Goal: Task Accomplishment & Management: Manage account settings

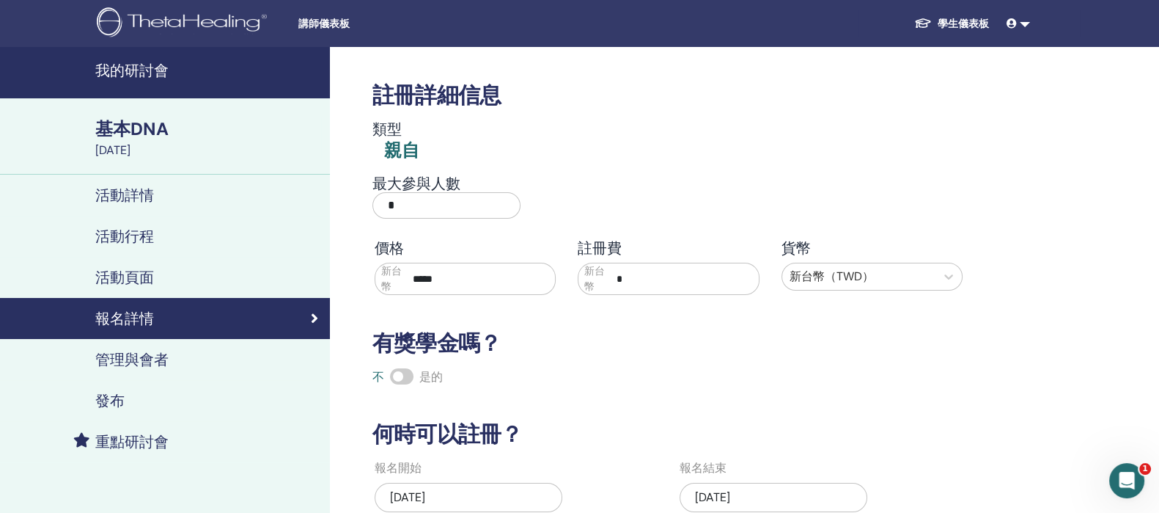
click at [876, 128] on div "類型 親自" at bounding box center [669, 141] width 610 height 43
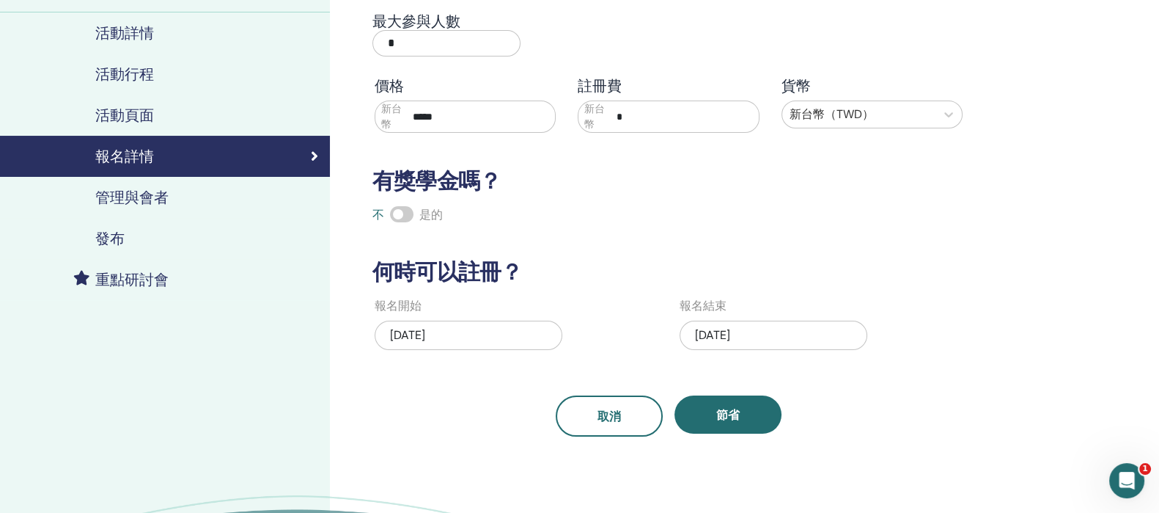
scroll to position [183, 0]
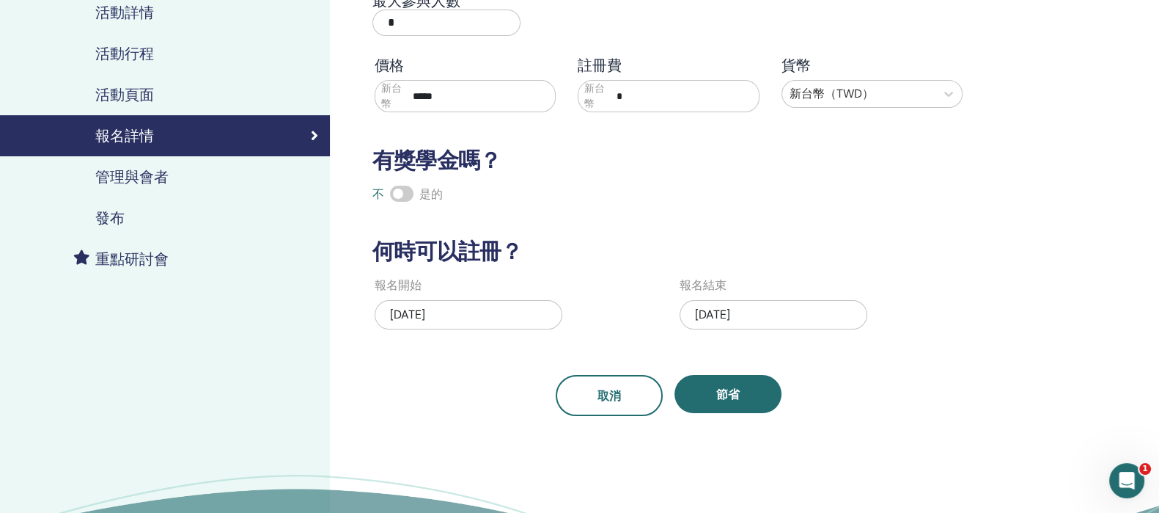
click at [474, 327] on div "2025年5月29日" at bounding box center [469, 314] width 188 height 29
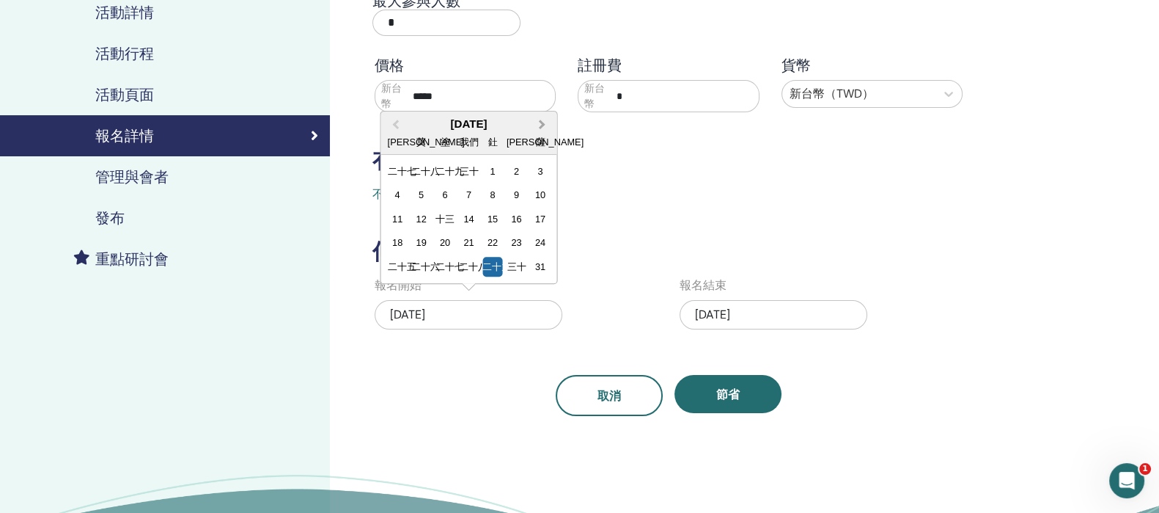
click at [543, 125] on button "下個月" at bounding box center [543, 124] width 23 height 23
click at [543, 125] on span "下個月" at bounding box center [543, 127] width 0 height 15
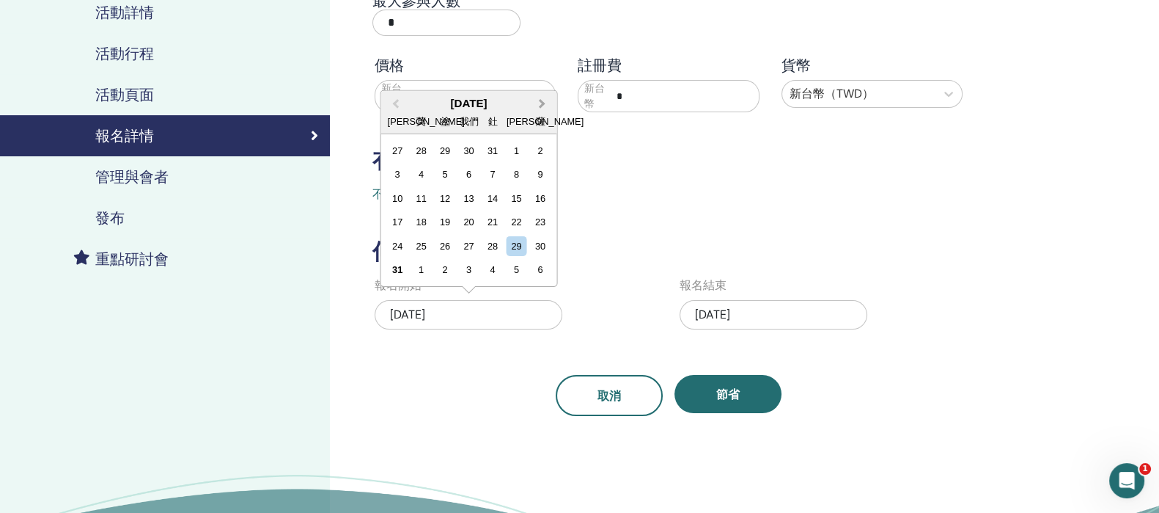
click at [543, 104] on button "下個月" at bounding box center [543, 103] width 23 height 23
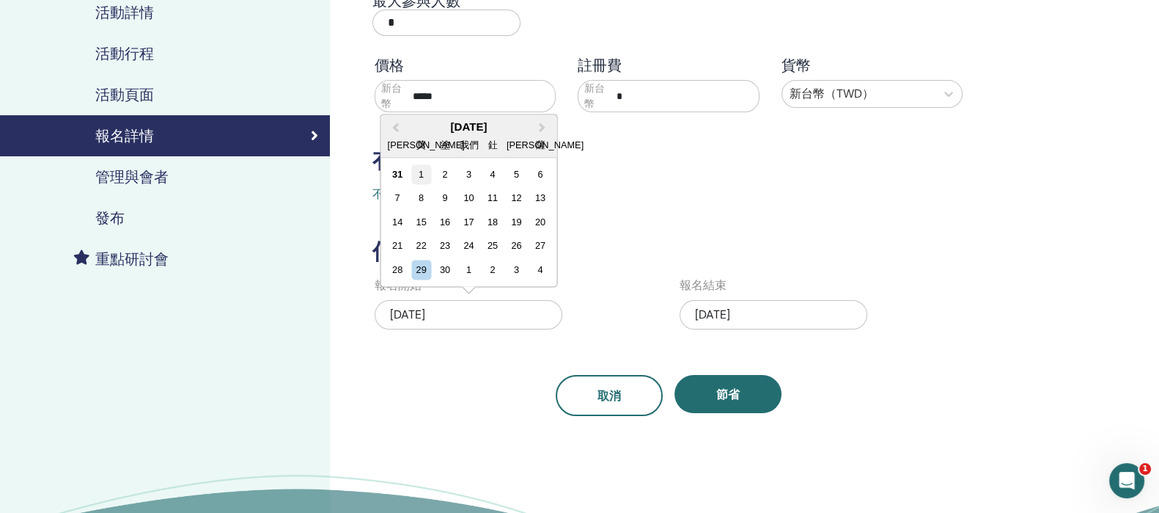
click at [417, 170] on div "1" at bounding box center [421, 174] width 20 height 20
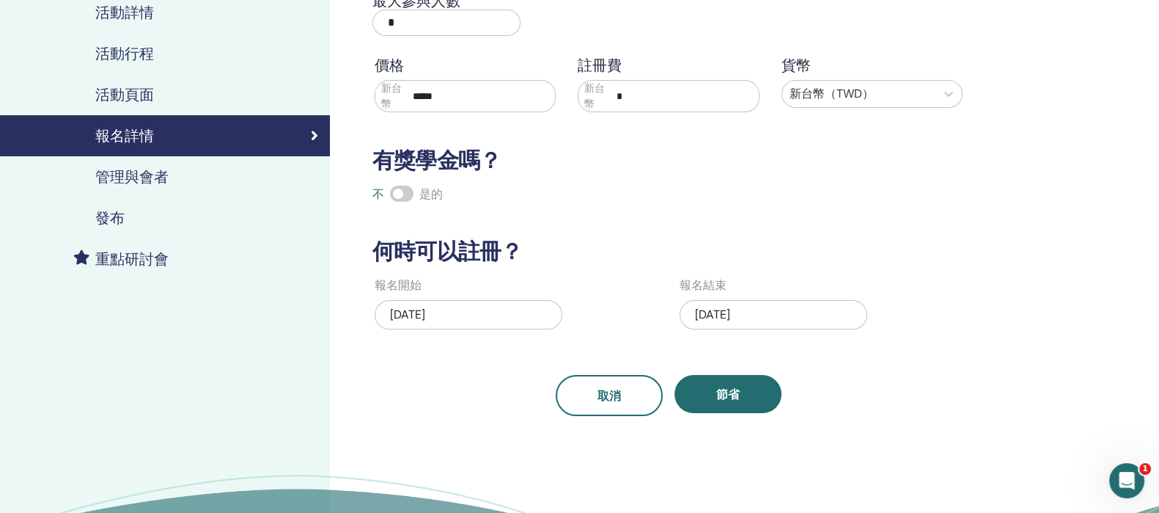
click at [788, 312] on div "2025年6月1日" at bounding box center [774, 314] width 188 height 29
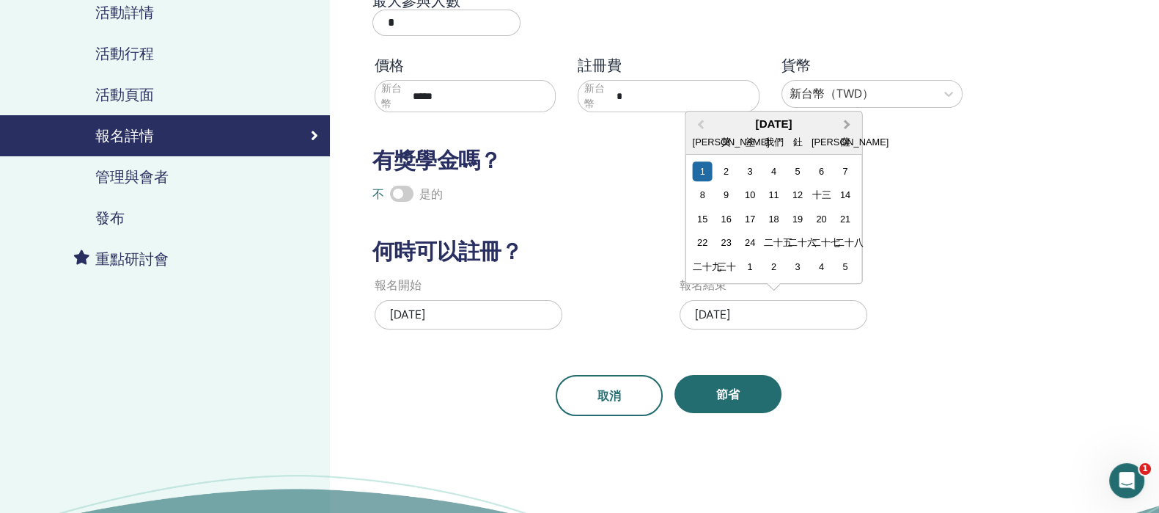
click at [854, 121] on button "下個月" at bounding box center [848, 124] width 23 height 23
click at [854, 121] on button "下個月" at bounding box center [848, 127] width 23 height 23
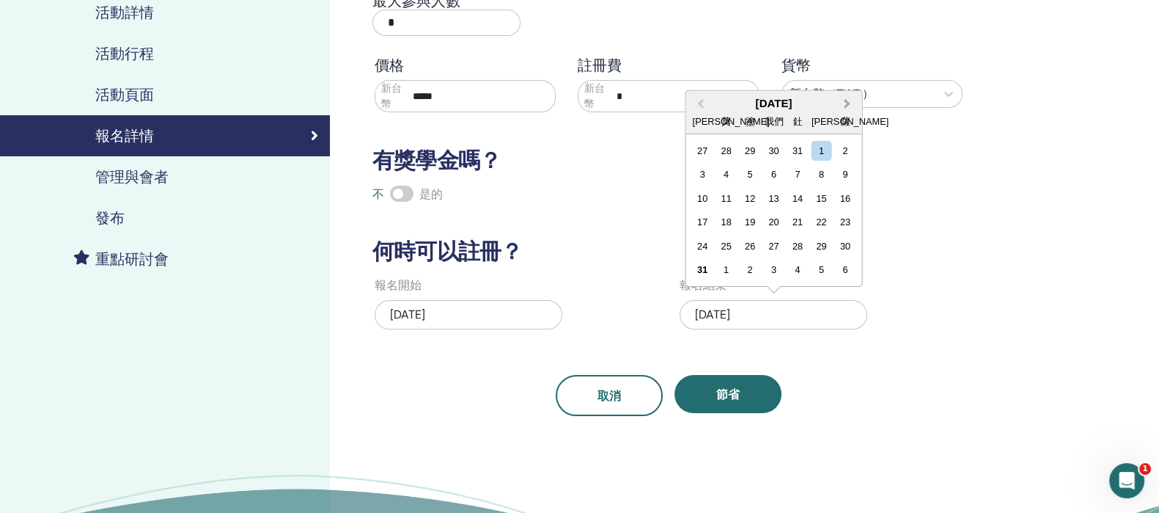
click at [848, 100] on span "下個月" at bounding box center [848, 102] width 0 height 15
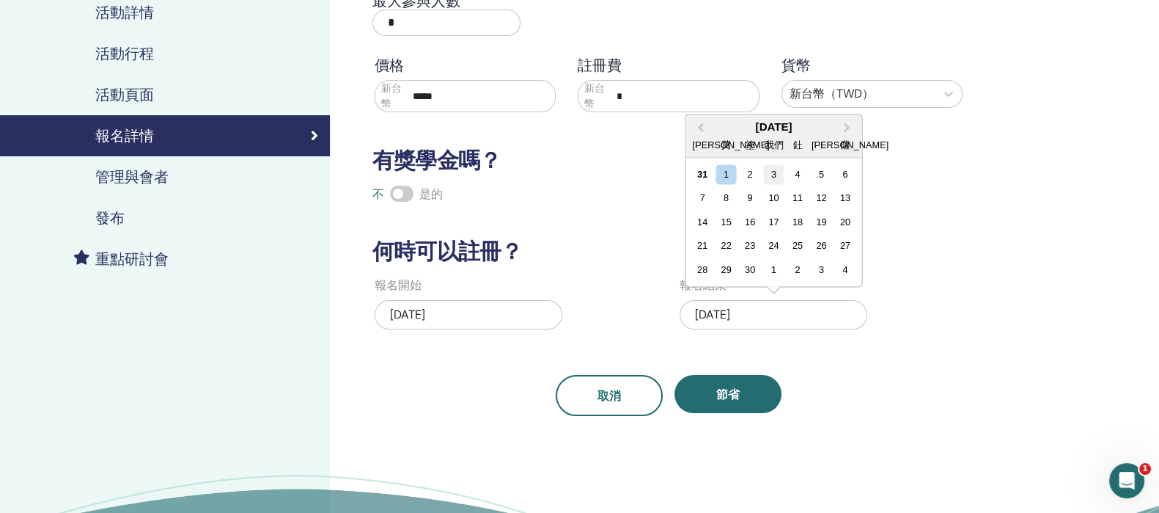
click at [777, 170] on div "3" at bounding box center [774, 174] width 20 height 20
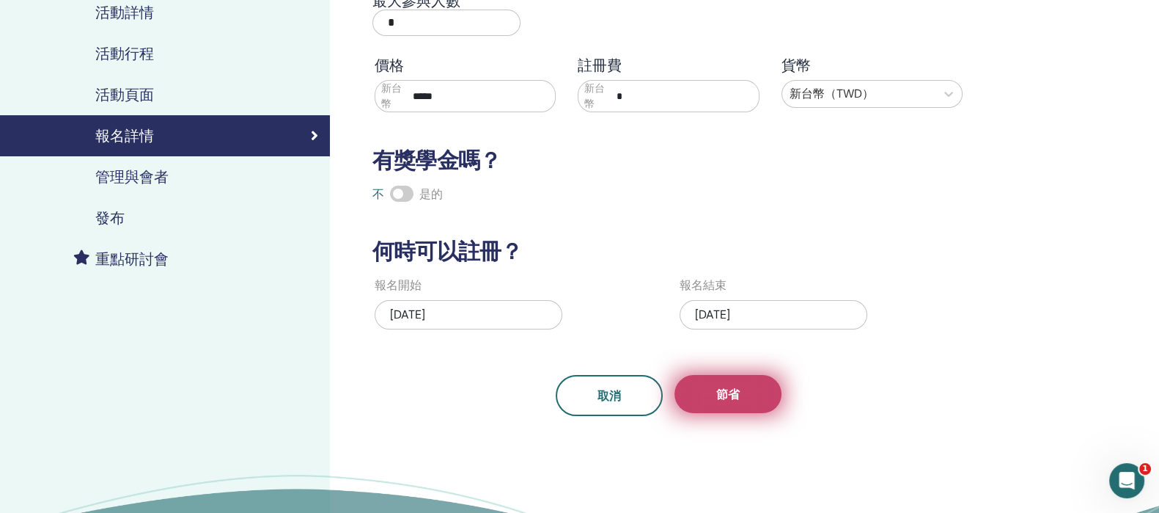
click at [697, 396] on button "節省" at bounding box center [728, 394] width 107 height 38
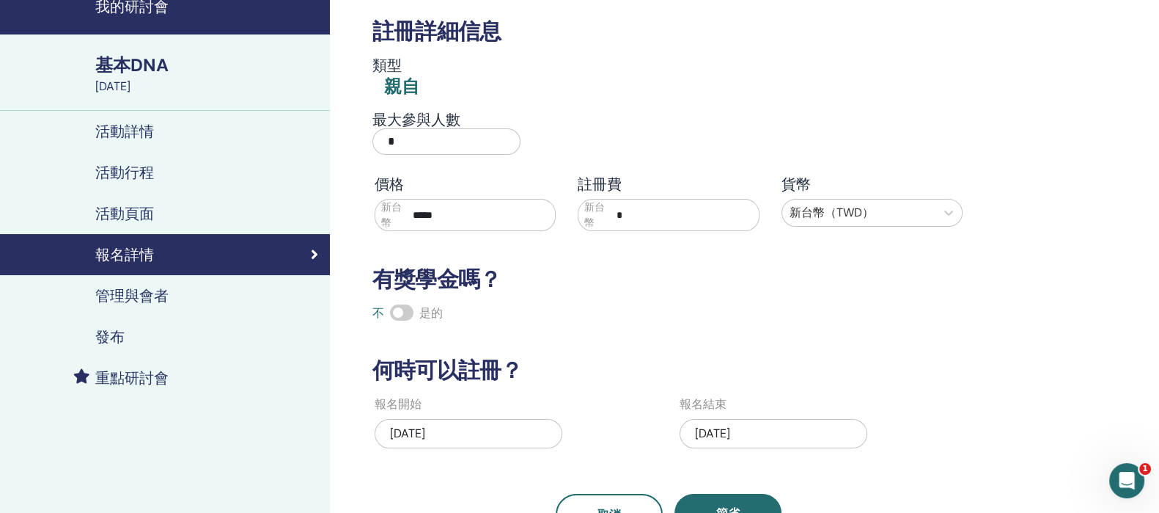
scroll to position [91, 0]
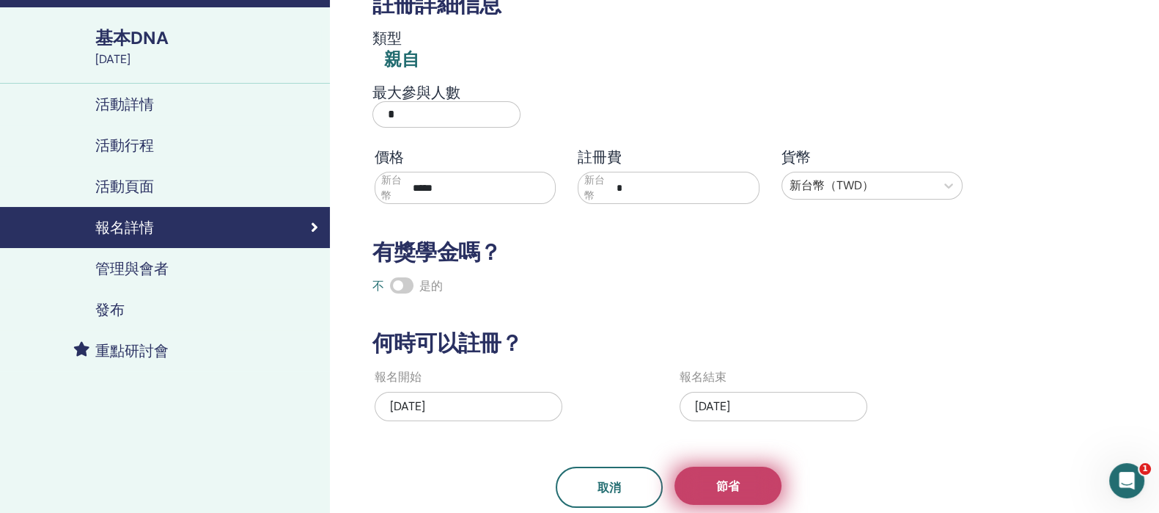
click at [728, 478] on font "節省" at bounding box center [727, 485] width 23 height 15
click at [723, 482] on font "節省" at bounding box center [727, 485] width 23 height 15
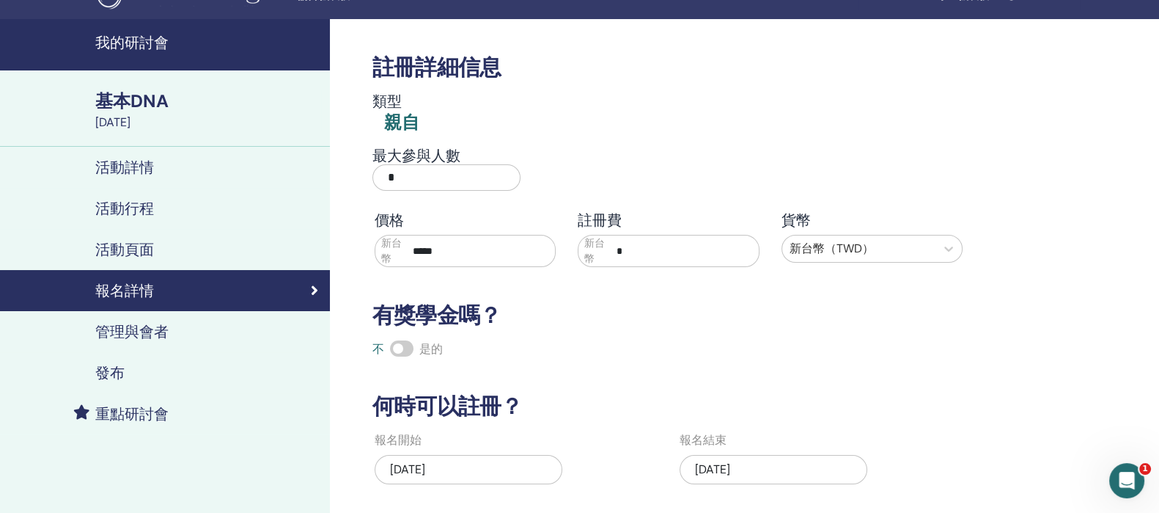
scroll to position [0, 0]
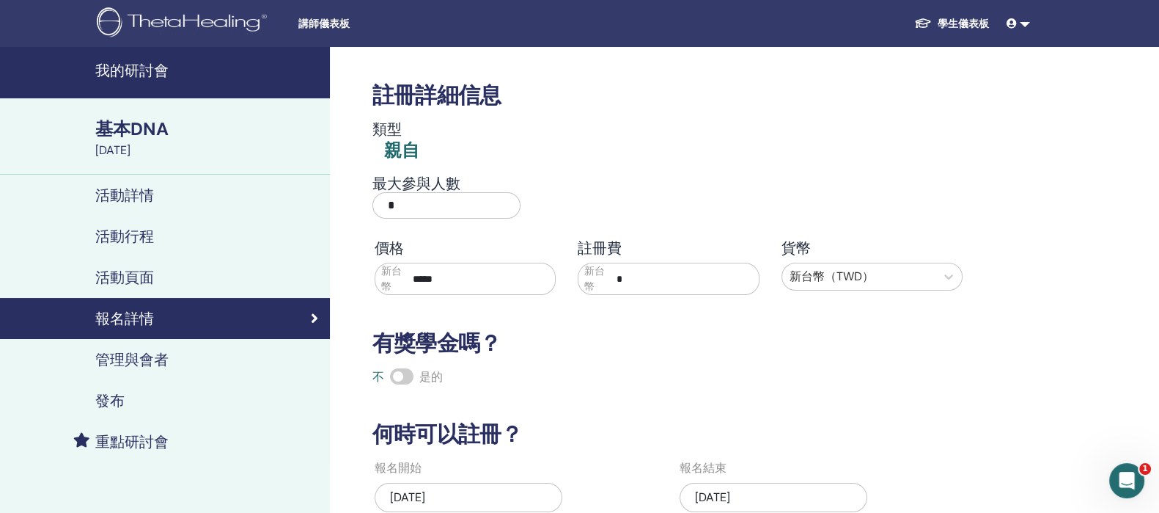
click at [133, 199] on font "活動詳情" at bounding box center [124, 195] width 59 height 19
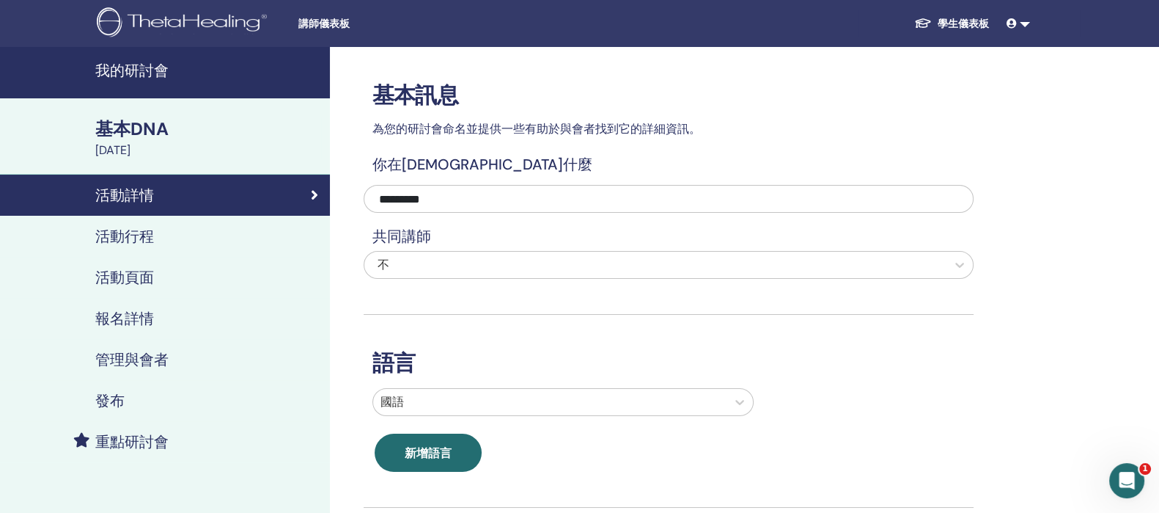
click at [169, 233] on div "活動行程" at bounding box center [165, 236] width 307 height 18
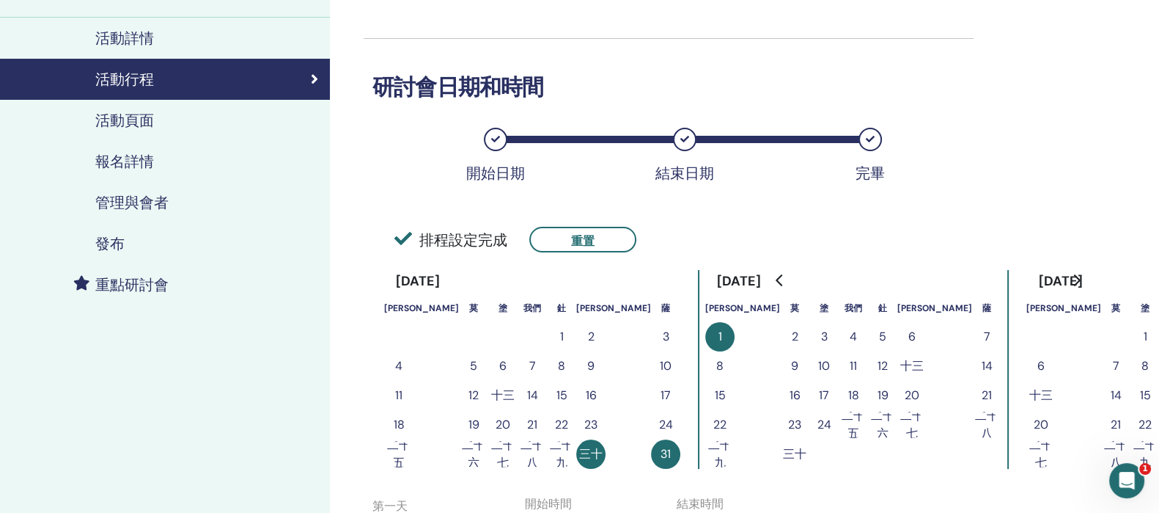
scroll to position [183, 0]
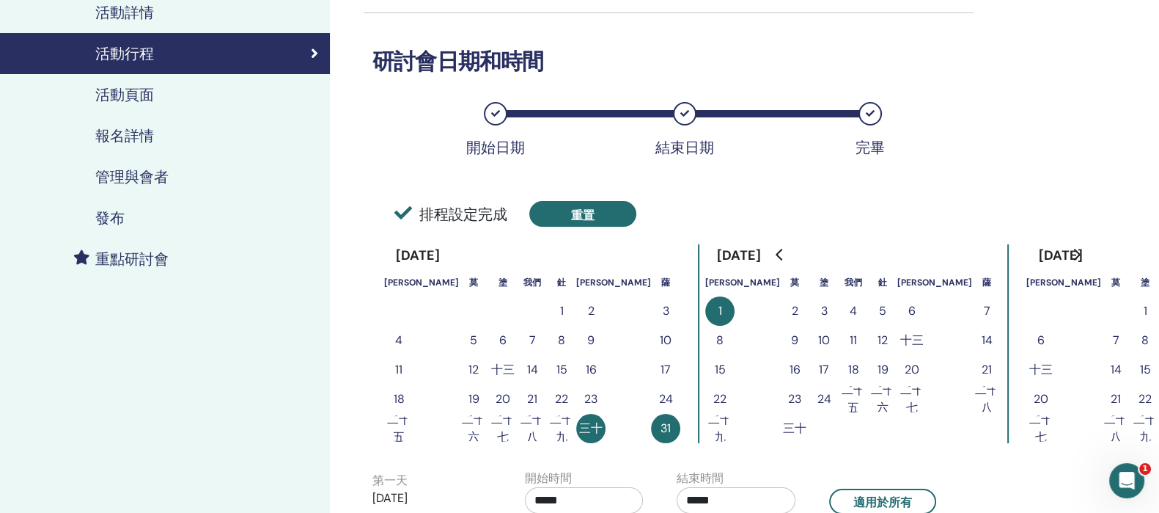
click at [566, 219] on button "重置" at bounding box center [582, 214] width 107 height 26
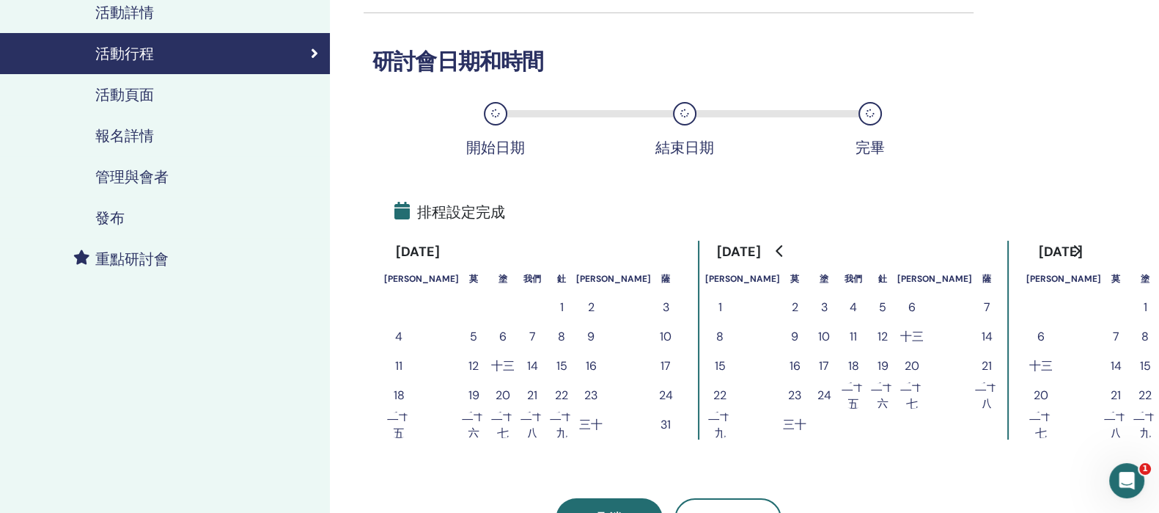
click at [1071, 251] on icon "轉到下個月" at bounding box center [1077, 251] width 12 height 12
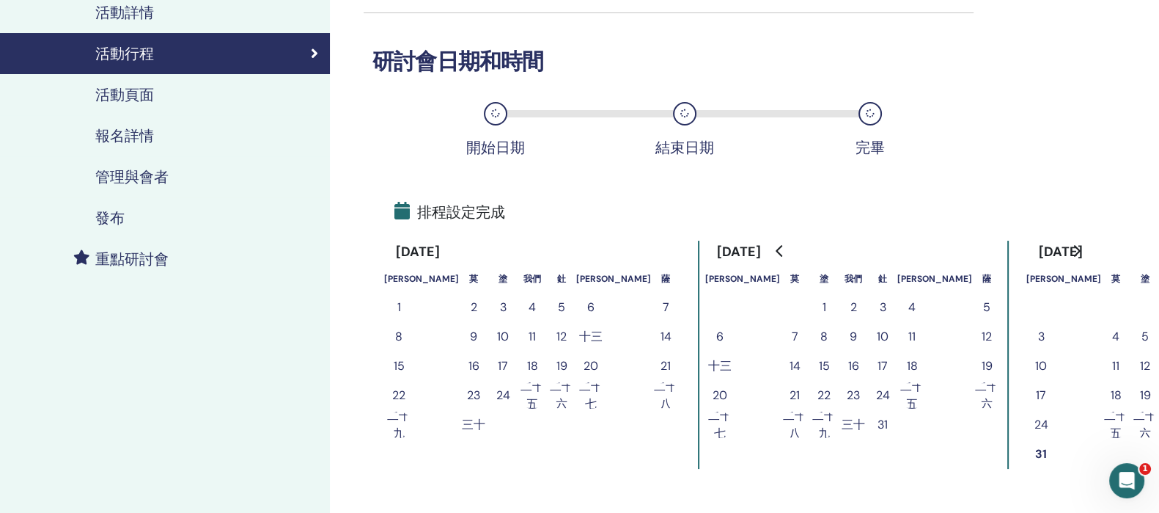
click at [1071, 251] on icon "轉到下個月" at bounding box center [1077, 251] width 12 height 12
click at [1115, 299] on font "1" at bounding box center [1117, 306] width 4 height 15
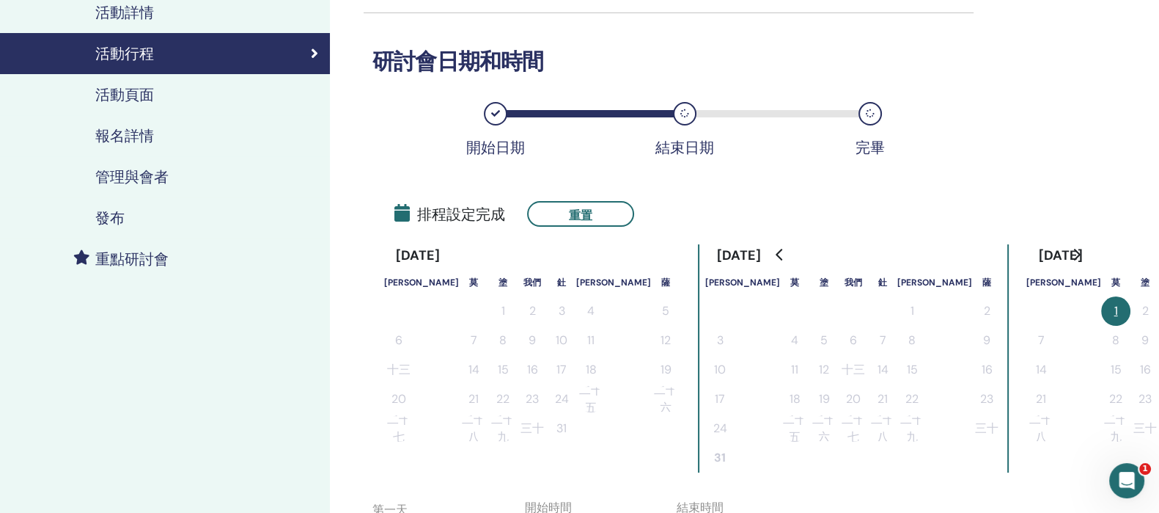
click at [1160, 309] on button "3" at bounding box center [1174, 310] width 29 height 29
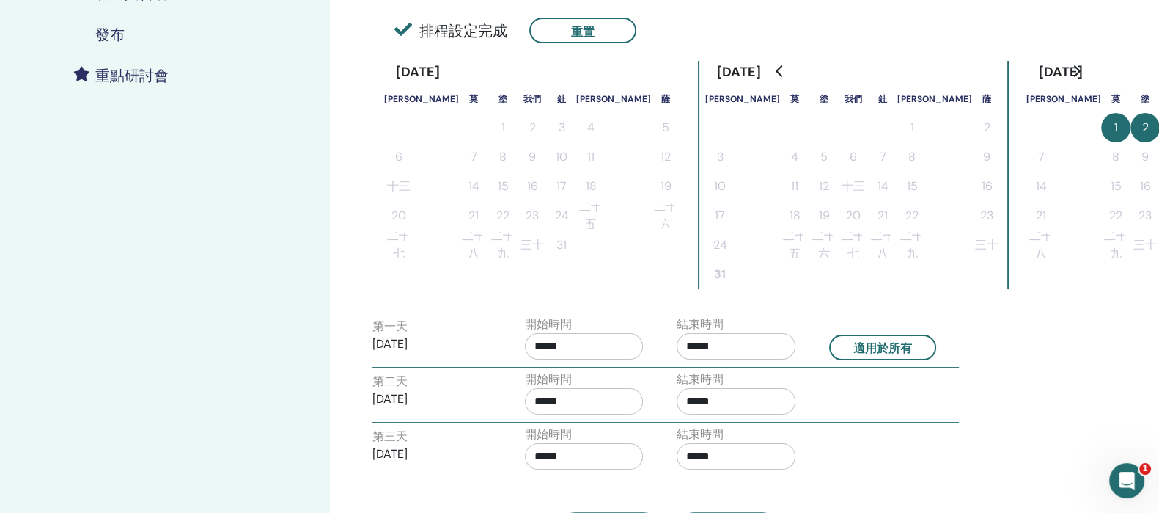
scroll to position [458, 0]
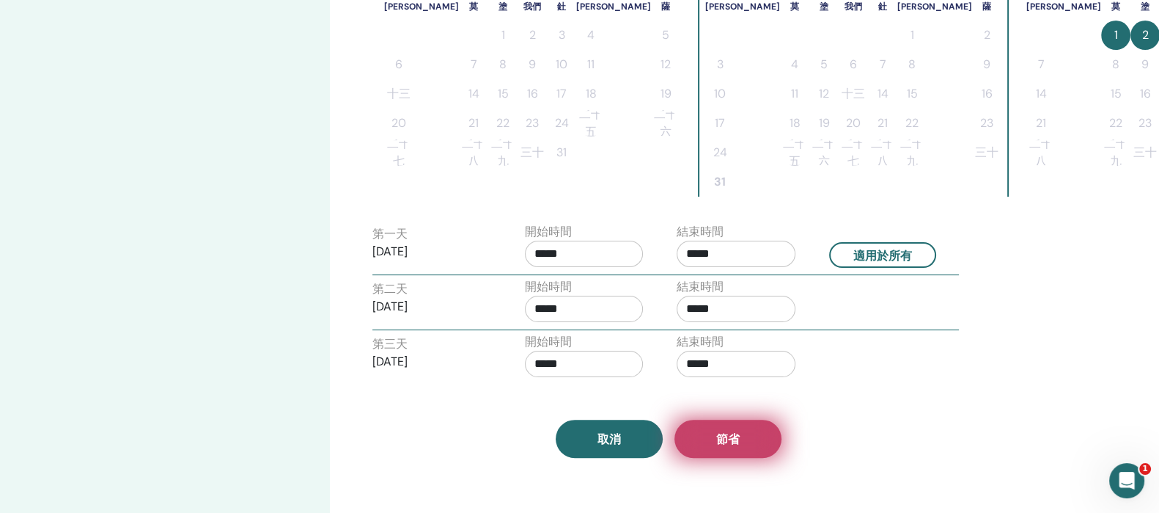
click at [757, 434] on button "節省" at bounding box center [728, 438] width 107 height 38
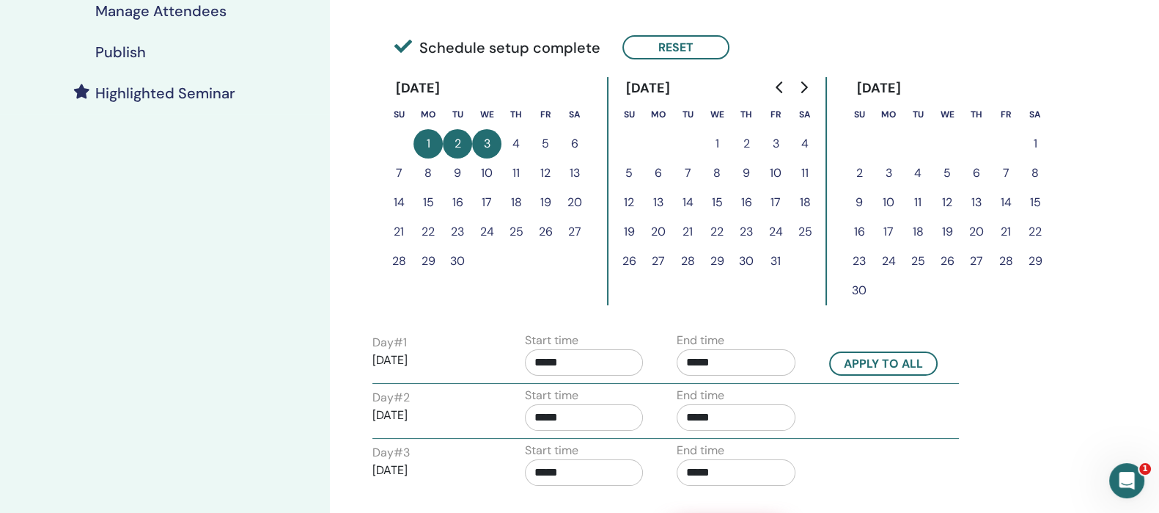
scroll to position [458, 0]
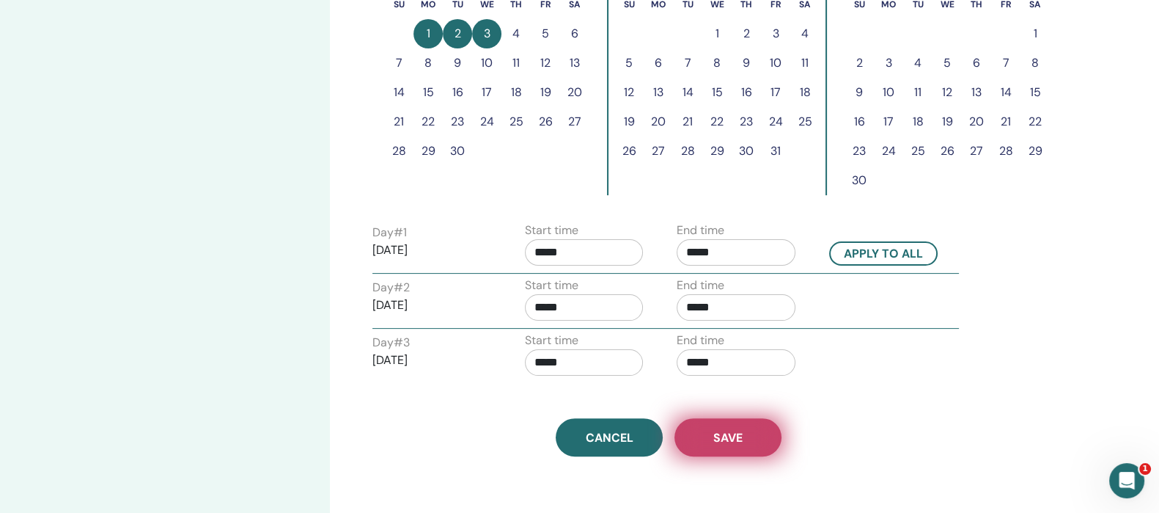
click at [743, 435] on button "Save" at bounding box center [728, 437] width 107 height 38
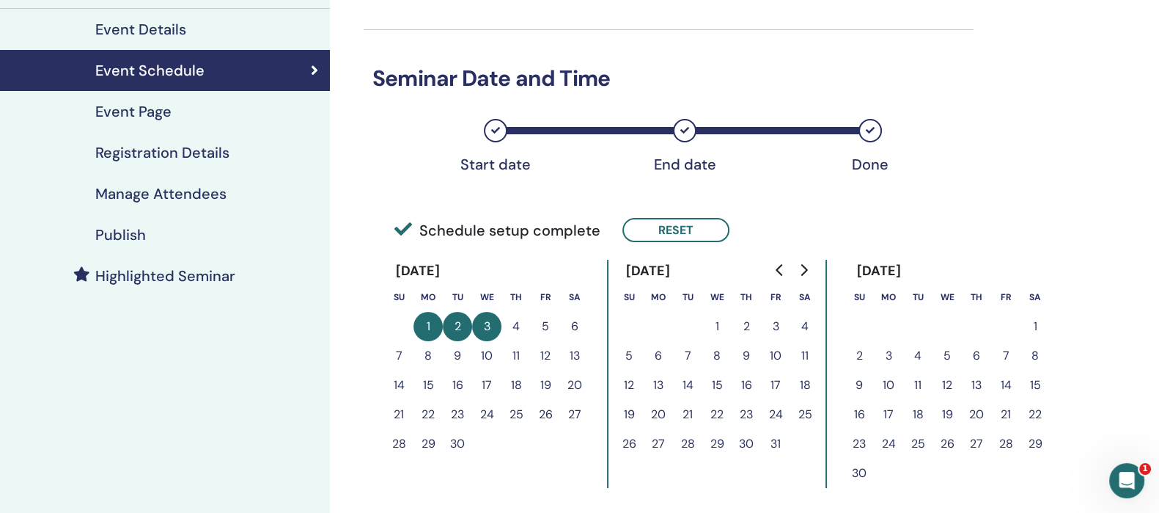
scroll to position [164, 0]
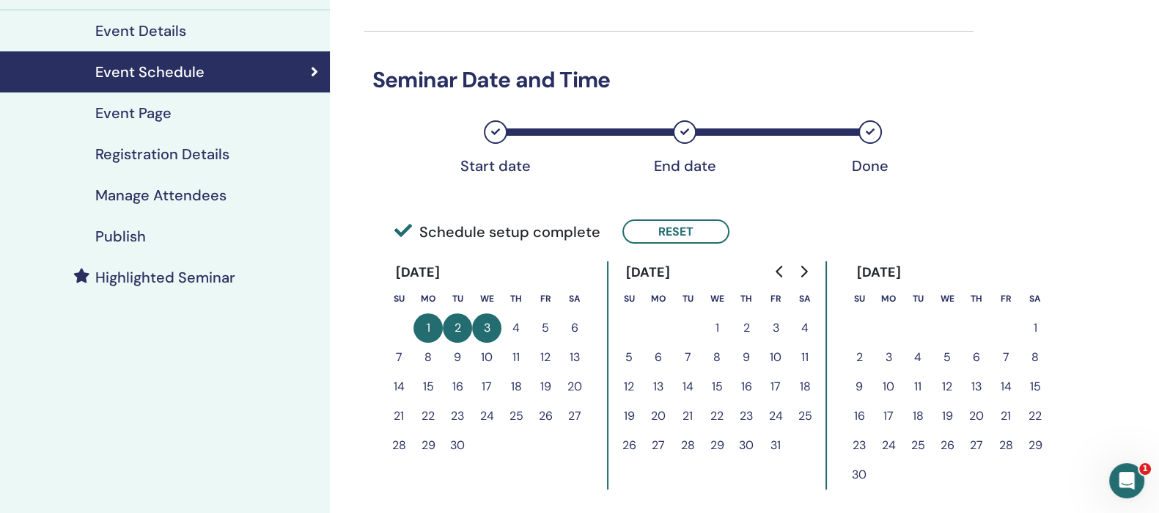
click at [161, 110] on h4 "Event Page" at bounding box center [133, 113] width 76 height 18
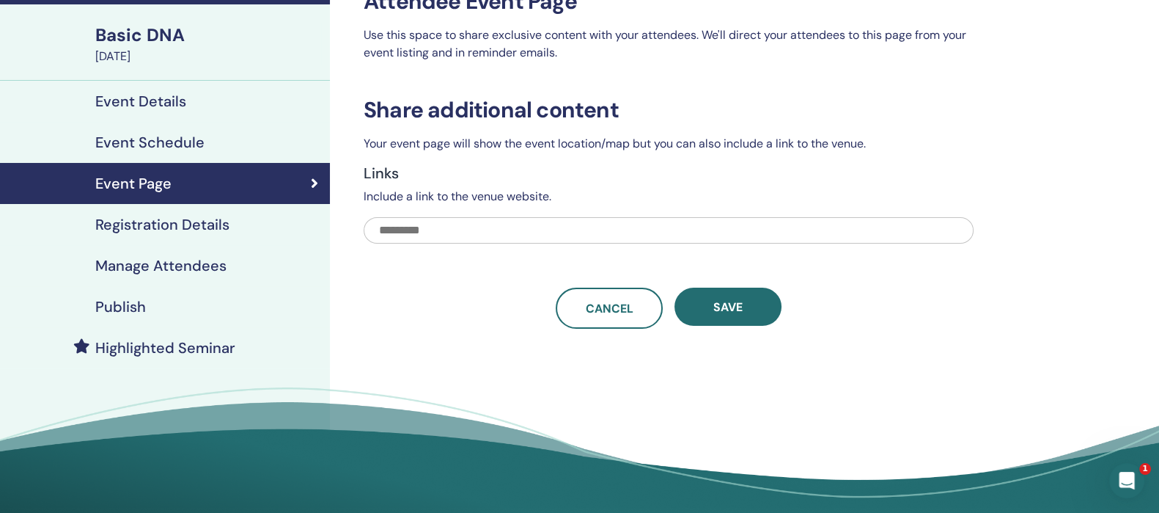
scroll to position [73, 0]
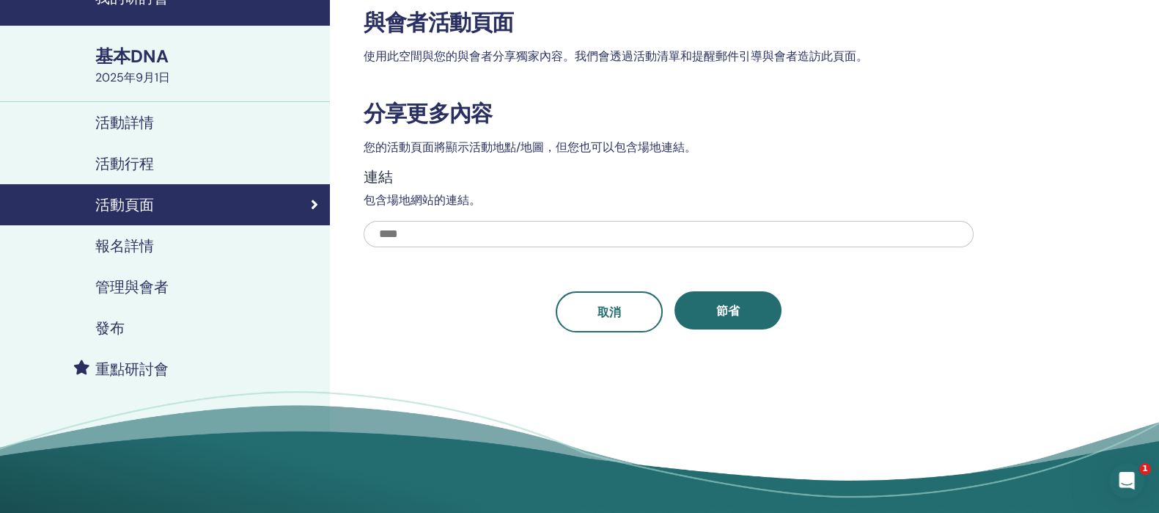
click at [852, 192] on p "包含場地網站的連結。" at bounding box center [669, 200] width 610 height 18
click at [209, 246] on div "報名詳情" at bounding box center [165, 246] width 307 height 18
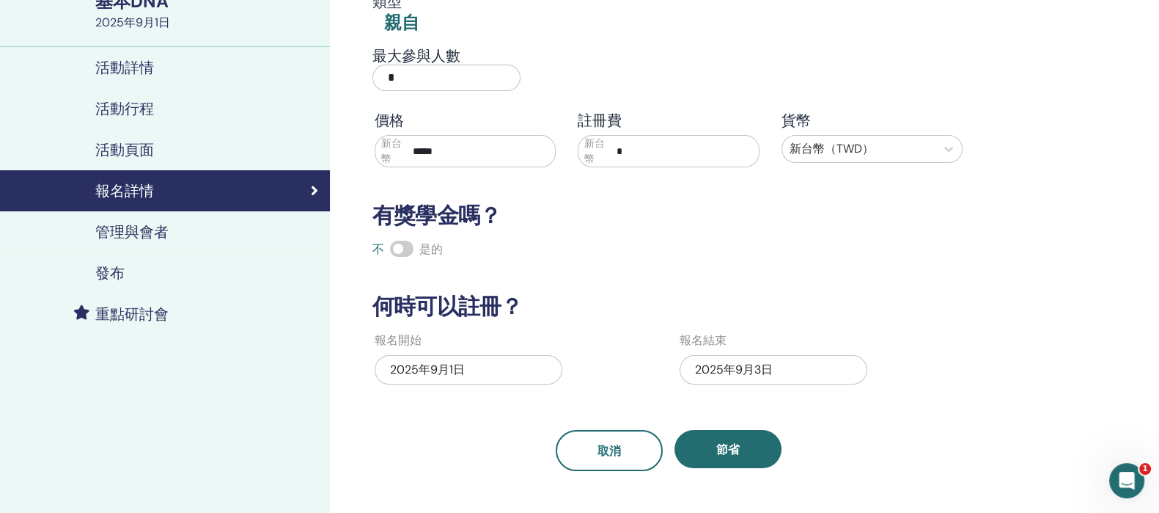
scroll to position [164, 0]
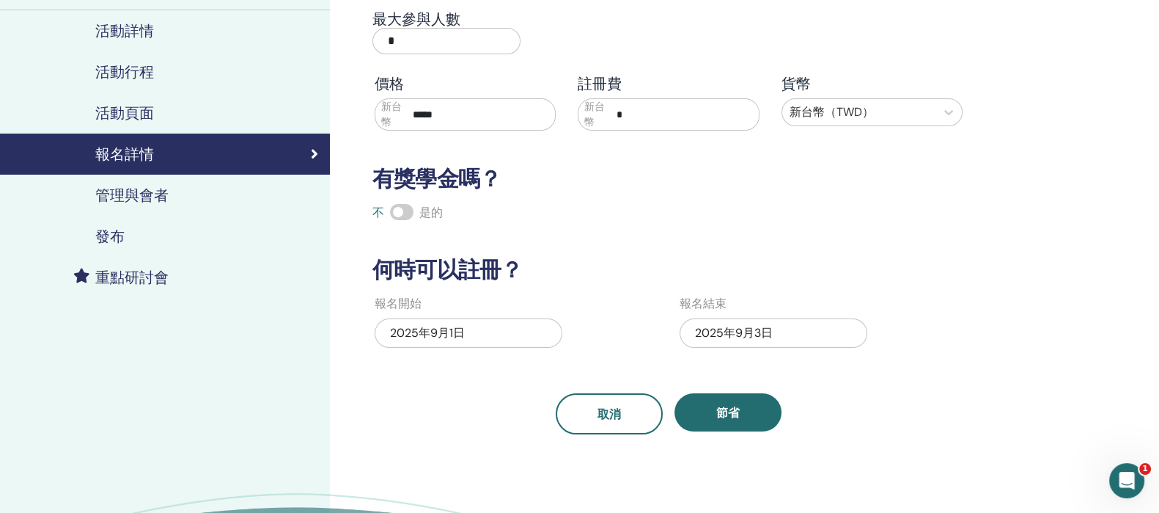
click at [194, 247] on link "發布" at bounding box center [165, 236] width 330 height 41
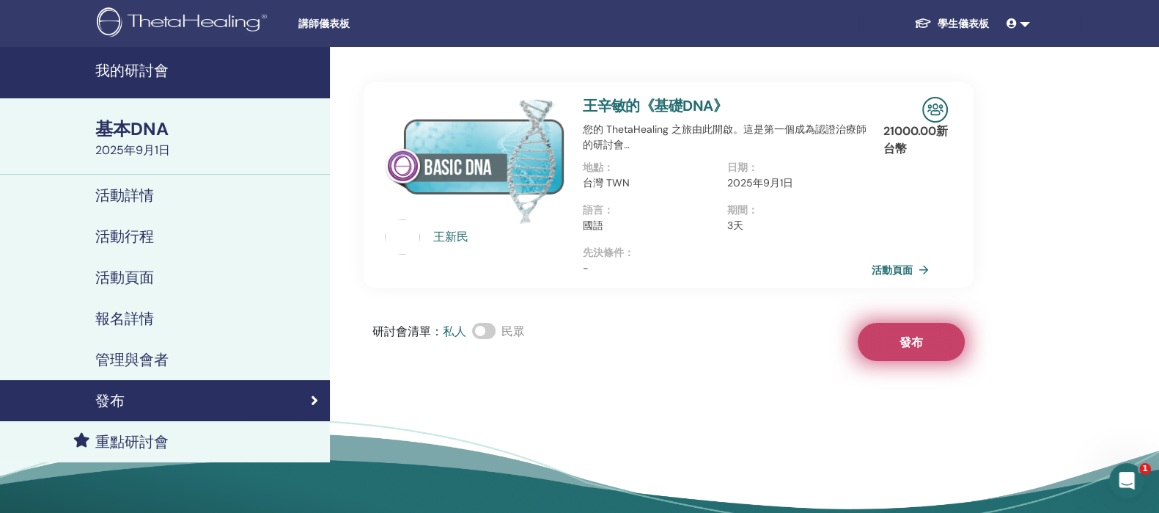
click at [909, 353] on button "發布" at bounding box center [911, 342] width 107 height 38
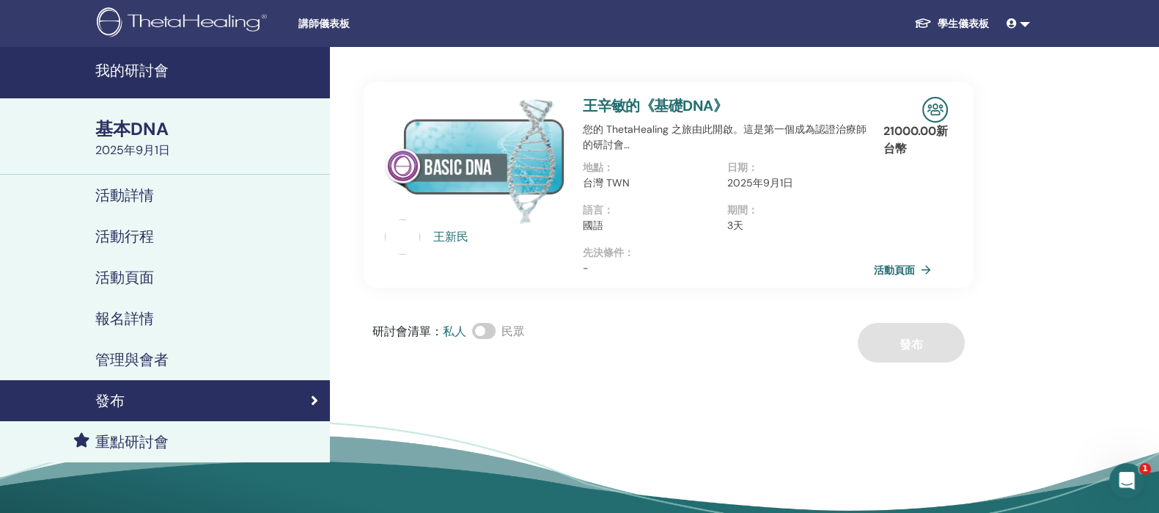
click at [889, 265] on font "活動頁面" at bounding box center [894, 269] width 41 height 13
click at [1109, 476] on div "開啟 Intercom Messenger" at bounding box center [1125, 478] width 48 height 48
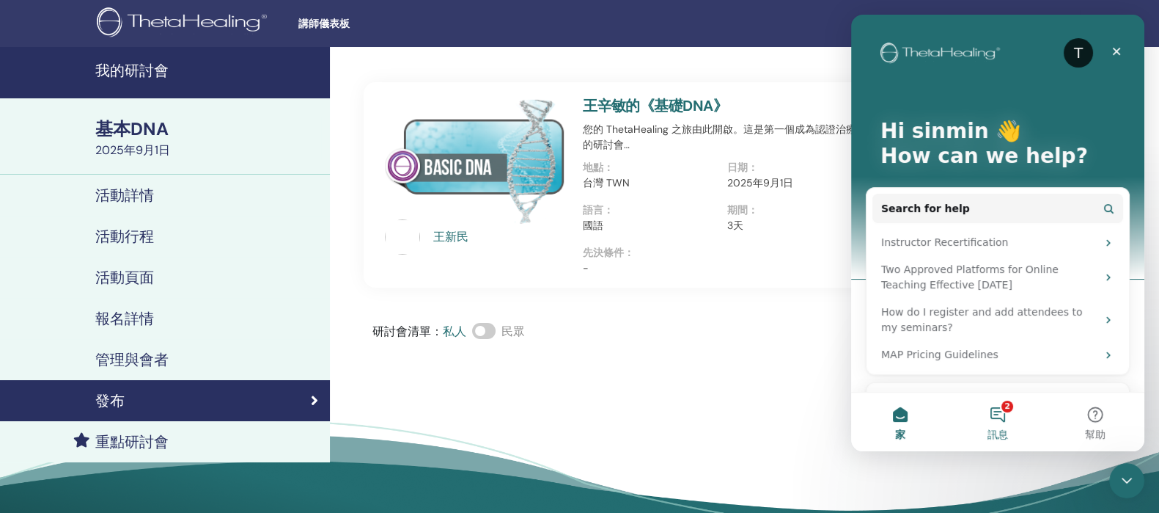
click at [1020, 405] on button "2 訊息" at bounding box center [998, 421] width 98 height 59
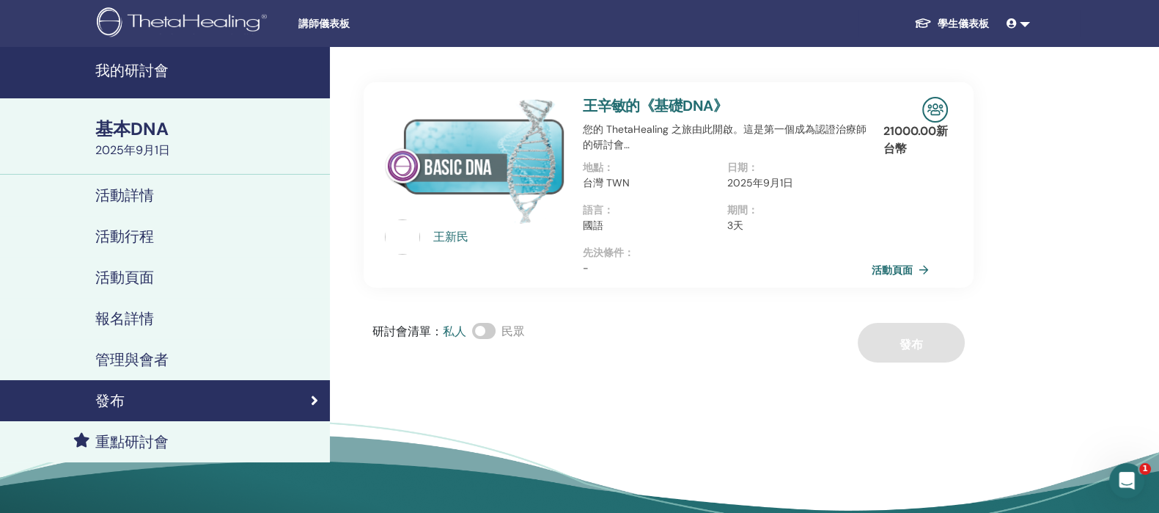
click at [132, 186] on font "活動詳情" at bounding box center [124, 195] width 59 height 19
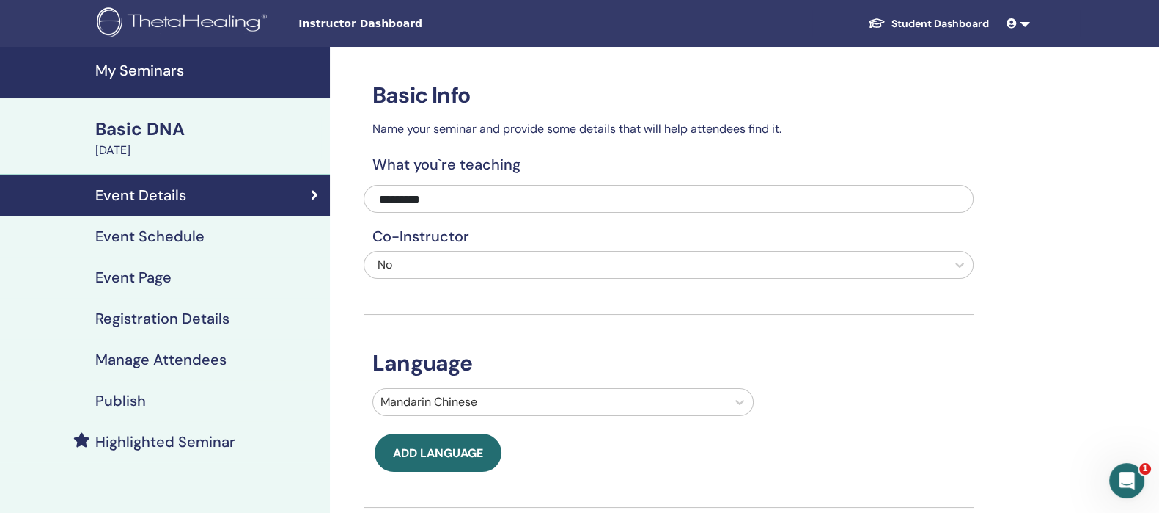
click at [147, 78] on h4 "My Seminars" at bounding box center [208, 71] width 226 height 18
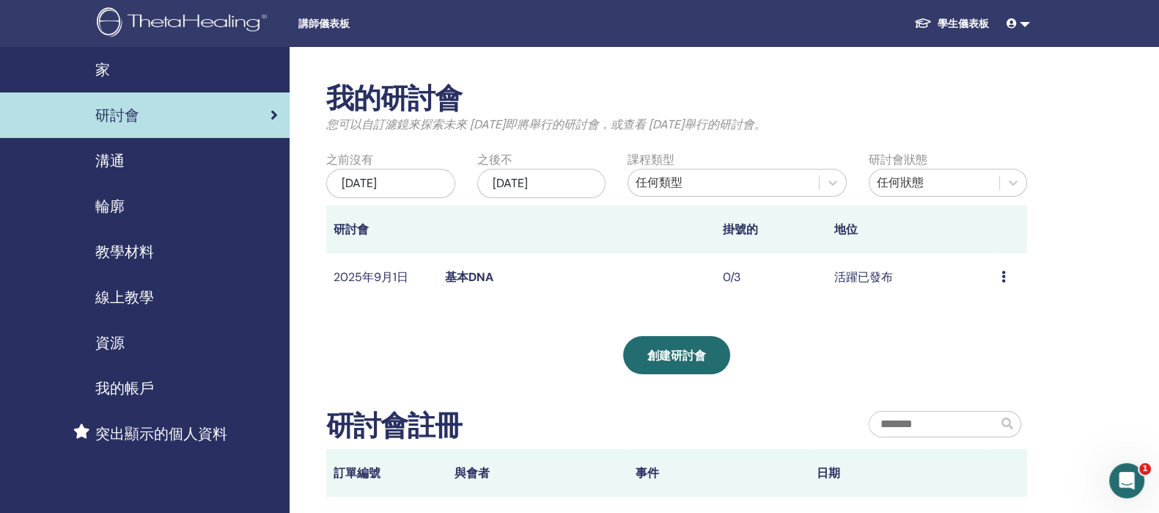
click at [377, 182] on font "2025年5月31日" at bounding box center [359, 182] width 35 height 15
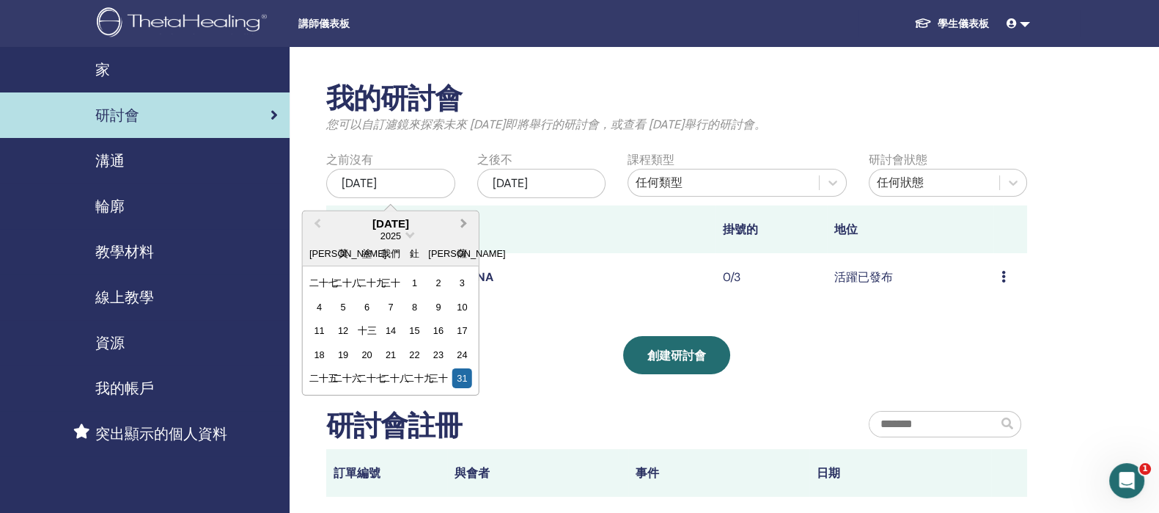
click at [466, 218] on button "下個月" at bounding box center [465, 223] width 23 height 23
click at [466, 215] on button "下個月" at bounding box center [465, 223] width 23 height 23
click at [338, 304] on div "8" at bounding box center [343, 306] width 20 height 20
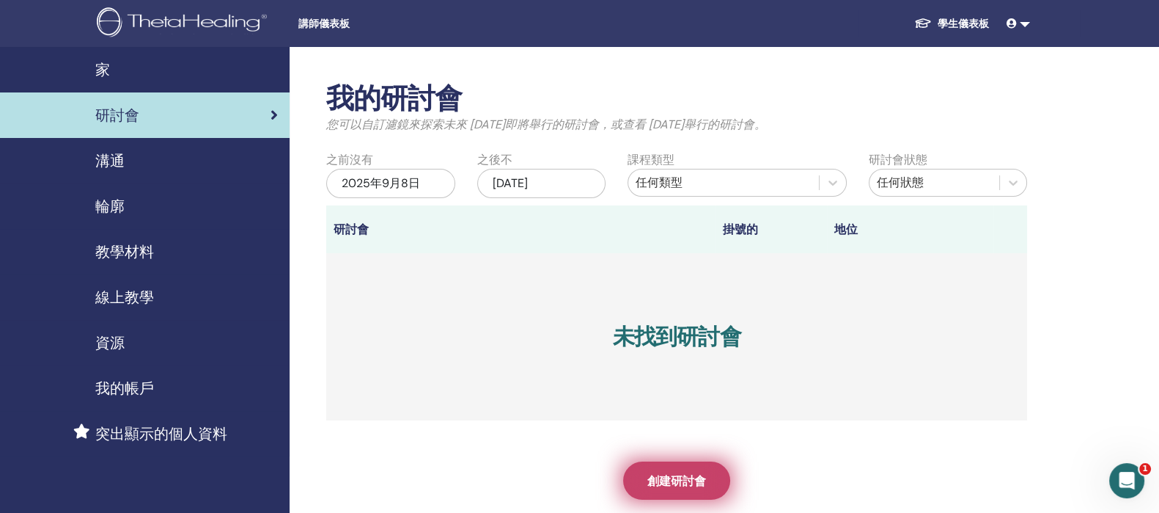
click at [674, 467] on link "創建研討會" at bounding box center [676, 480] width 107 height 38
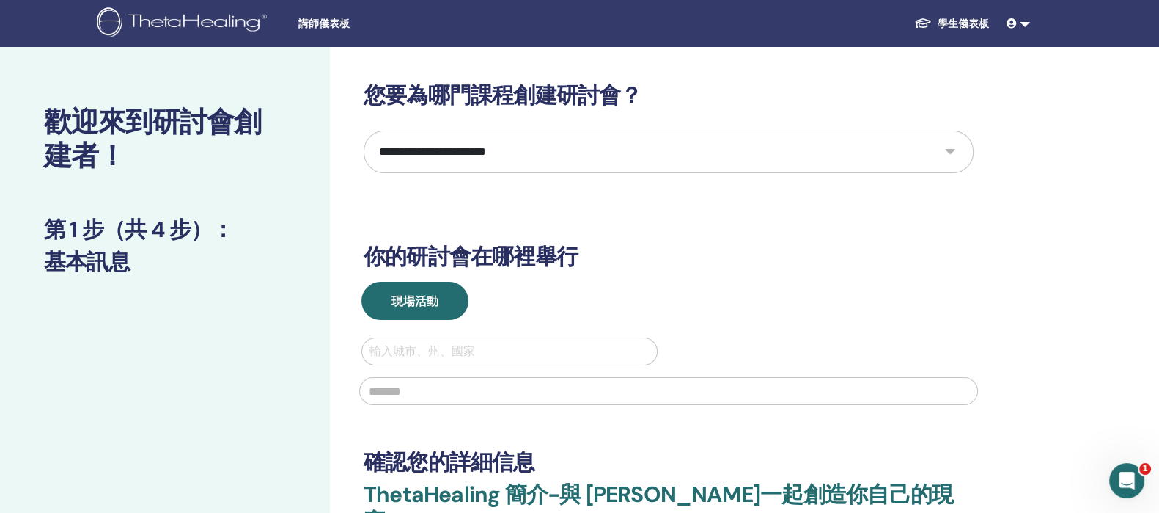
click at [477, 149] on select "**********" at bounding box center [669, 152] width 610 height 43
select select "*"
click at [364, 131] on select "**********" at bounding box center [669, 152] width 610 height 43
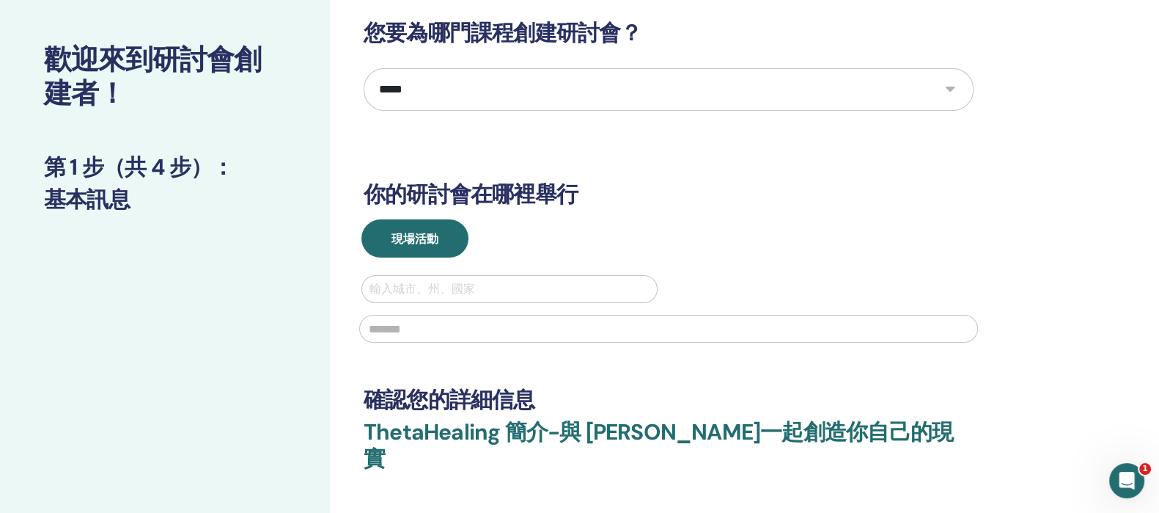
scroll to position [91, 0]
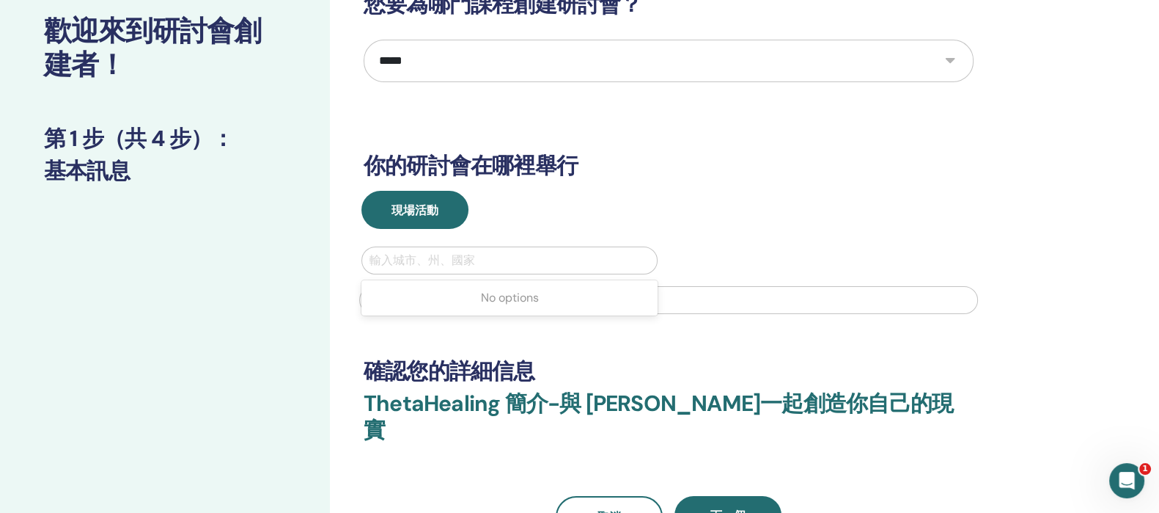
click at [480, 260] on div at bounding box center [510, 260] width 280 height 21
type input "**"
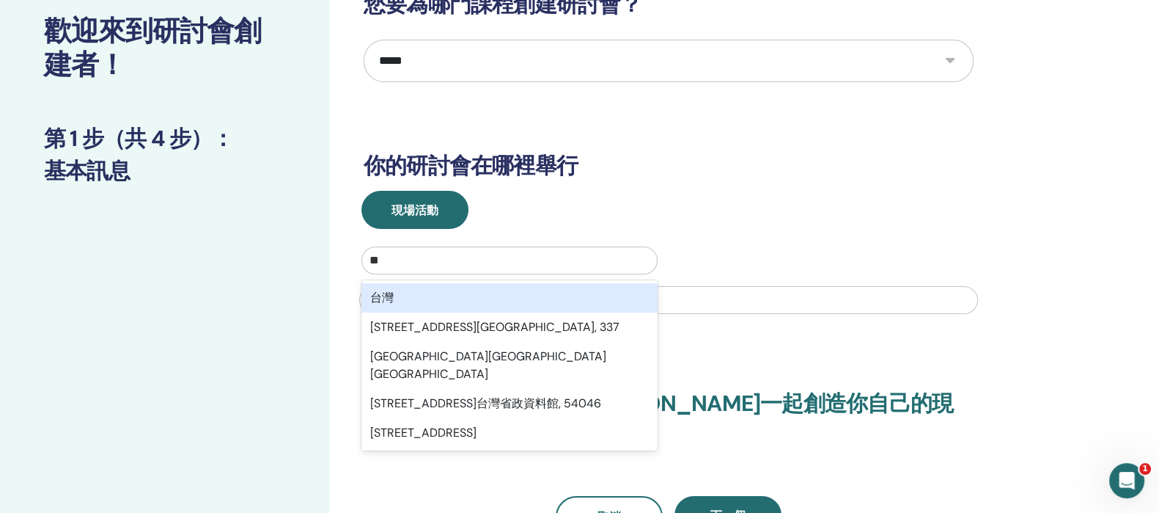
click at [450, 299] on div "台灣" at bounding box center [510, 297] width 296 height 29
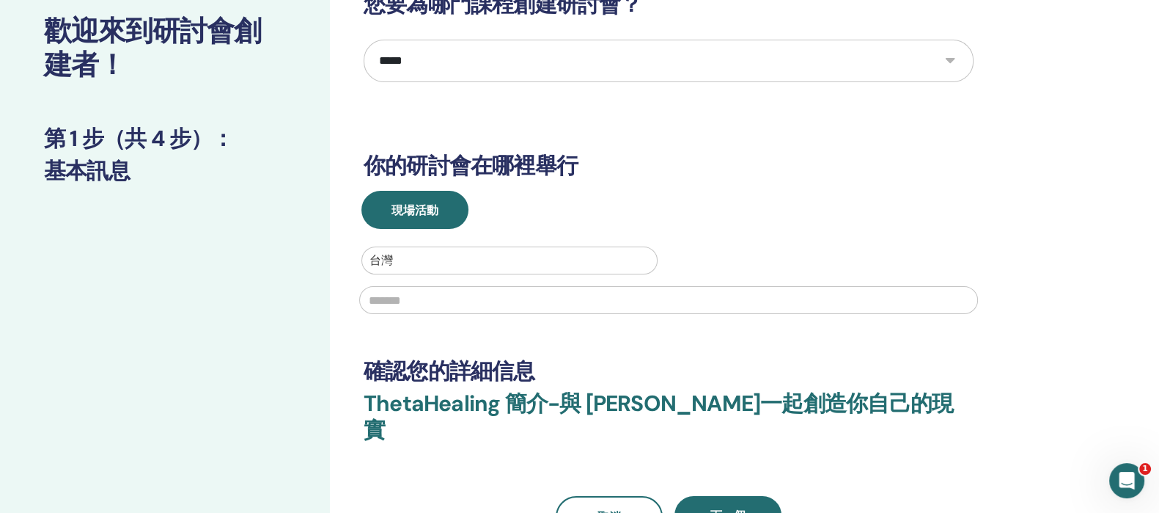
click at [450, 299] on input "text" at bounding box center [668, 300] width 619 height 28
type input "*"
click at [450, 299] on input "***" at bounding box center [668, 300] width 619 height 28
type input "**********"
click at [753, 496] on button "下一個" at bounding box center [728, 515] width 107 height 38
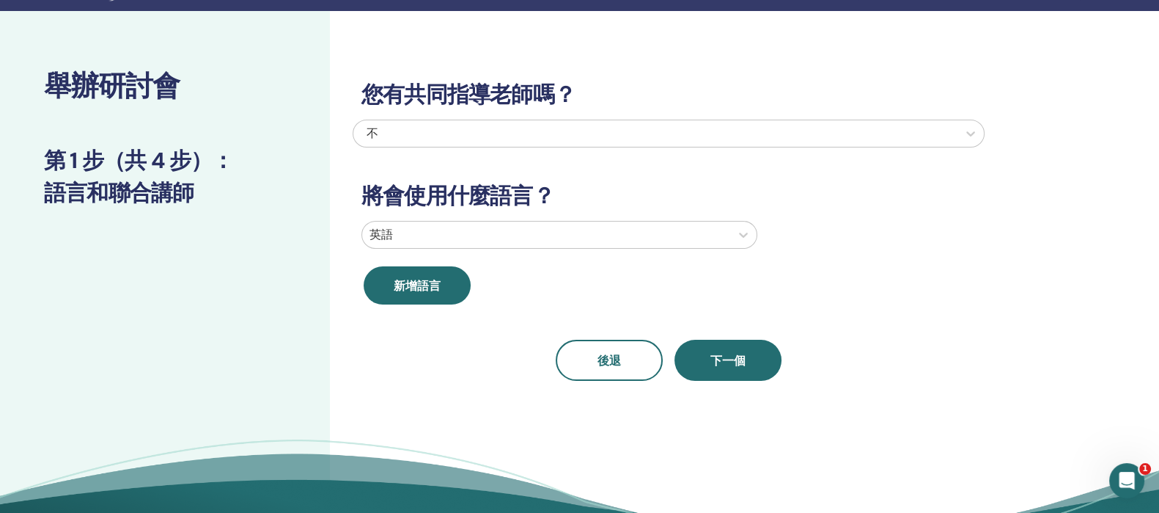
scroll to position [0, 0]
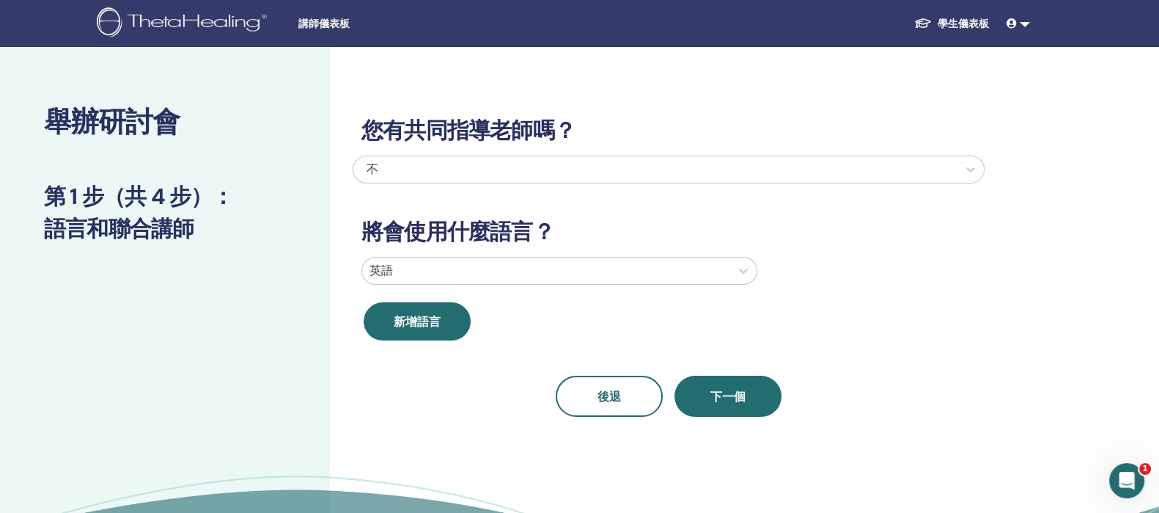
click at [535, 262] on div at bounding box center [546, 270] width 353 height 21
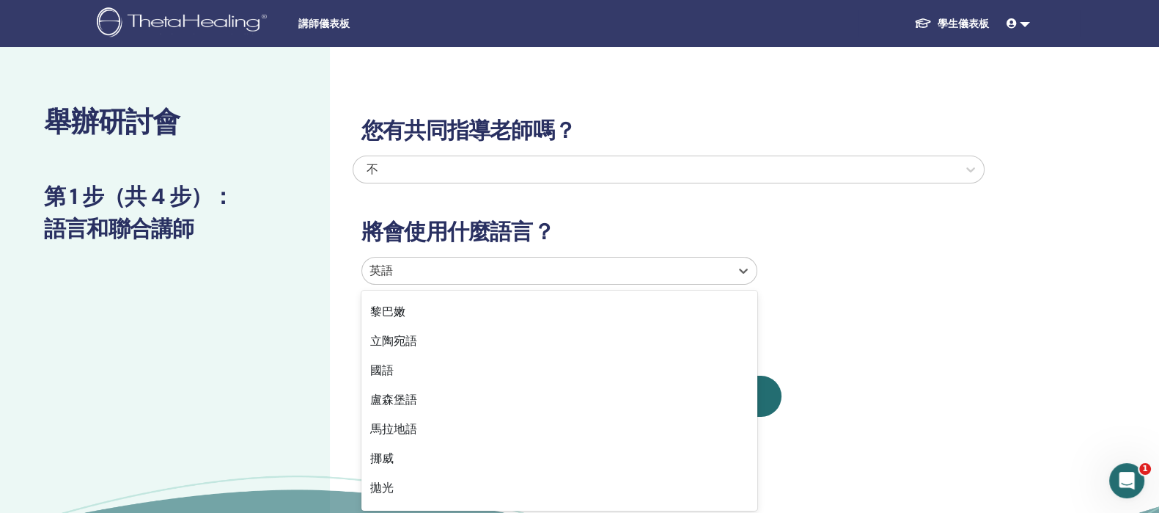
scroll to position [797, 0]
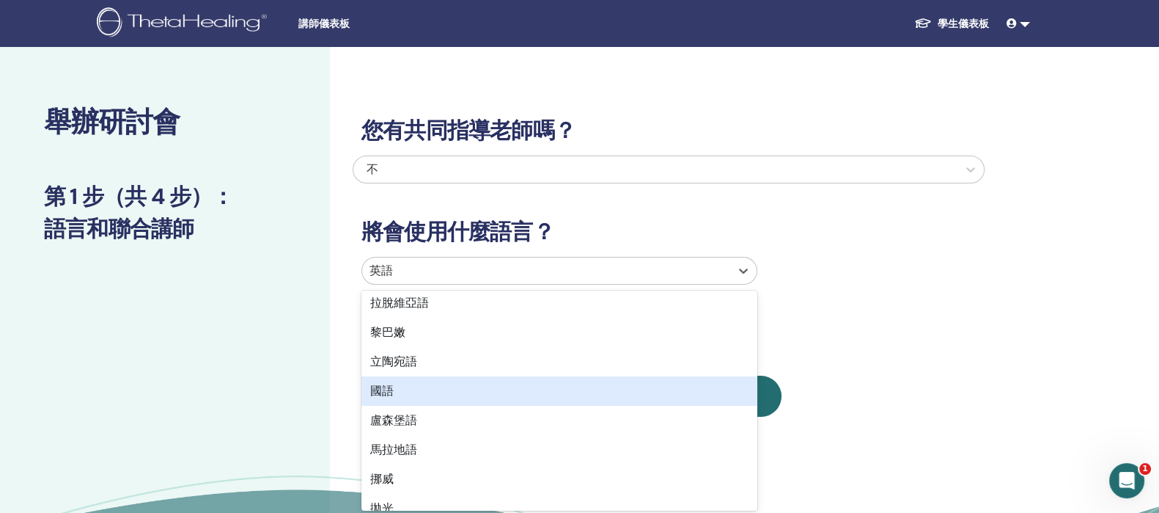
click at [592, 390] on div "國語" at bounding box center [560, 390] width 396 height 29
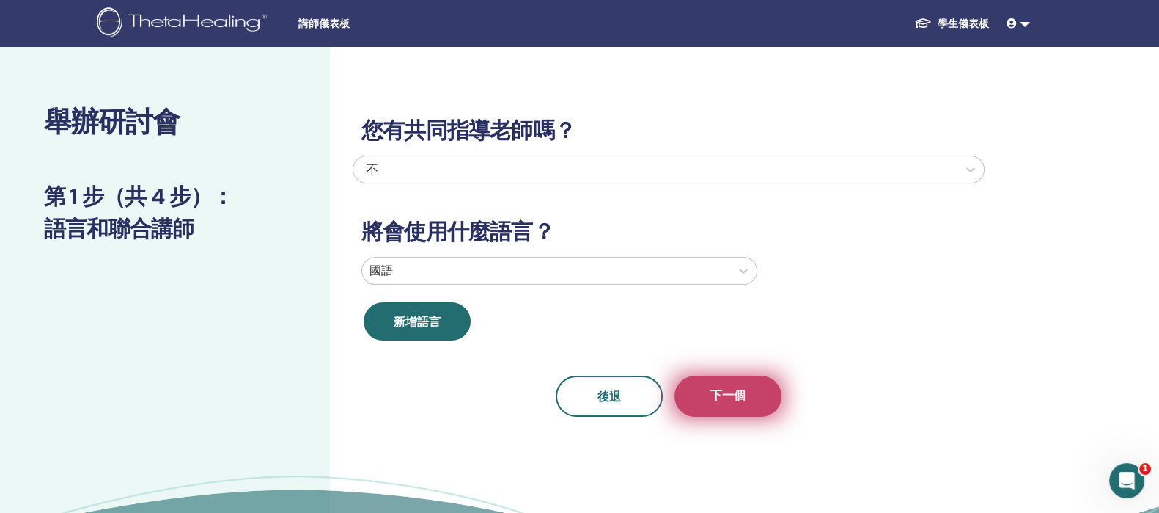
click at [722, 387] on font "下一個" at bounding box center [728, 394] width 35 height 15
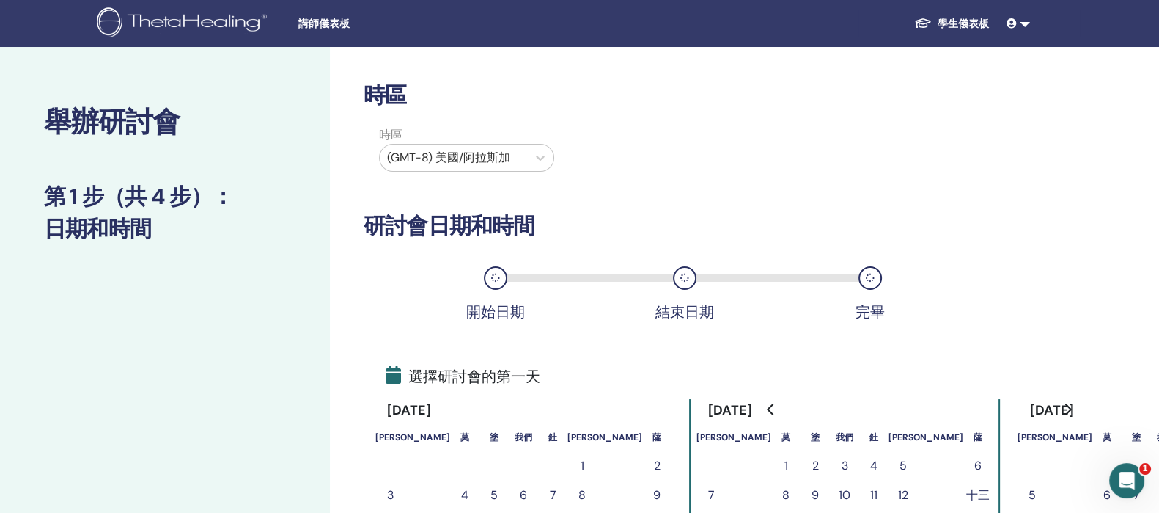
scroll to position [91, 0]
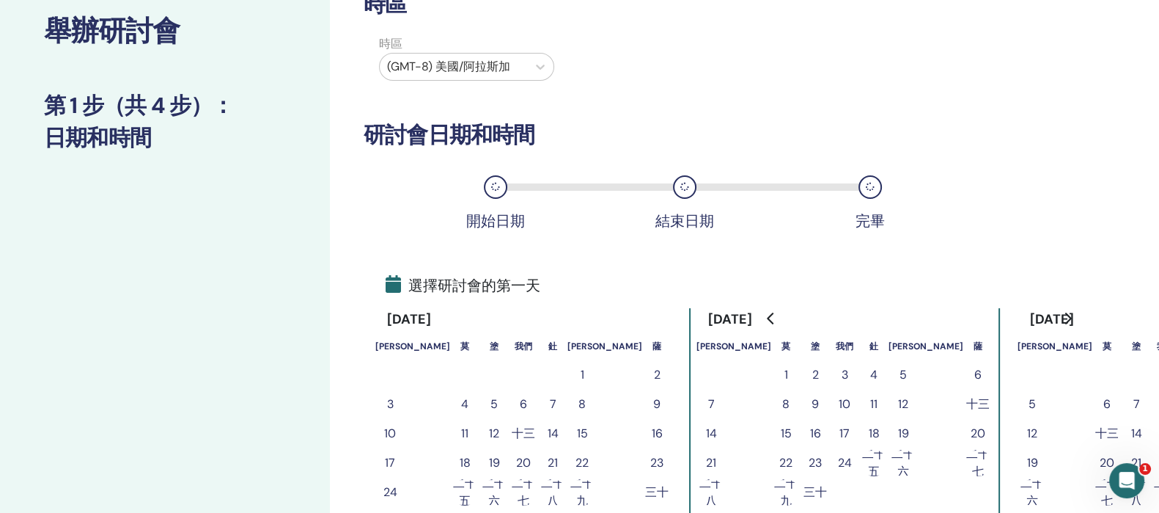
click at [782, 403] on font "8" at bounding box center [785, 403] width 7 height 15
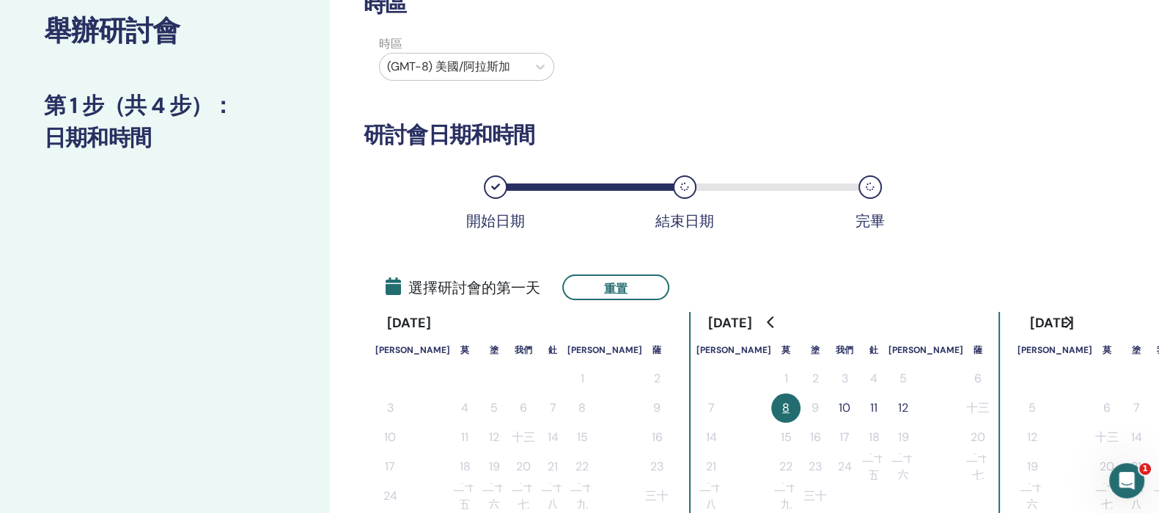
click at [839, 405] on font "10" at bounding box center [845, 407] width 12 height 15
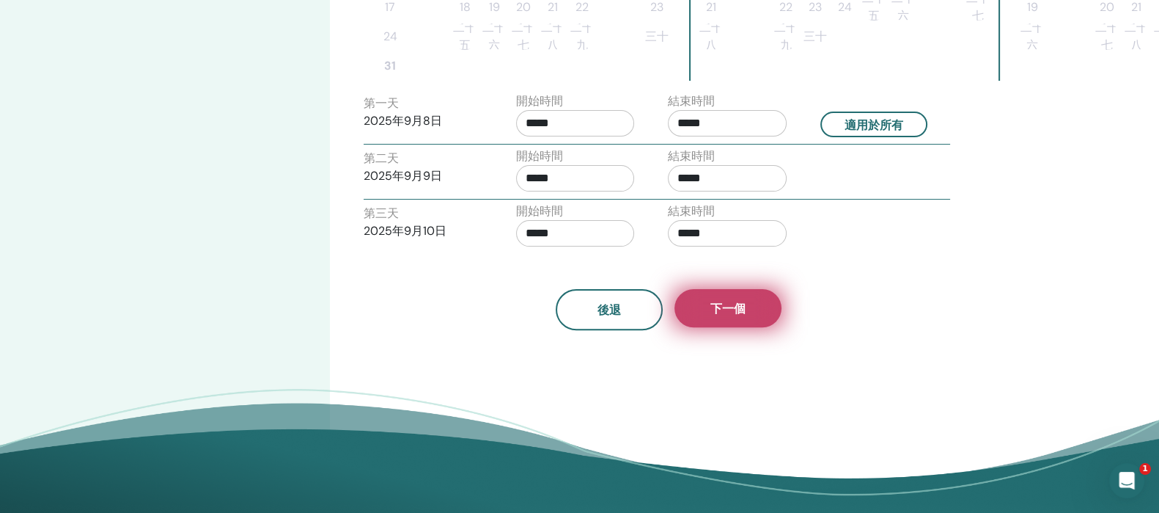
click at [726, 315] on button "下一個" at bounding box center [728, 308] width 107 height 38
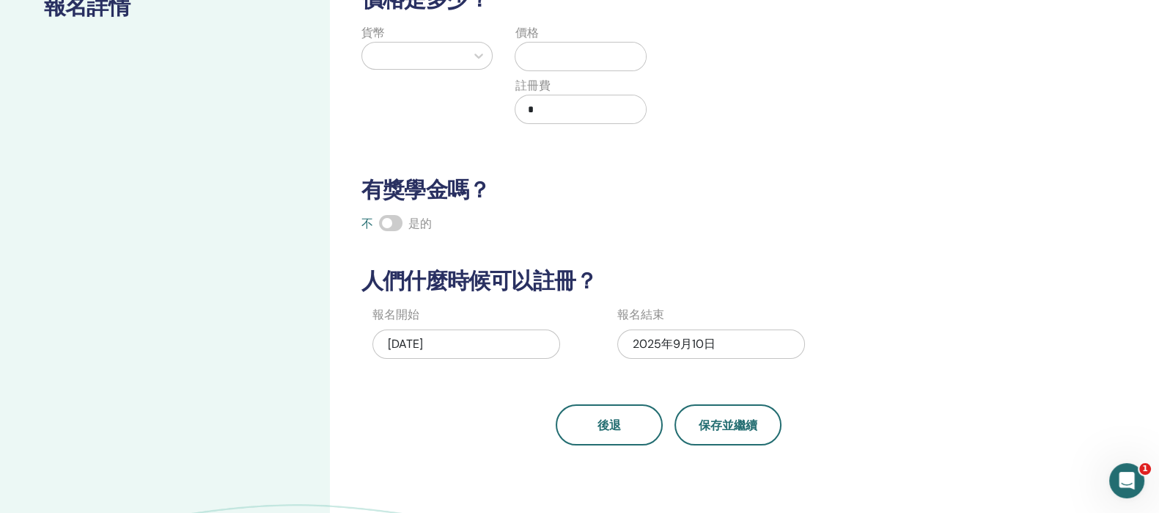
scroll to position [183, 0]
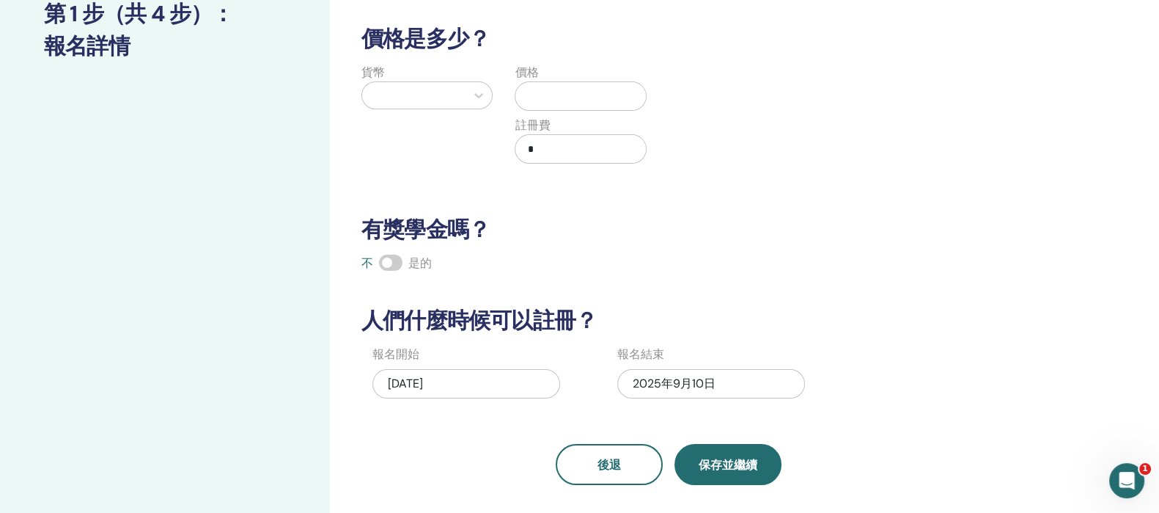
click at [762, 460] on button "保存並繼續" at bounding box center [728, 464] width 107 height 41
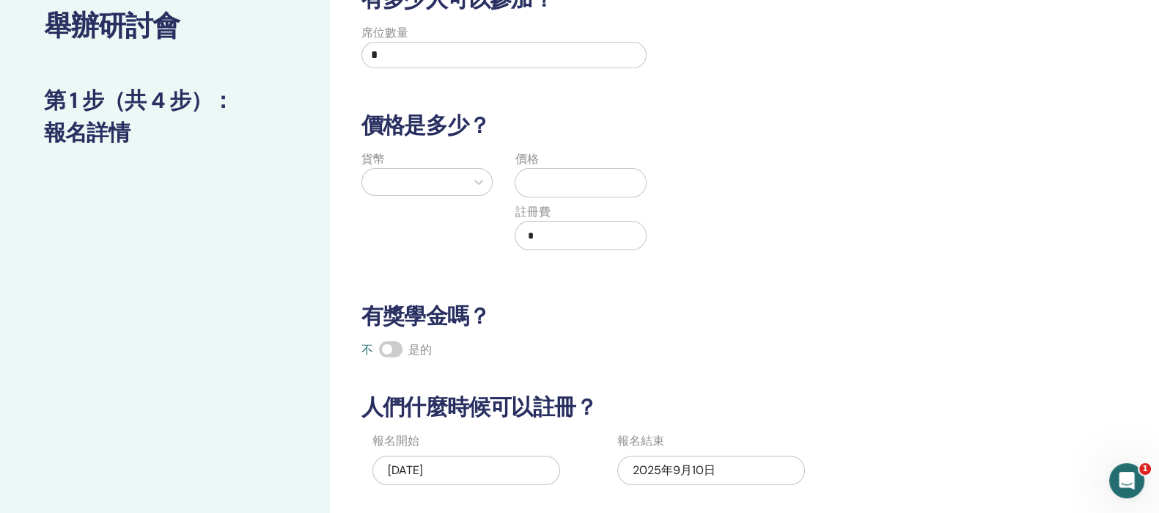
scroll to position [0, 0]
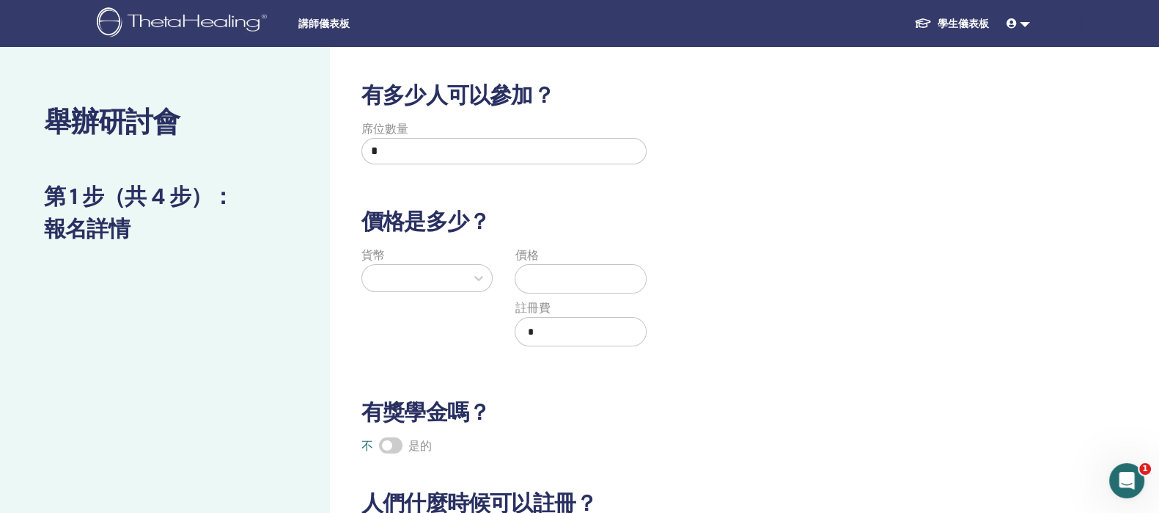
click at [432, 279] on div at bounding box center [414, 278] width 89 height 21
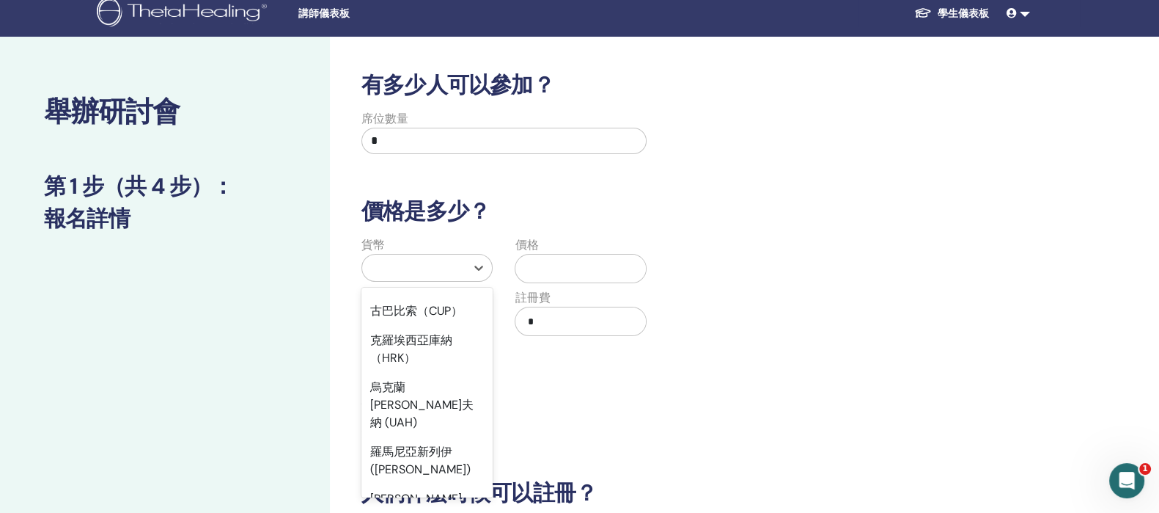
scroll to position [1256, 0]
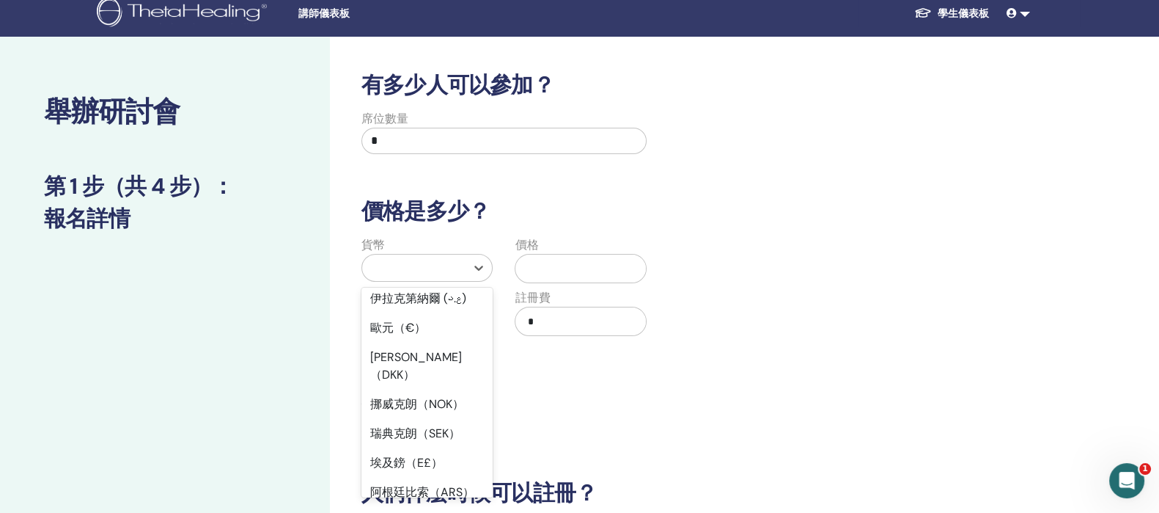
click at [428, 512] on font "新台幣（TWD）" at bounding box center [412, 520] width 84 height 15
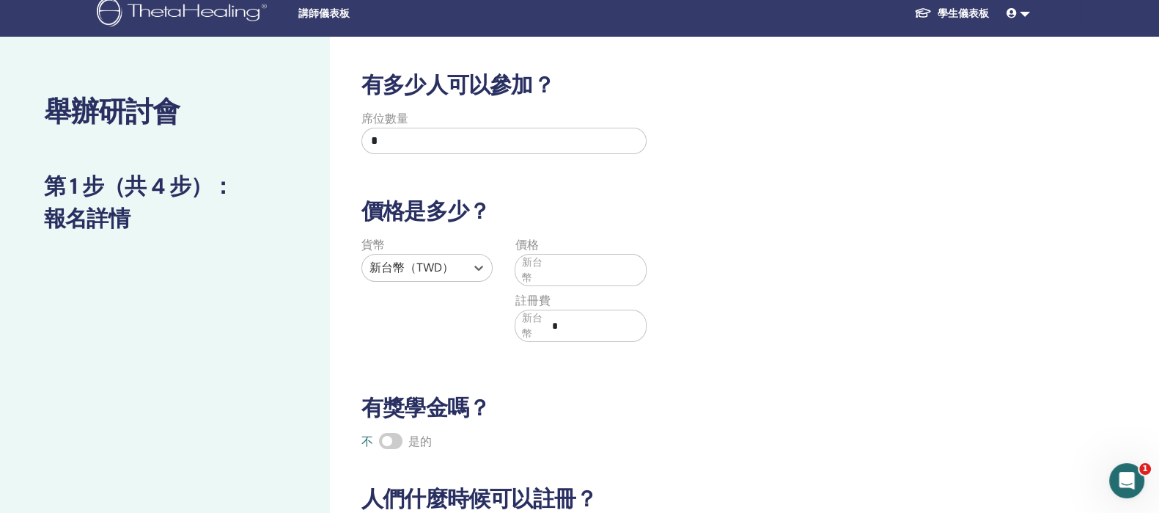
click at [547, 266] on input "text" at bounding box center [596, 270] width 100 height 28
type input "*****"
click at [722, 265] on div "貨幣 新台幣（TWD） 價格 新台幣 ***** 註冊費 新台幣 *" at bounding box center [658, 297] width 632 height 123
click at [568, 139] on input "*" at bounding box center [504, 141] width 285 height 26
type input "*"
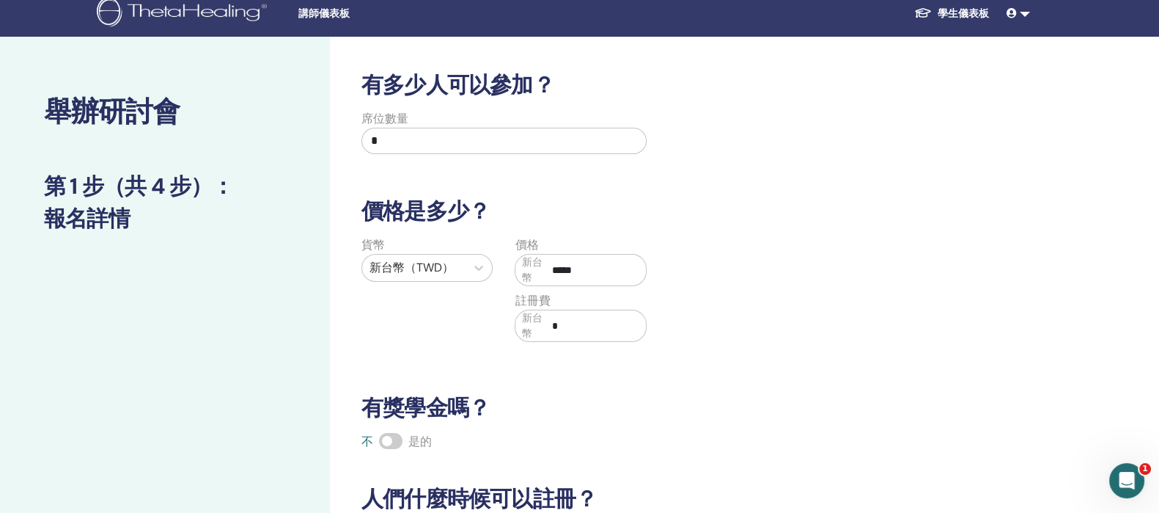
click at [843, 180] on div "有多少人可以參加？ 席位數量 * 價格是多少？ 貨幣 新台幣（TWD） 價格 新台幣 ***** 註冊費 新台幣 * 有獎學金嗎？ 不 是的 人們什麼時候可以…" at bounding box center [669, 367] width 632 height 591
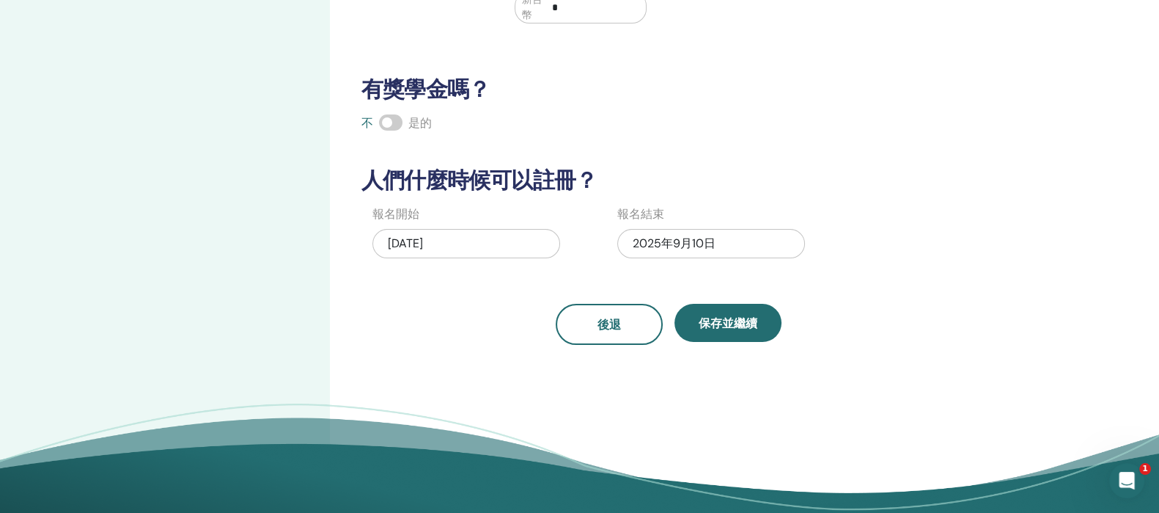
scroll to position [378, 0]
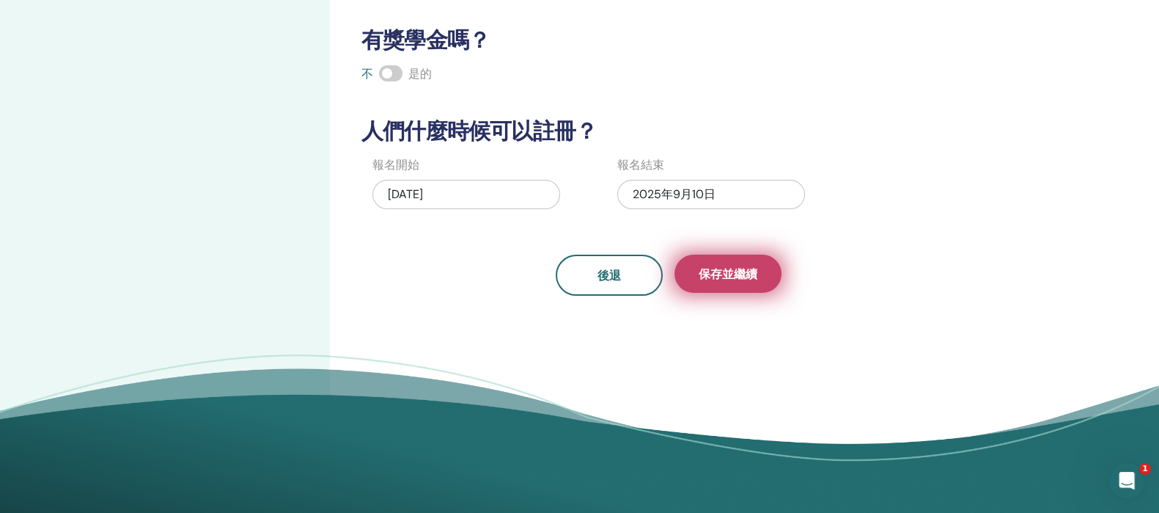
click at [719, 276] on font "保存並繼續" at bounding box center [728, 273] width 59 height 15
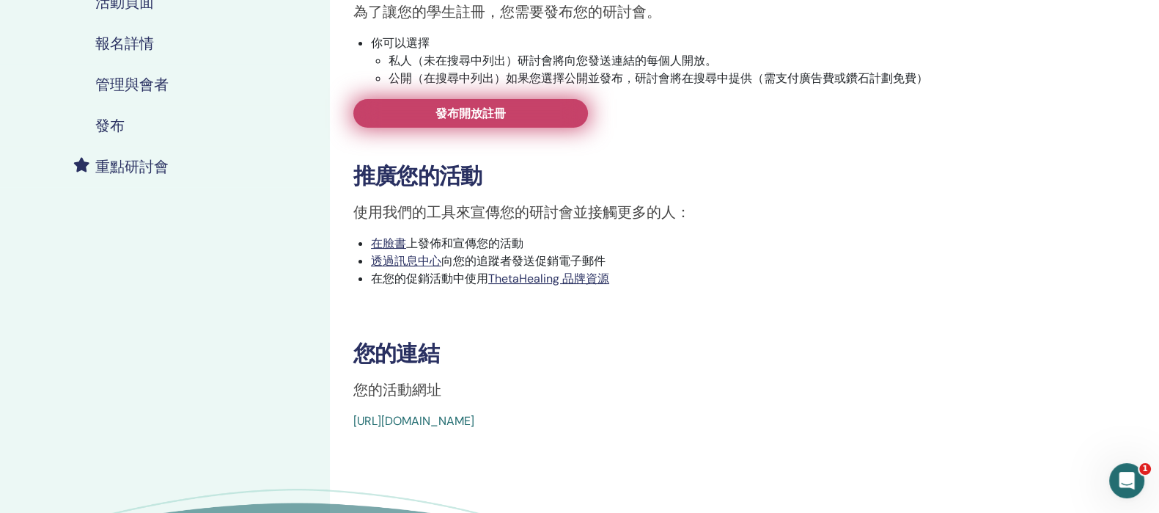
click at [543, 122] on link "發布開放註冊" at bounding box center [470, 113] width 235 height 29
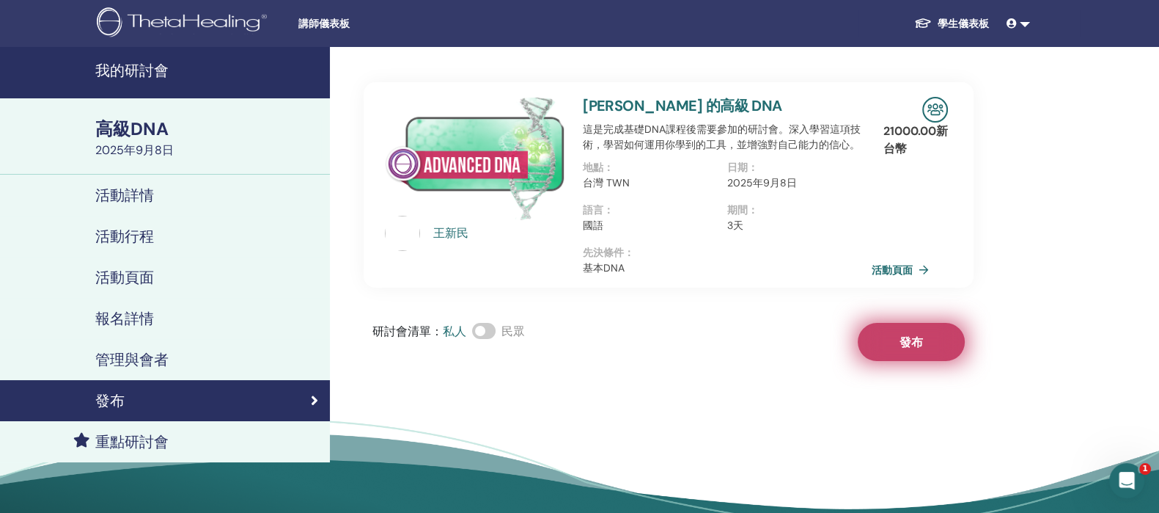
click at [915, 354] on button "發布" at bounding box center [911, 342] width 107 height 38
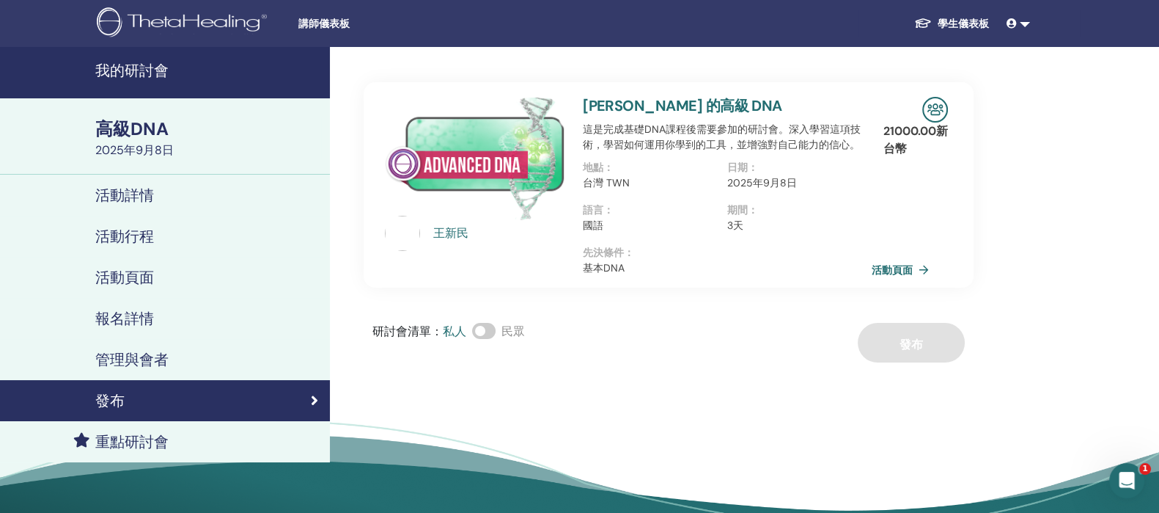
click at [152, 73] on font "我的研討會" at bounding box center [131, 70] width 73 height 19
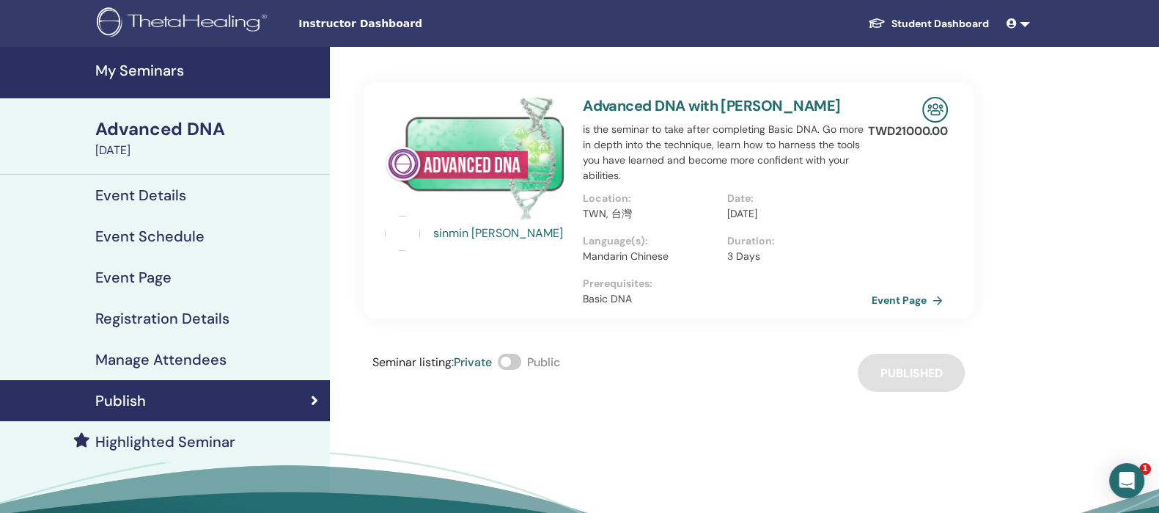
click at [689, 108] on link "Advanced DNA with [PERSON_NAME]" at bounding box center [711, 105] width 257 height 19
click at [689, 100] on link "Advanced DNA with [PERSON_NAME]" at bounding box center [711, 105] width 257 height 19
click at [902, 296] on link "Event Page" at bounding box center [912, 300] width 77 height 22
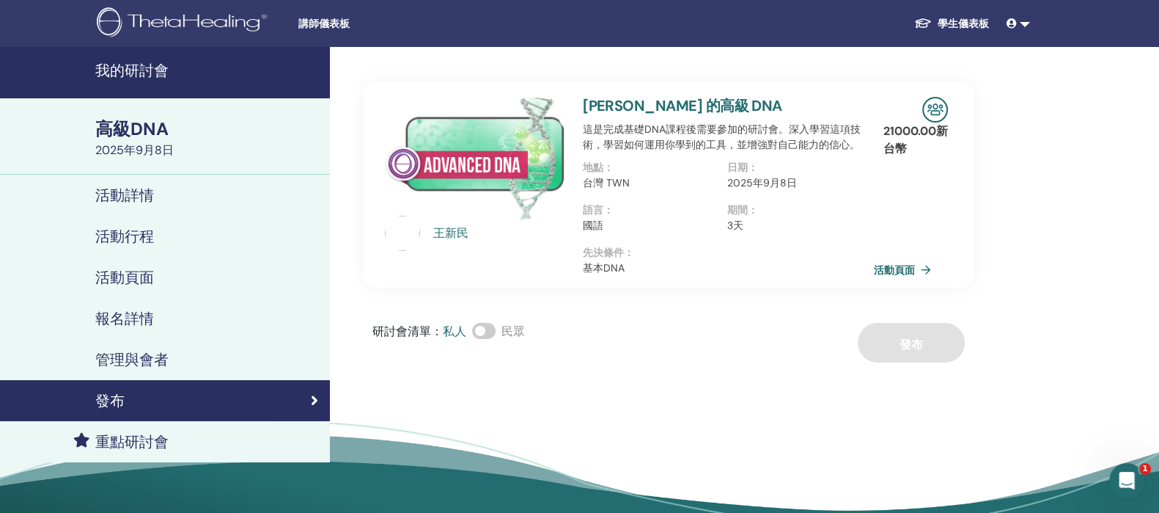
click at [931, 263] on link "活動頁面" at bounding box center [905, 269] width 63 height 22
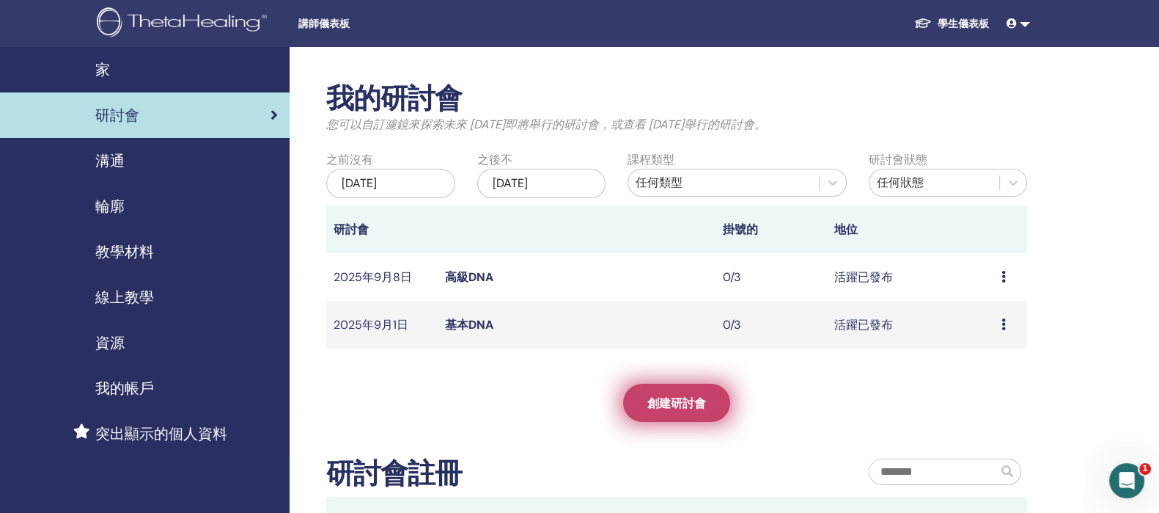
click at [665, 397] on font "創建研討會" at bounding box center [676, 402] width 59 height 15
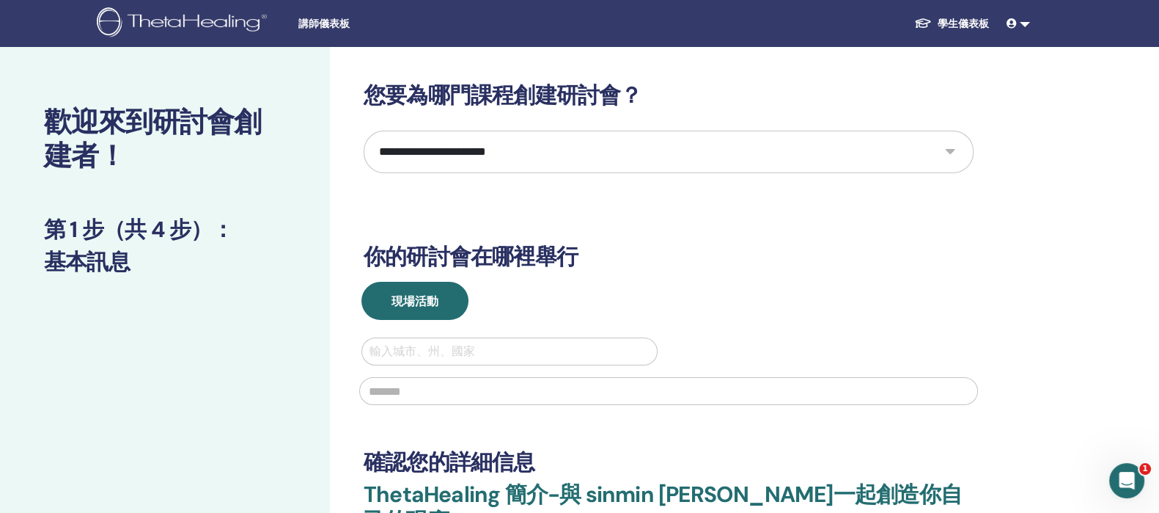
click at [510, 155] on select "**********" at bounding box center [669, 152] width 610 height 43
select select "**"
click at [364, 131] on select "**********" at bounding box center [669, 152] width 610 height 43
click at [449, 349] on div at bounding box center [510, 351] width 280 height 21
type input "**"
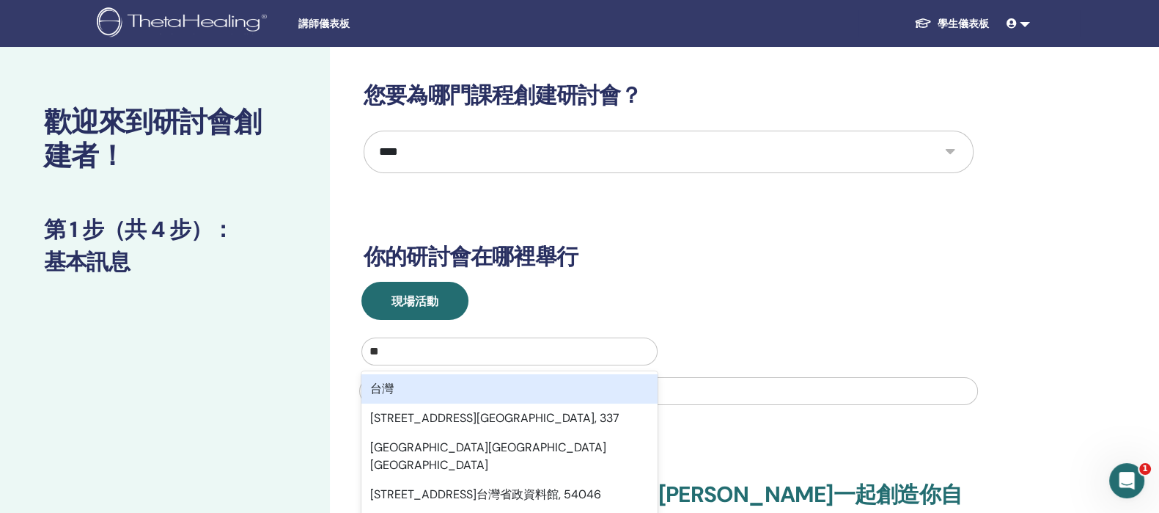
click at [454, 384] on div "台灣" at bounding box center [510, 388] width 296 height 29
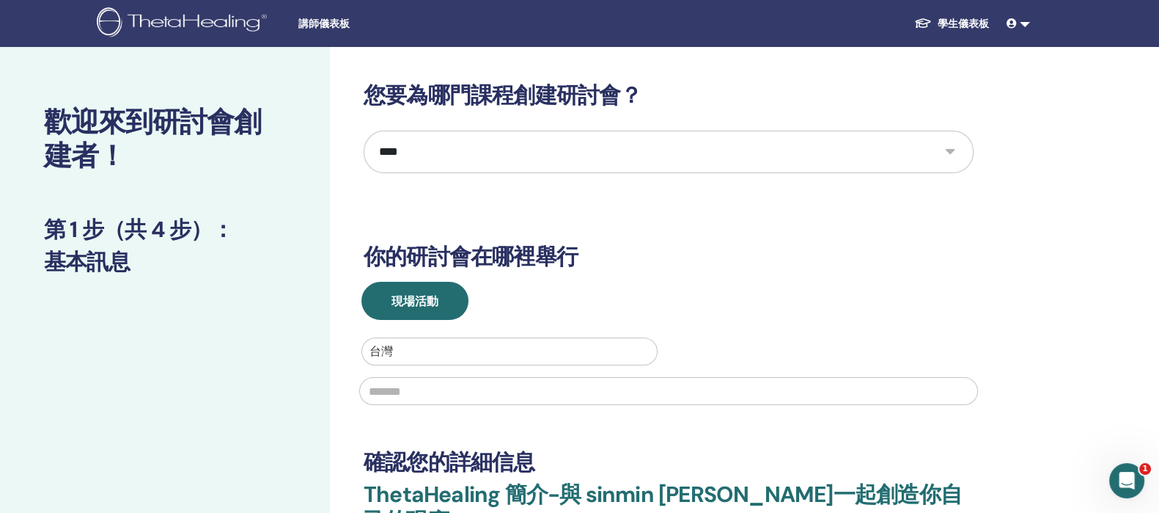
click at [447, 394] on input "text" at bounding box center [668, 391] width 619 height 28
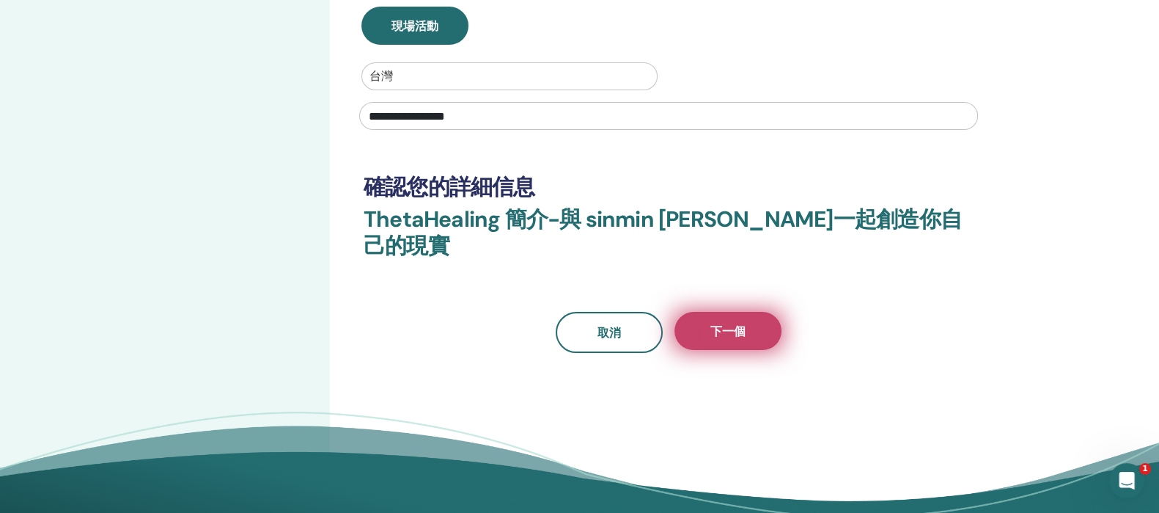
type input "**********"
click at [752, 312] on button "下一個" at bounding box center [728, 331] width 107 height 38
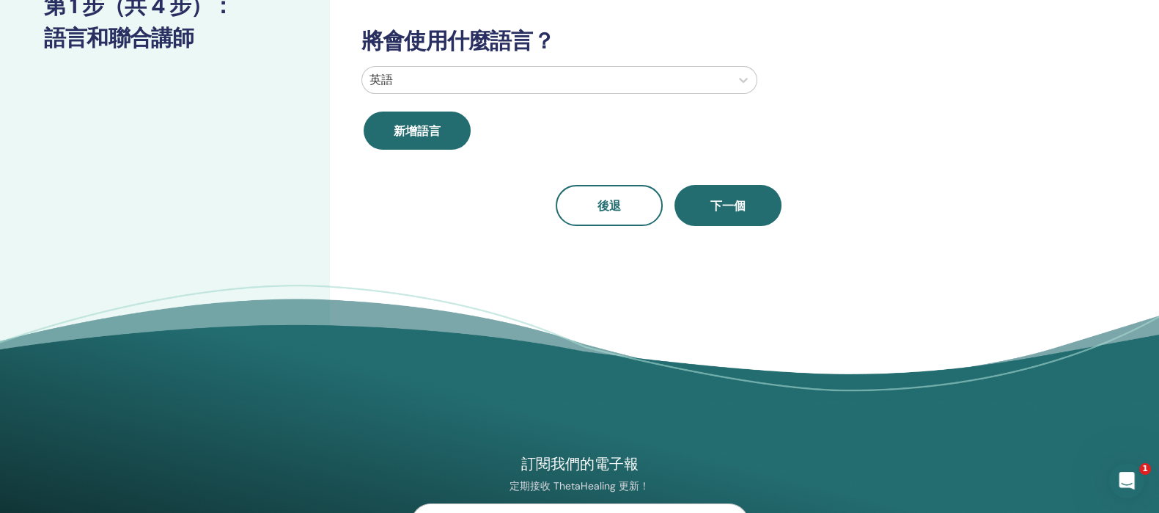
scroll to position [58, 0]
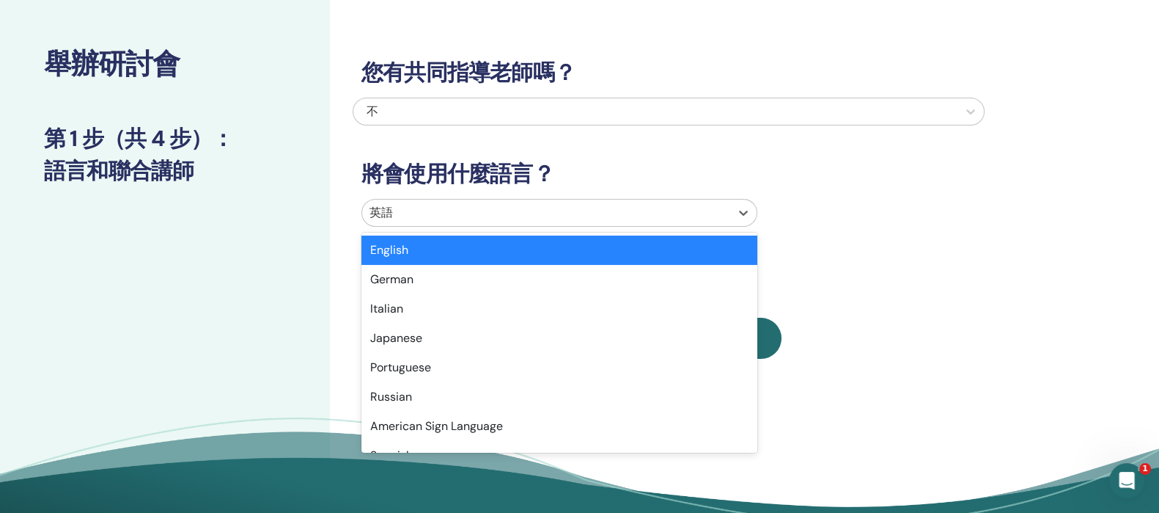
click at [550, 205] on div at bounding box center [546, 212] width 353 height 21
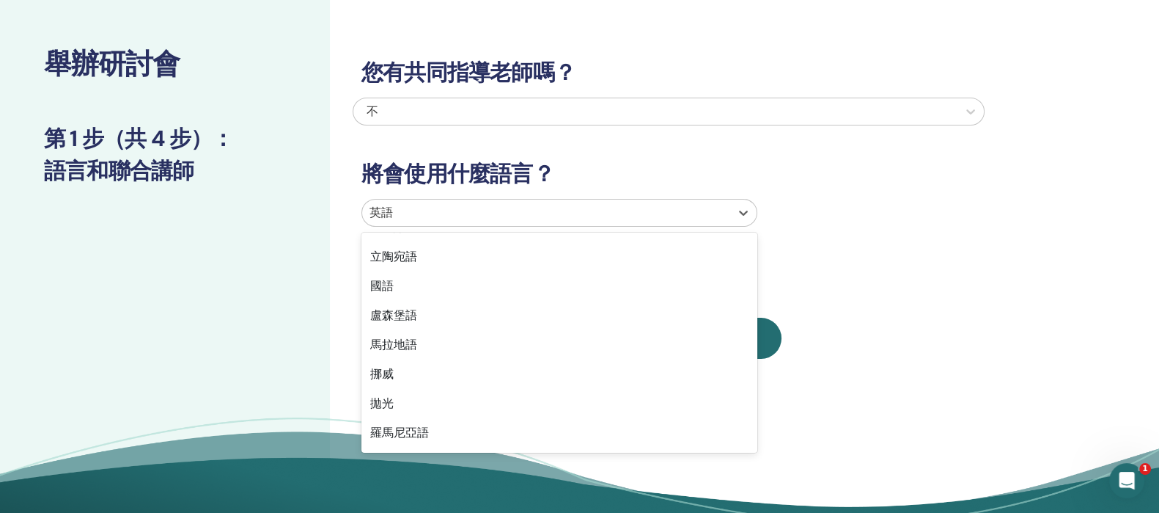
scroll to position [818, 0]
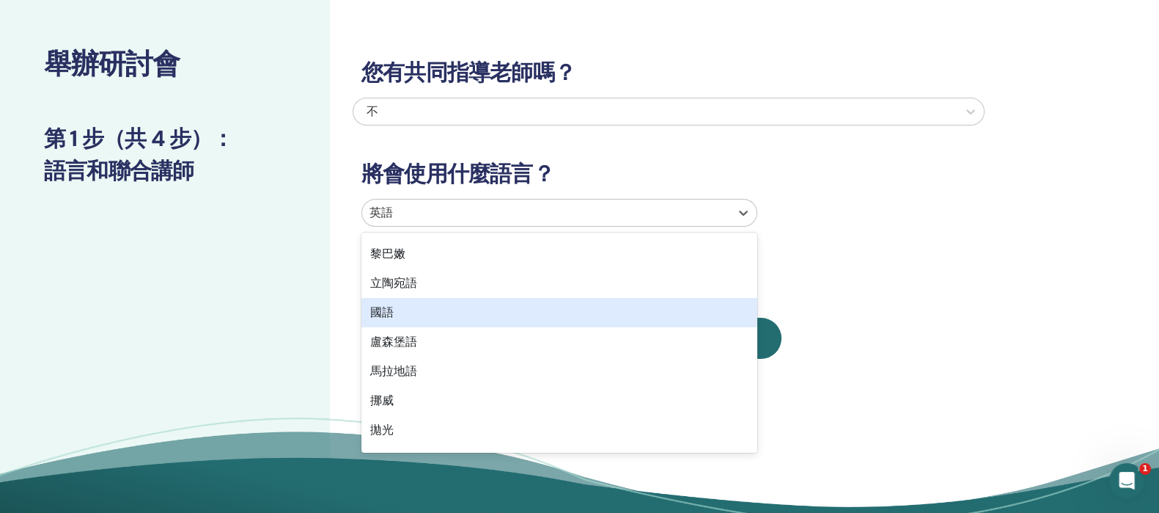
click at [669, 318] on div "國語" at bounding box center [560, 312] width 396 height 29
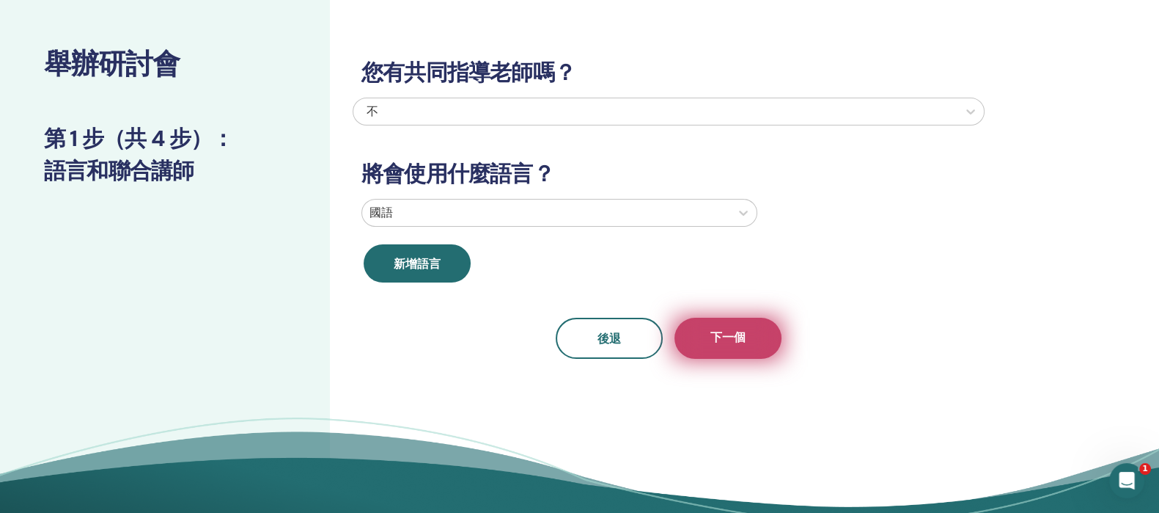
click at [700, 330] on button "下一個" at bounding box center [728, 338] width 107 height 41
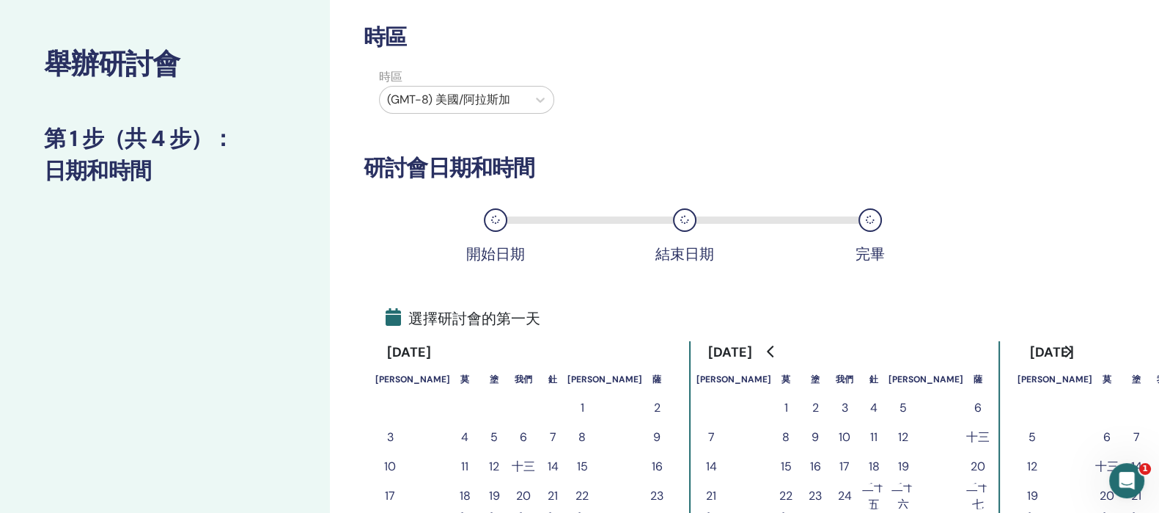
click at [519, 98] on div at bounding box center [453, 99] width 133 height 21
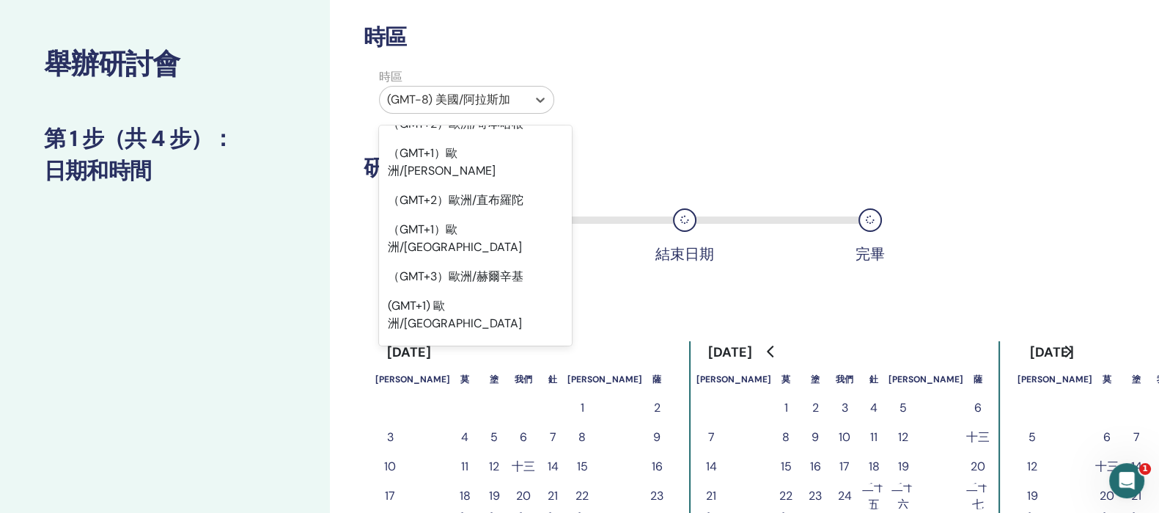
scroll to position [17656, 0]
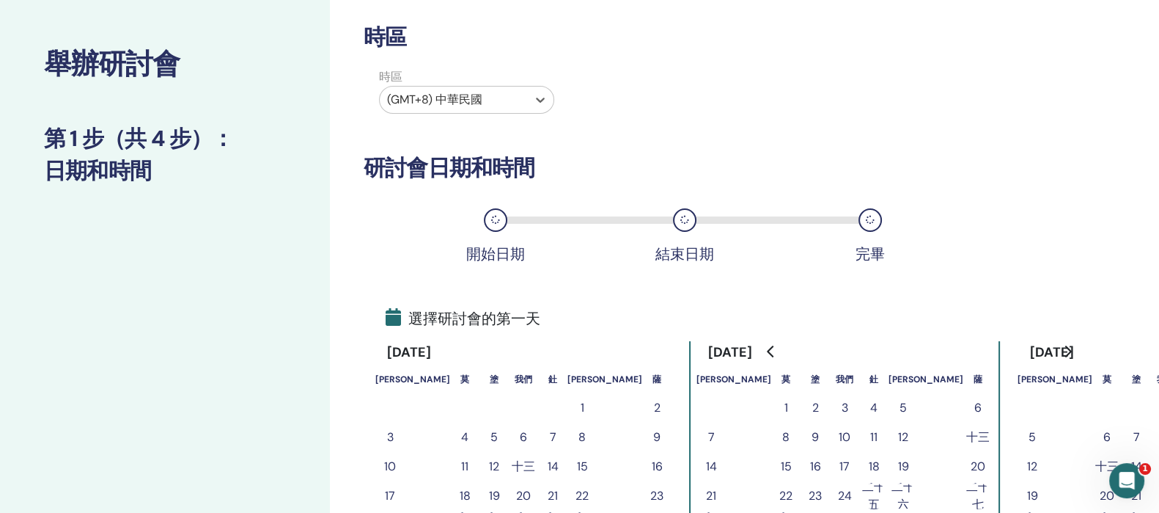
click at [807, 98] on div "時區 選項 (GMT+8) ROC，已選擇。 Select is focused ,type to refine list, press Down to op…" at bounding box center [669, 93] width 632 height 51
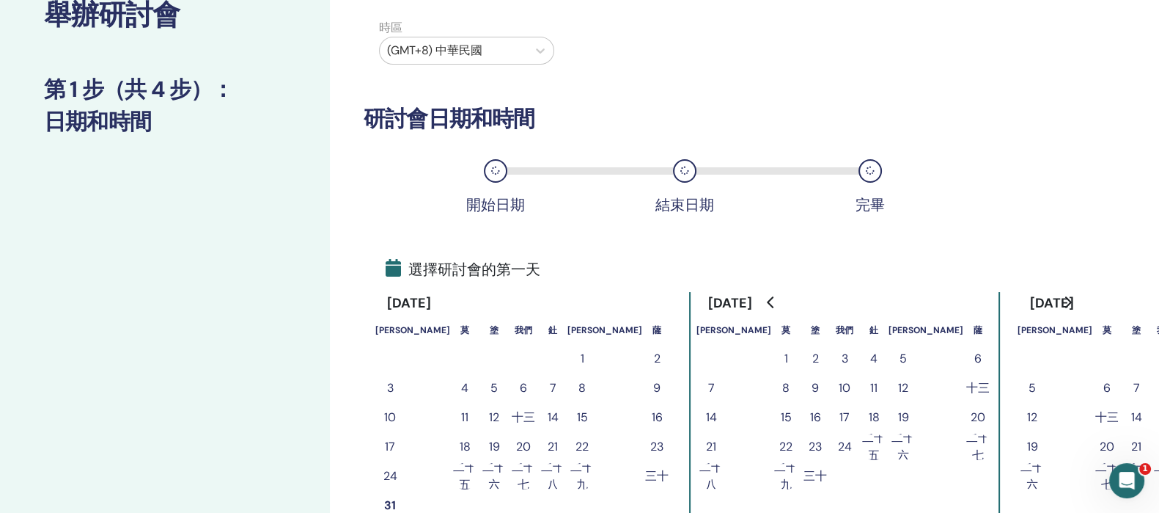
scroll to position [150, 0]
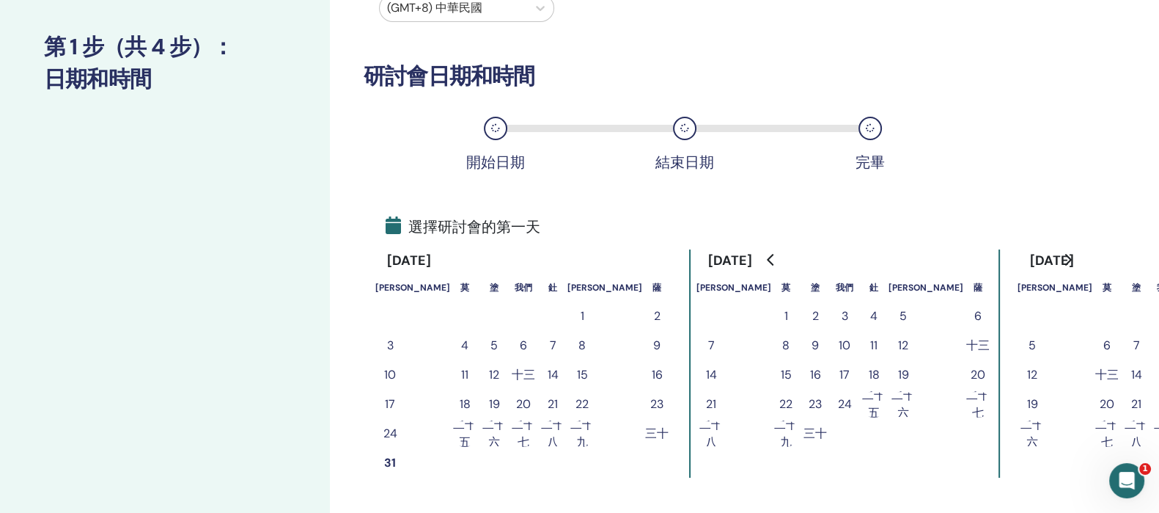
click at [781, 370] on font "15" at bounding box center [786, 374] width 11 height 15
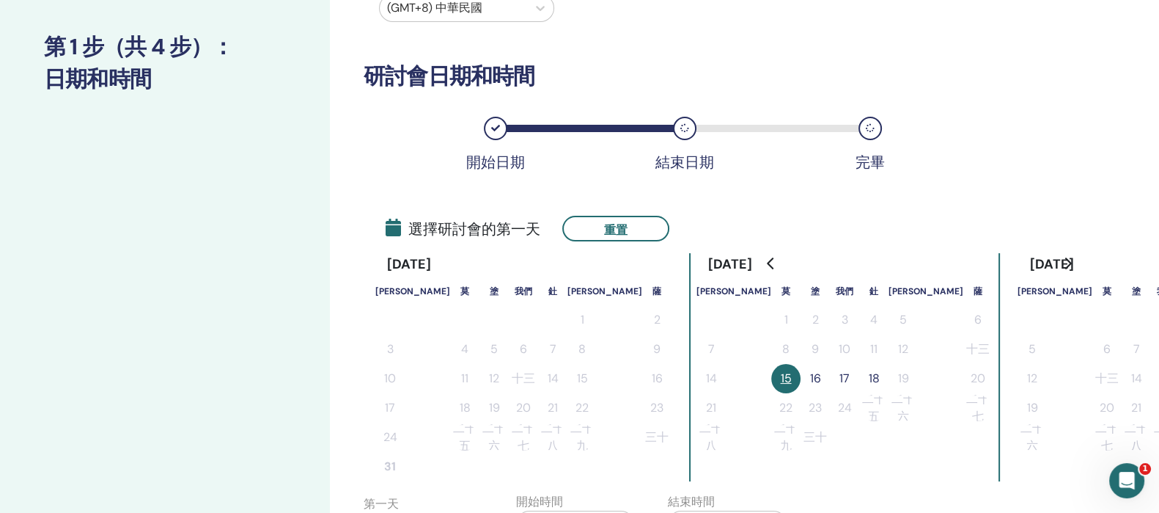
click at [840, 372] on font "17" at bounding box center [845, 377] width 10 height 15
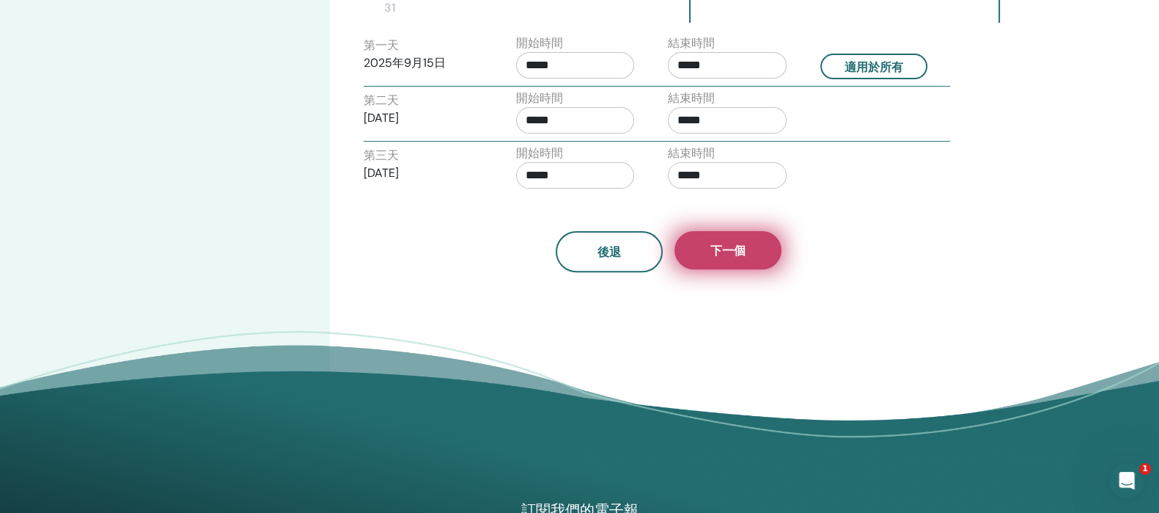
click at [755, 249] on button "下一個" at bounding box center [728, 250] width 107 height 38
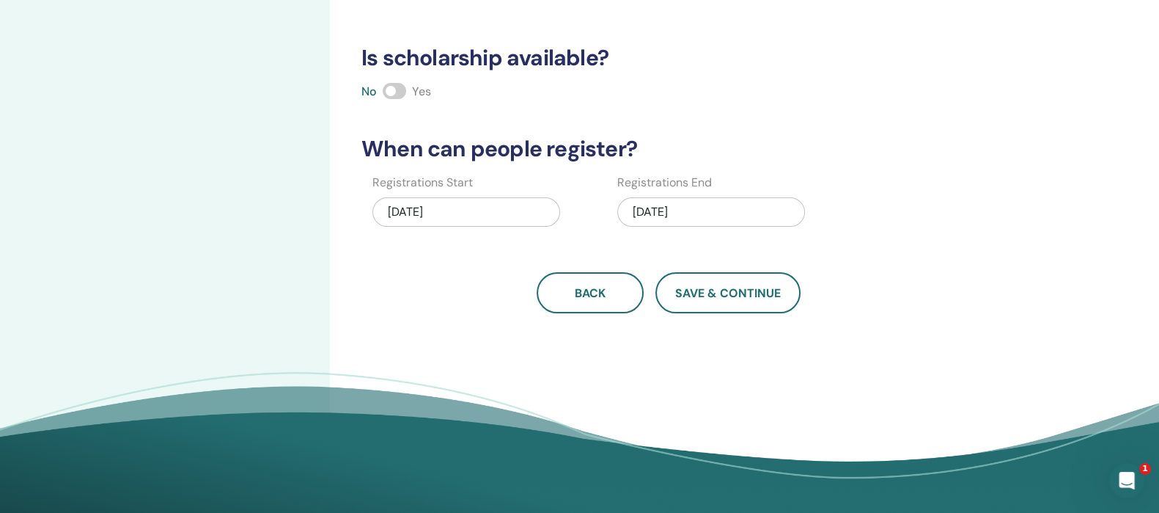
scroll to position [608, 0]
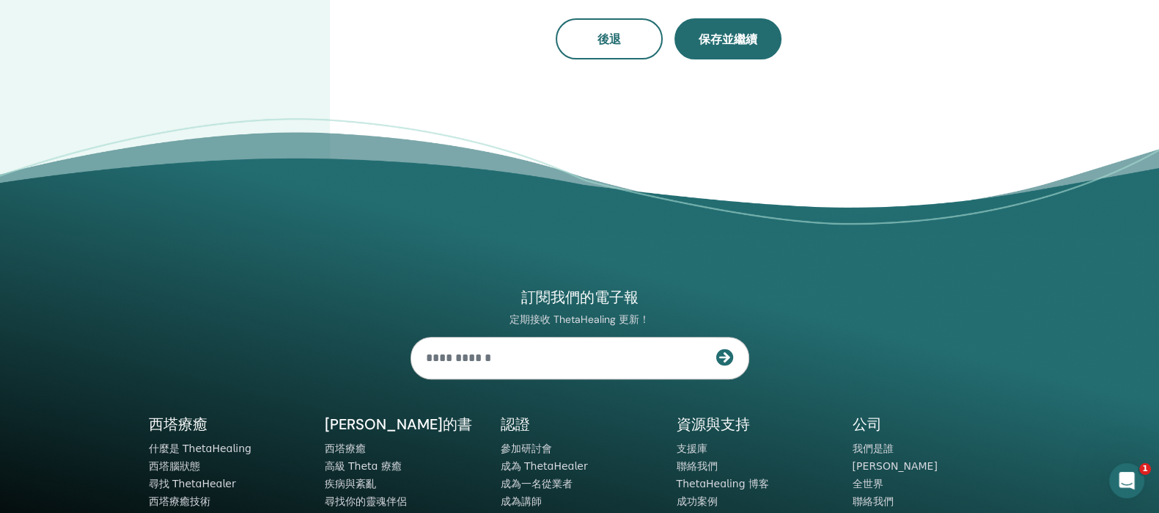
click at [735, 43] on font "保存並繼續" at bounding box center [728, 39] width 59 height 15
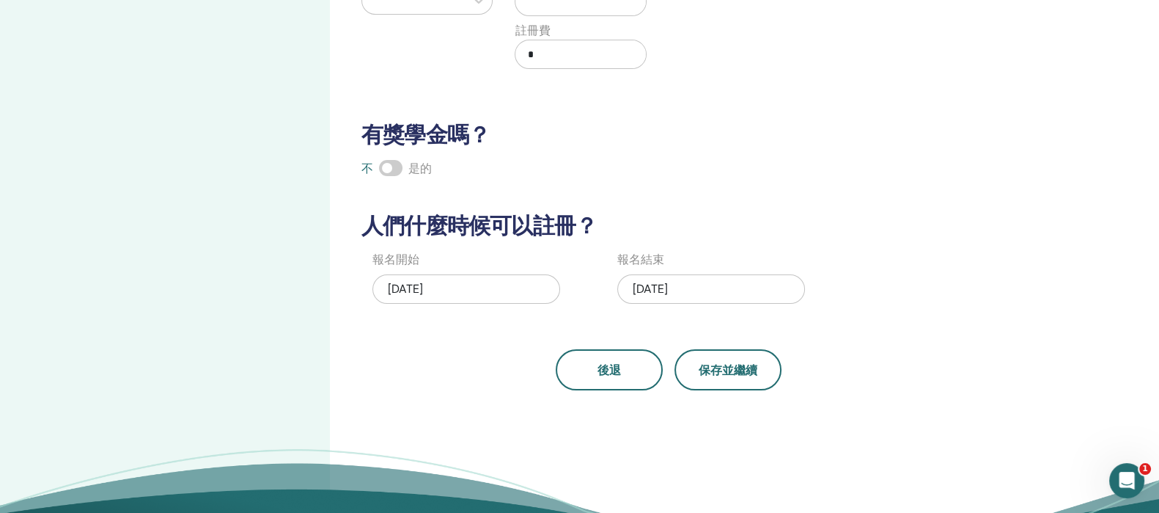
scroll to position [241, 0]
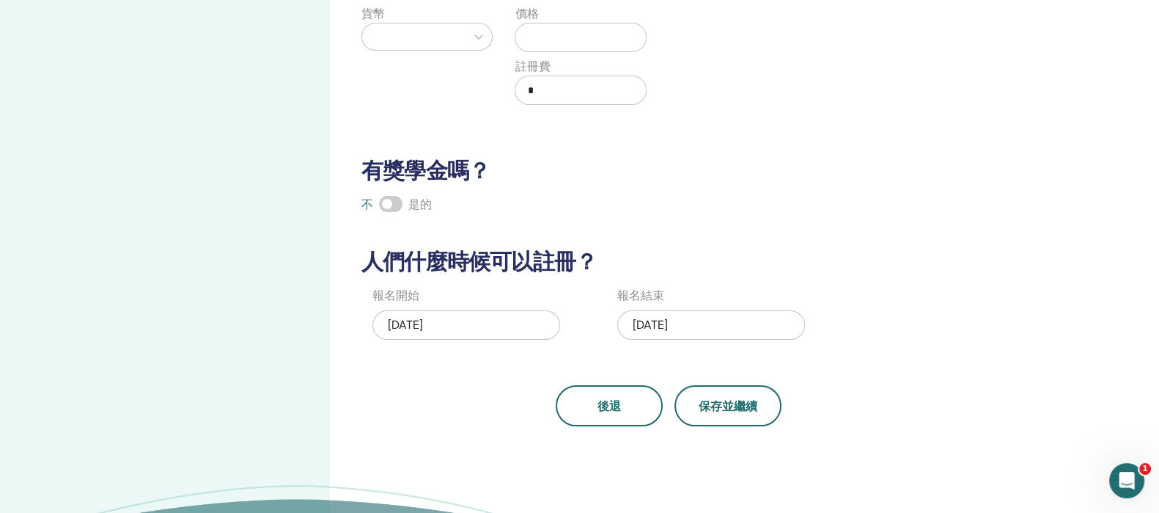
click at [426, 32] on div at bounding box center [414, 36] width 89 height 21
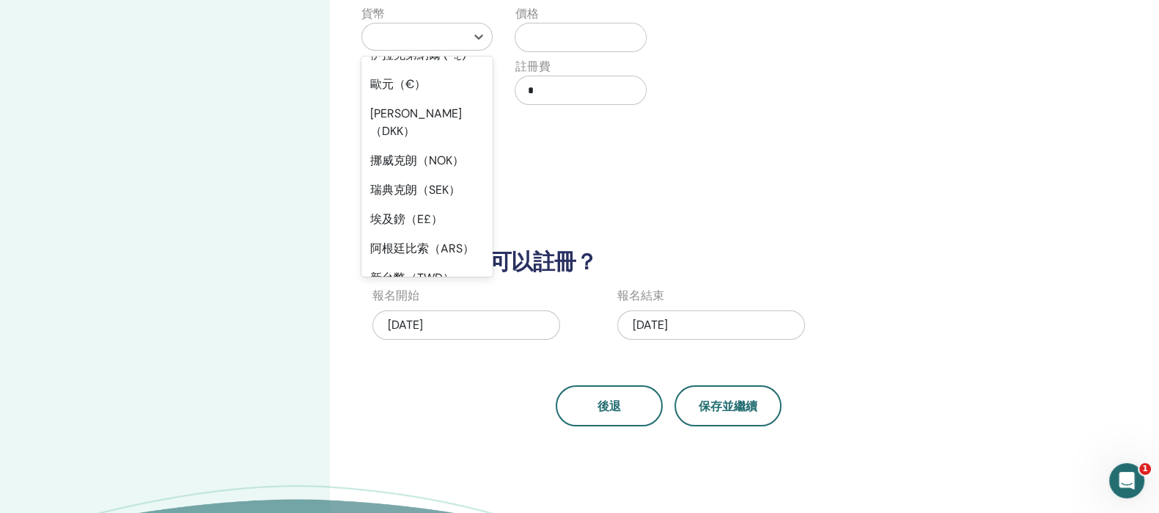
scroll to position [1246, 0]
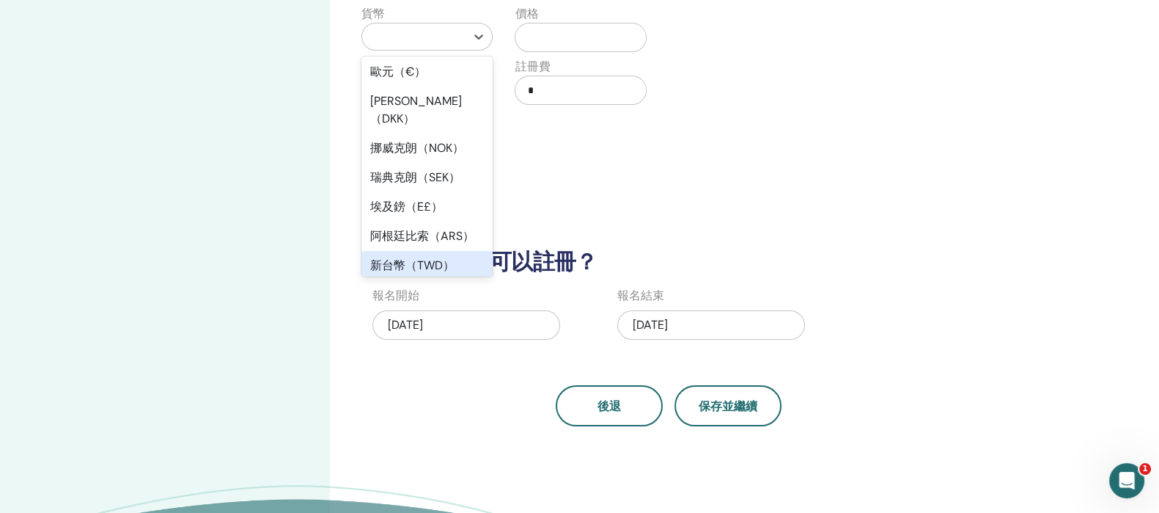
click at [444, 257] on font "新台幣（TWD）" at bounding box center [412, 264] width 84 height 15
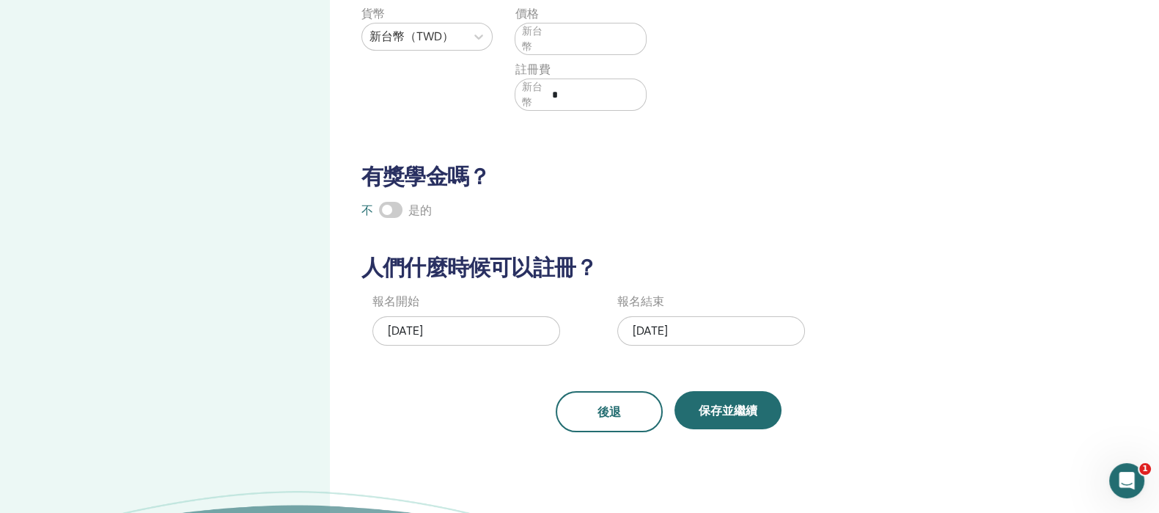
click at [565, 26] on input "text" at bounding box center [596, 39] width 100 height 28
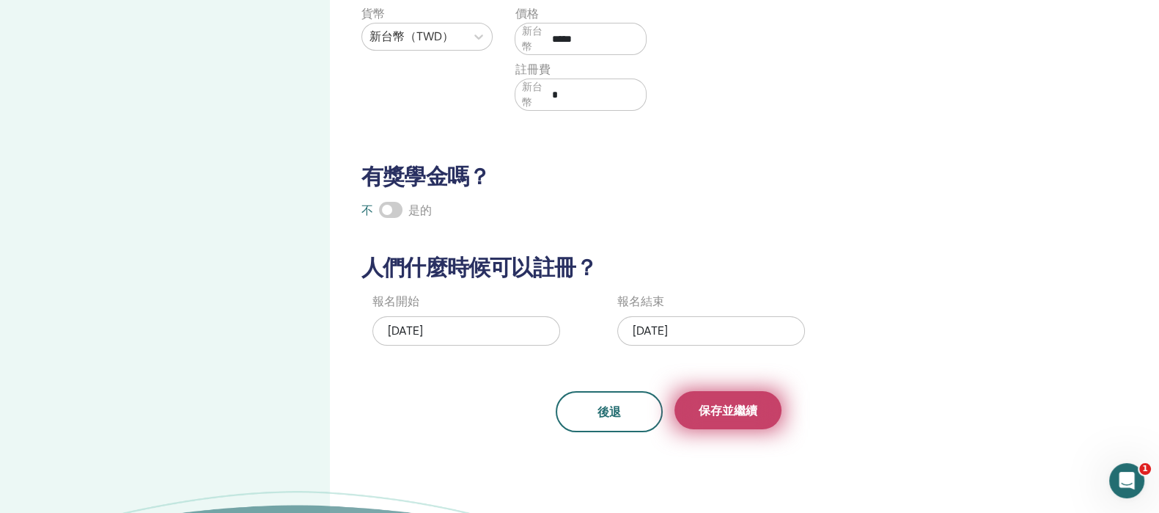
type input "*****"
click at [730, 412] on font "保存並繼續" at bounding box center [728, 410] width 59 height 15
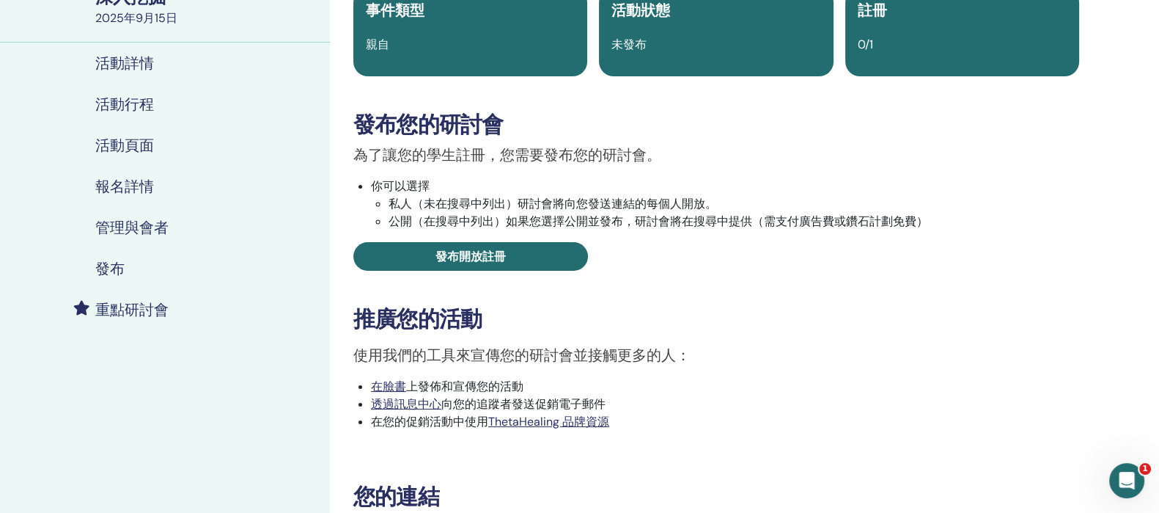
scroll to position [183, 0]
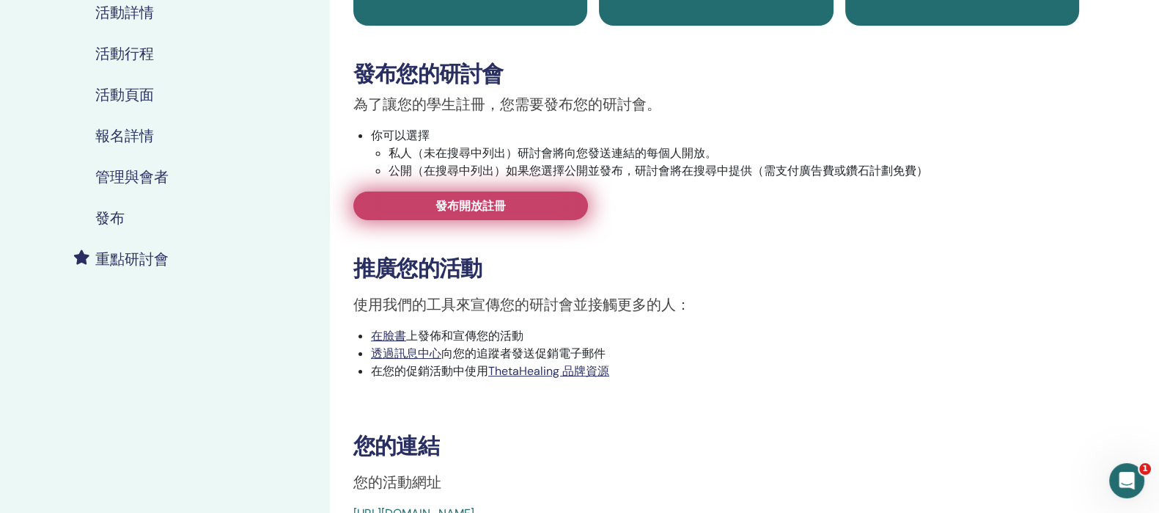
click at [555, 204] on link "發布開放註冊" at bounding box center [470, 205] width 235 height 29
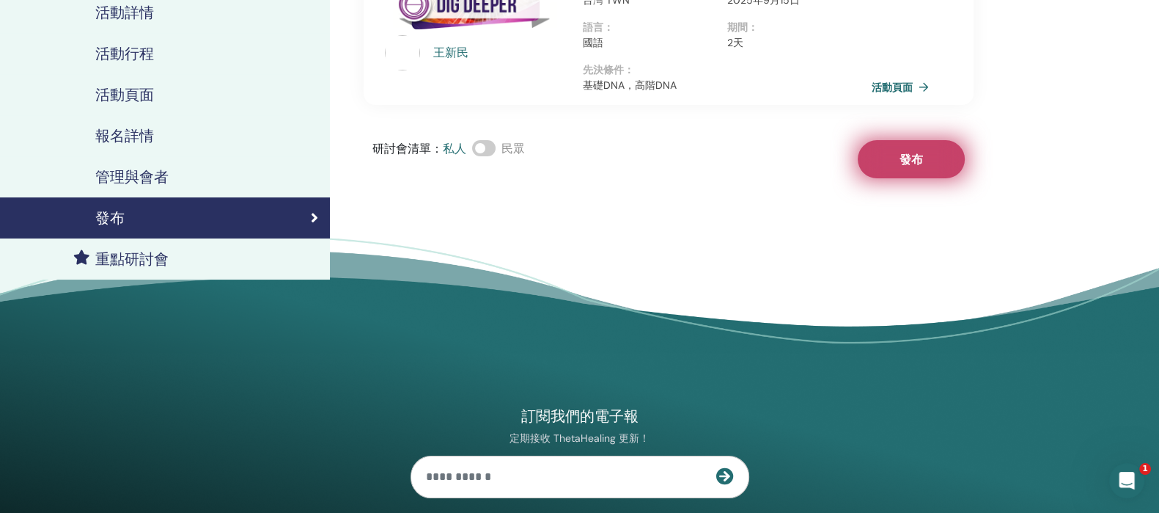
click at [898, 161] on button "發布" at bounding box center [911, 159] width 107 height 38
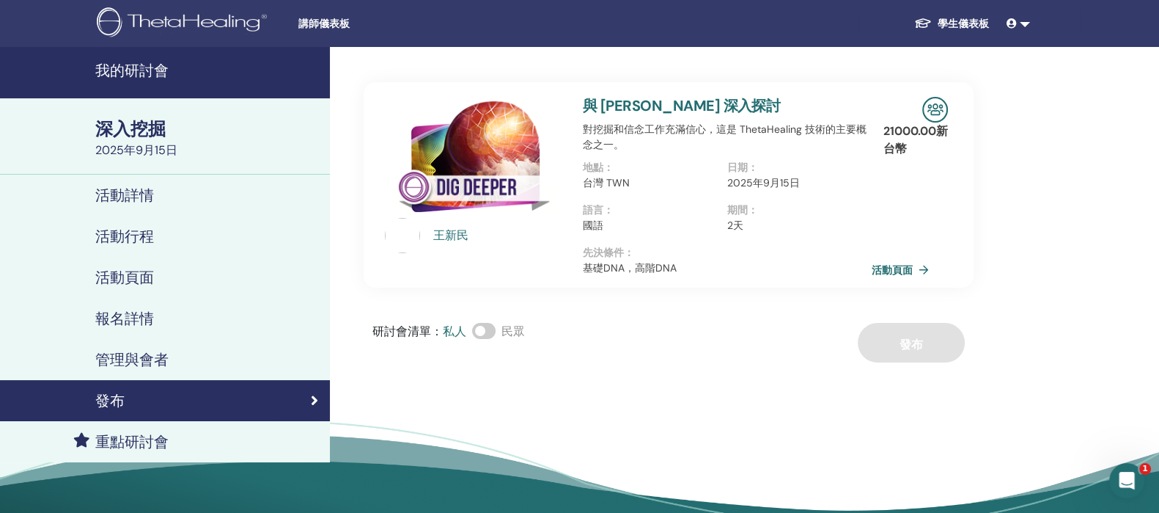
click at [147, 86] on link "我的研討會" at bounding box center [165, 72] width 330 height 51
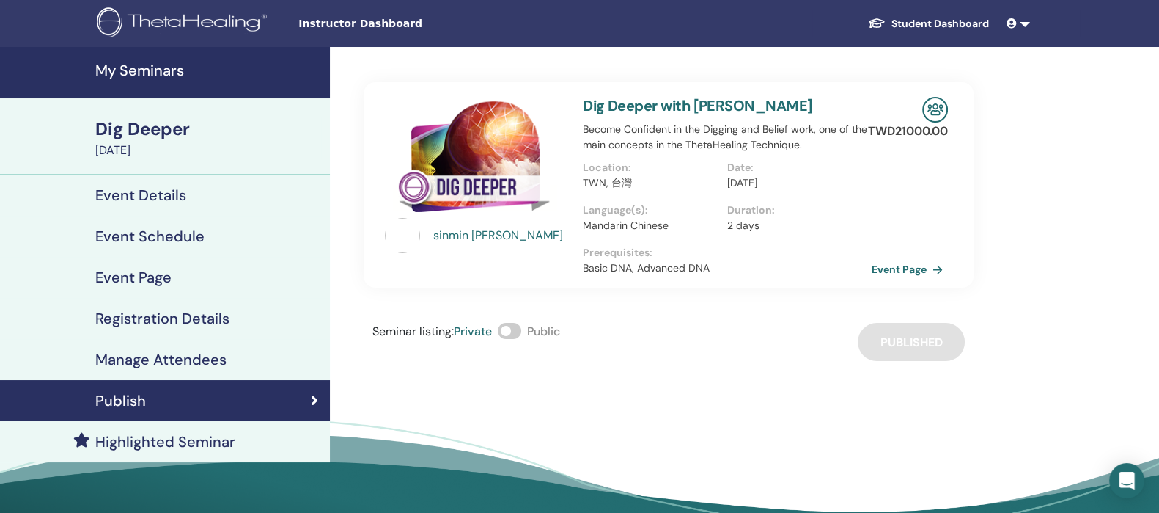
click at [914, 206] on div "TWD 21000.00 Event Page" at bounding box center [930, 184] width 54 height 205
click at [906, 267] on link "Event Page" at bounding box center [912, 269] width 77 height 22
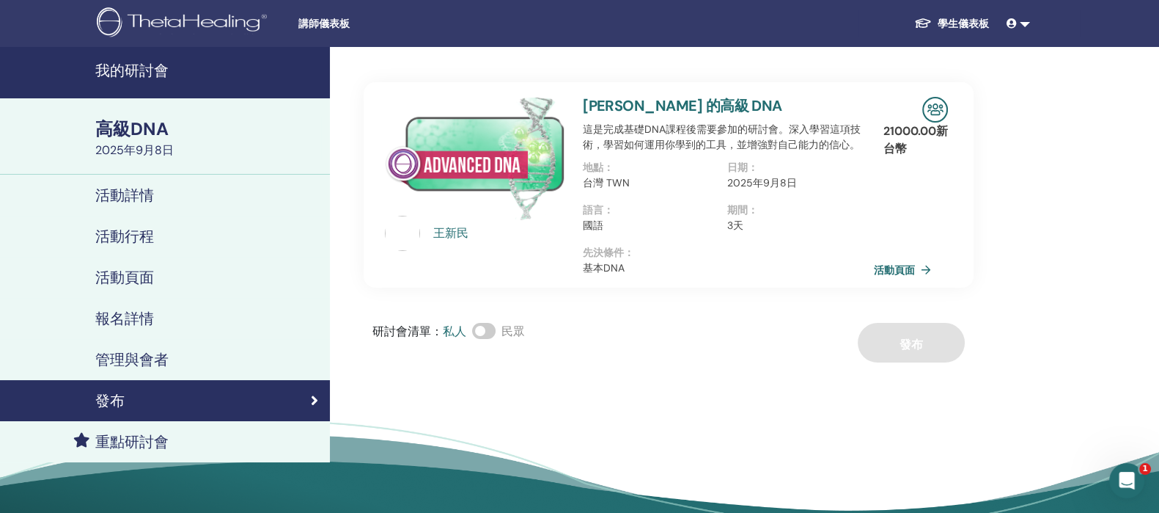
click at [884, 263] on font "活動頁面" at bounding box center [894, 269] width 41 height 13
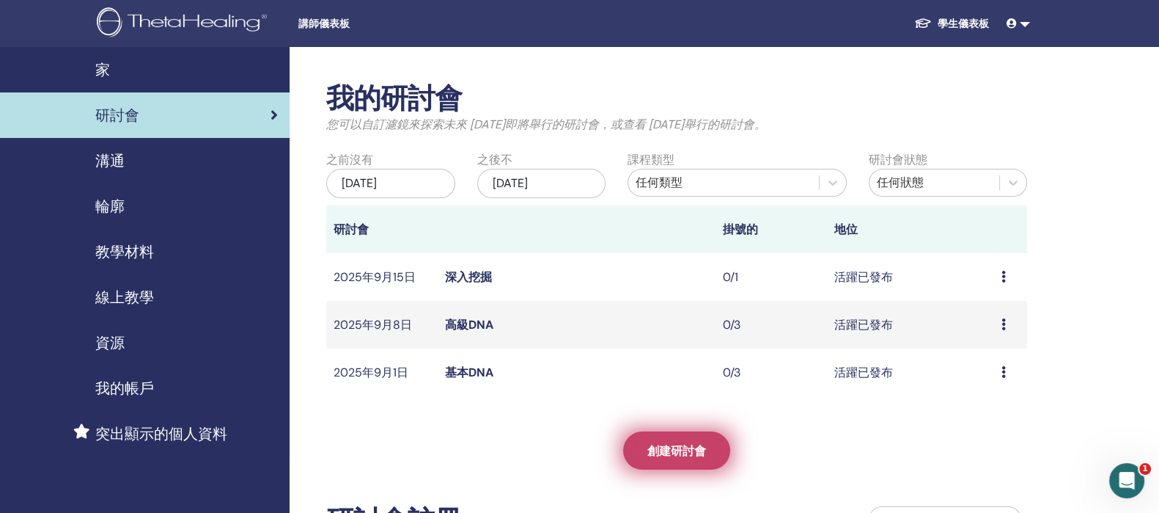
click at [665, 452] on font "創建研討會" at bounding box center [676, 450] width 59 height 15
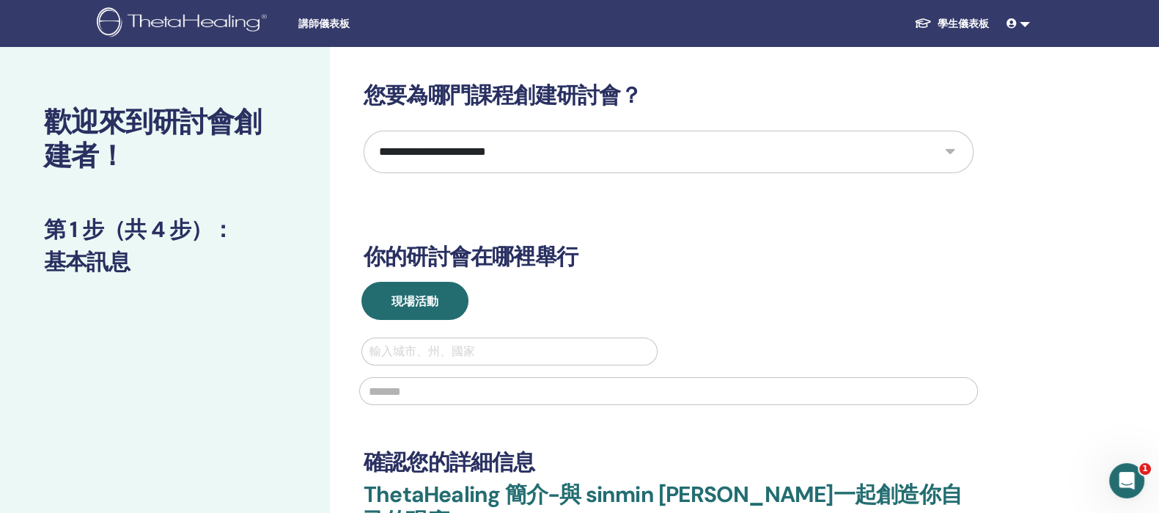
click at [504, 159] on select "**********" at bounding box center [669, 152] width 610 height 43
select select "****"
click at [364, 131] on select "**********" at bounding box center [669, 152] width 610 height 43
click at [484, 345] on div at bounding box center [510, 351] width 280 height 21
type input "**"
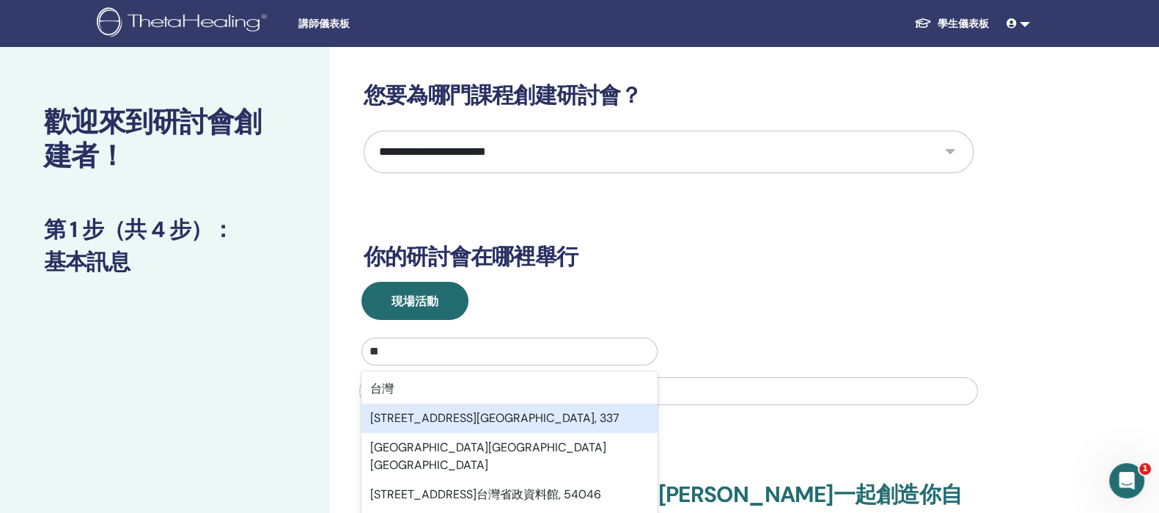
click at [510, 404] on div "[STREET_ADDRESS][GEOGRAPHIC_DATA], 337" at bounding box center [510, 417] width 296 height 29
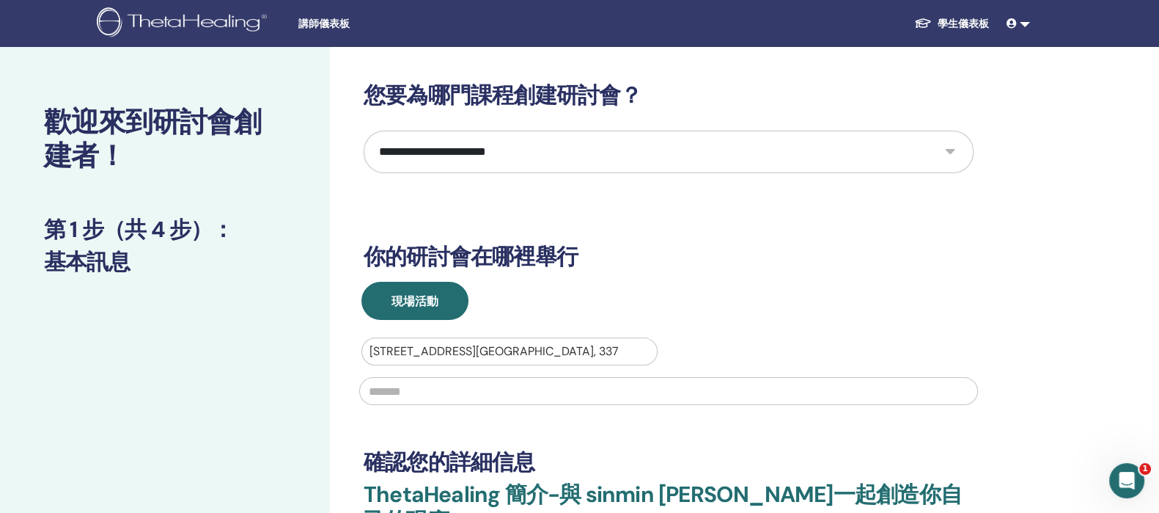
click at [517, 358] on div at bounding box center [510, 351] width 280 height 21
click at [526, 350] on div at bounding box center [510, 351] width 280 height 21
click at [526, 349] on div at bounding box center [510, 351] width 280 height 21
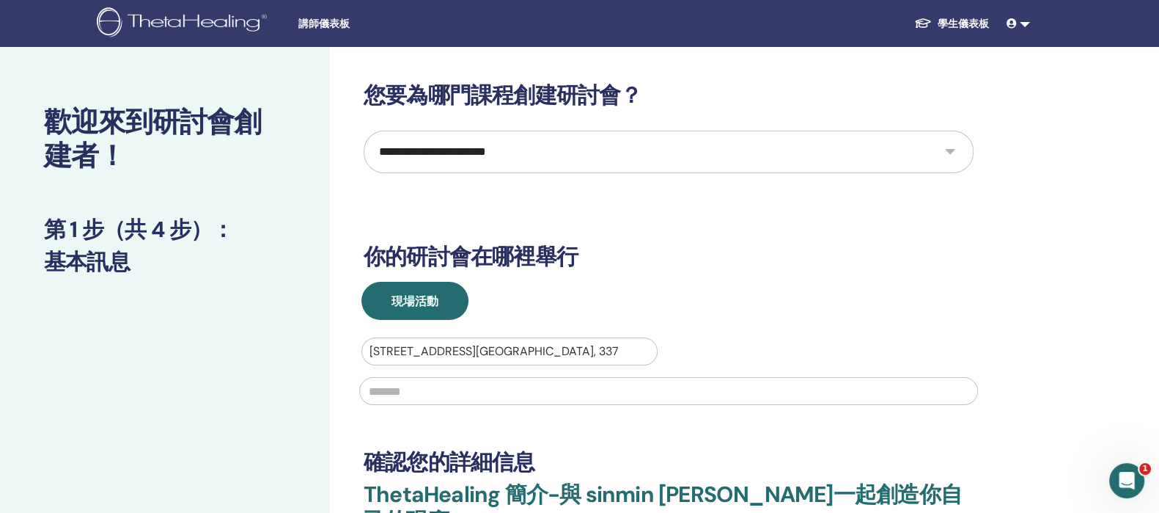
click at [628, 346] on div at bounding box center [510, 351] width 280 height 21
click at [623, 346] on div at bounding box center [510, 351] width 280 height 21
click at [623, 345] on div at bounding box center [510, 351] width 280 height 21
click at [621, 348] on div at bounding box center [510, 351] width 280 height 21
type input "**"
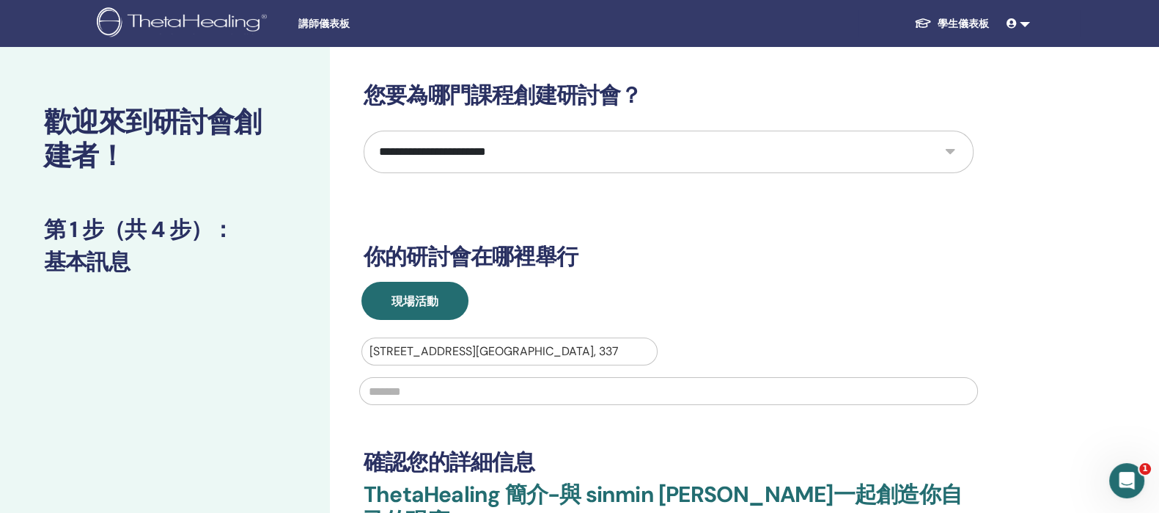
click at [506, 353] on div at bounding box center [510, 351] width 280 height 21
click at [558, 352] on div at bounding box center [510, 351] width 280 height 21
click at [605, 351] on div at bounding box center [510, 351] width 280 height 21
click at [598, 351] on div at bounding box center [510, 351] width 280 height 21
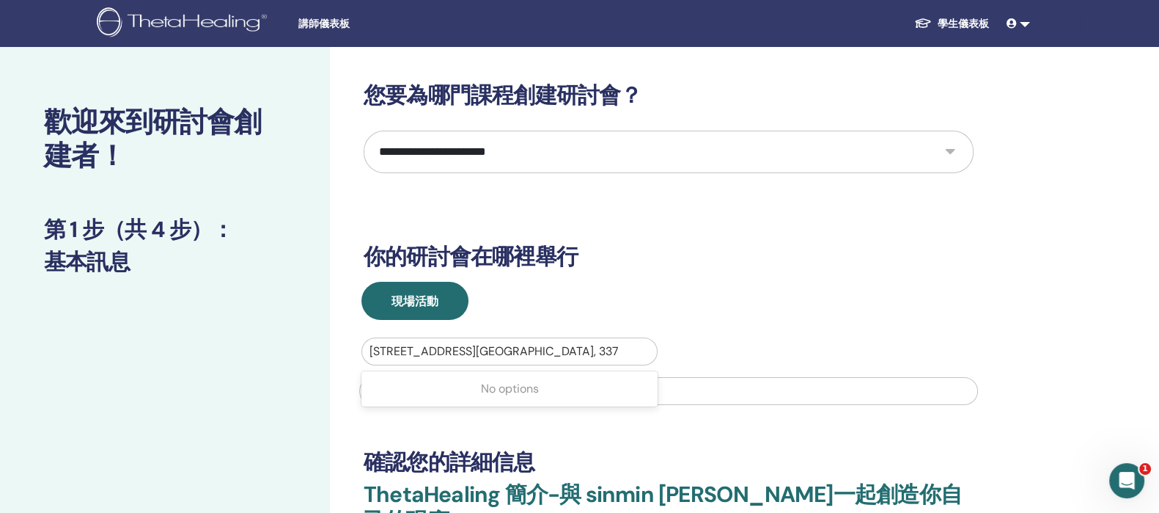
click at [598, 351] on div at bounding box center [510, 351] width 280 height 21
click at [407, 388] on div "沒有選擇" at bounding box center [510, 388] width 296 height 29
type input "**"
click at [763, 384] on input "text" at bounding box center [668, 391] width 619 height 28
click at [565, 357] on div at bounding box center [510, 351] width 280 height 21
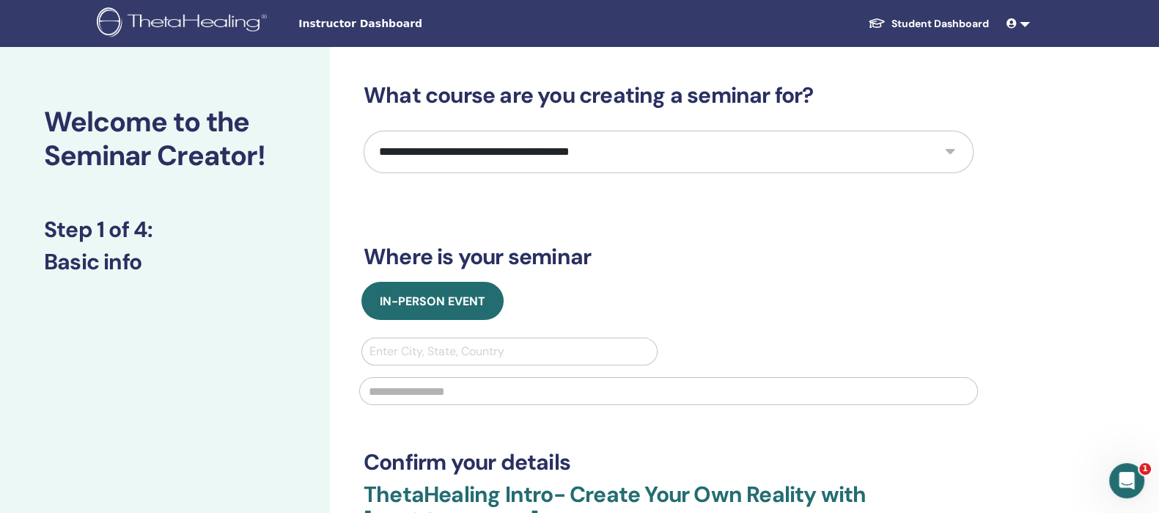
click at [510, 342] on div at bounding box center [510, 351] width 280 height 21
type input "**"
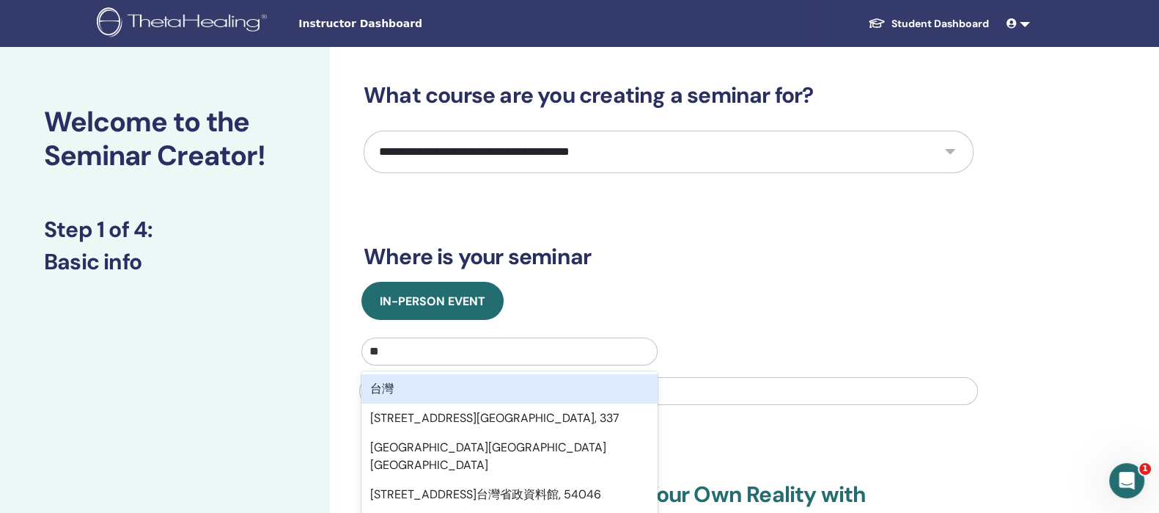
click at [496, 385] on div "台灣" at bounding box center [510, 388] width 296 height 29
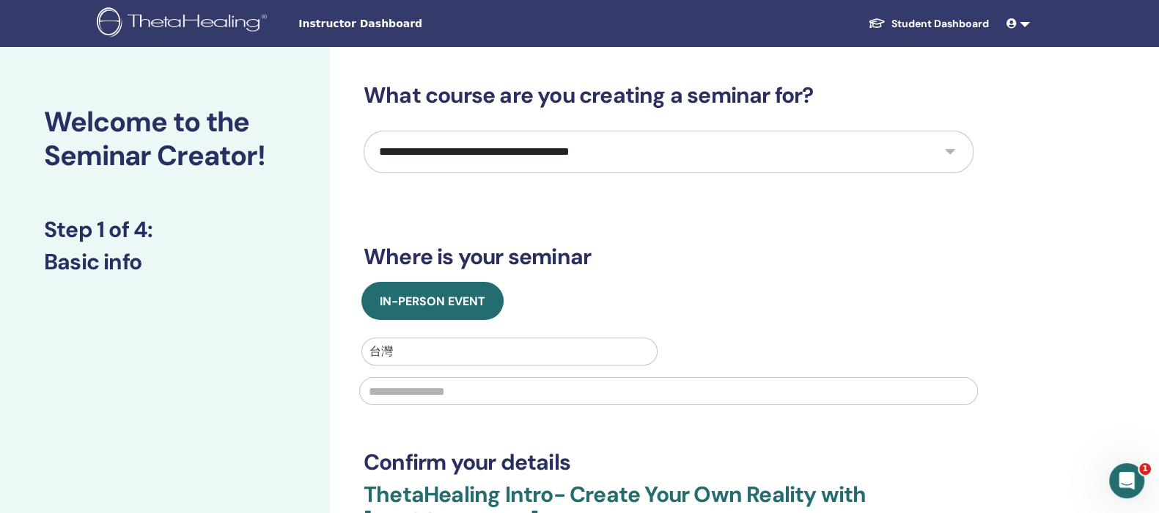
click at [496, 385] on input "text" at bounding box center [668, 391] width 619 height 28
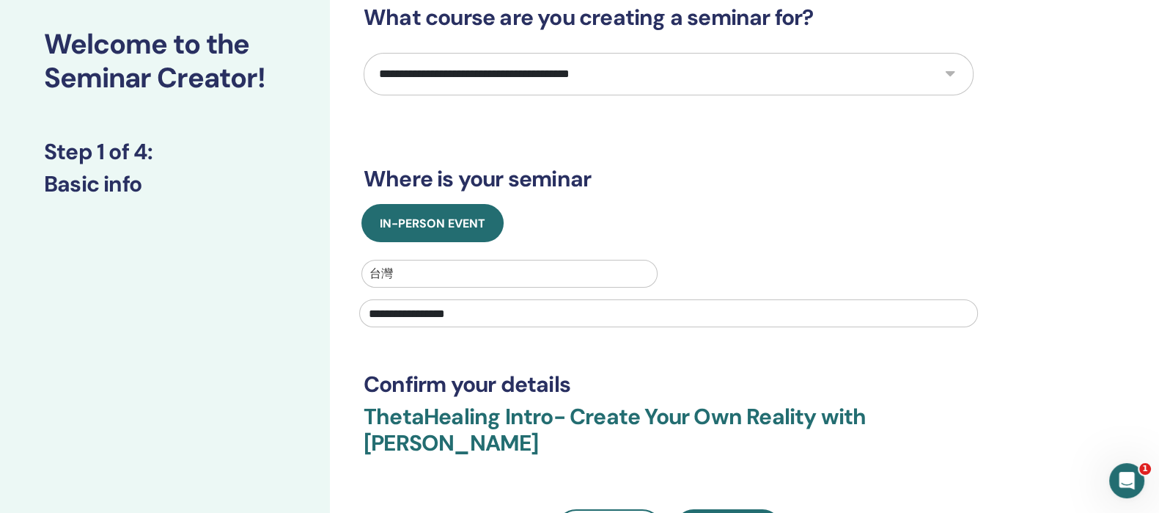
scroll to position [183, 0]
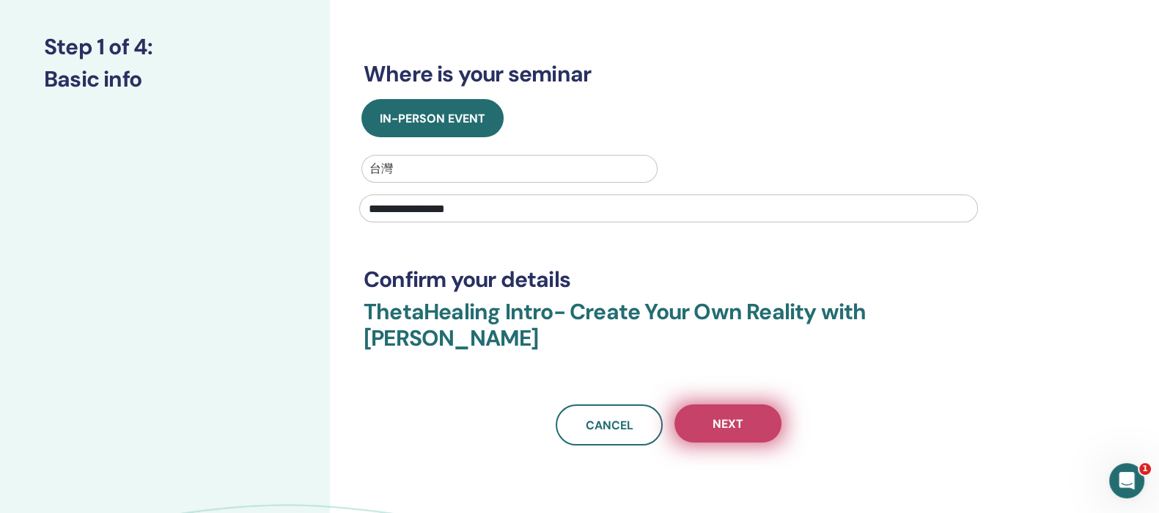
type input "**********"
click at [705, 408] on button "Next" at bounding box center [728, 423] width 107 height 38
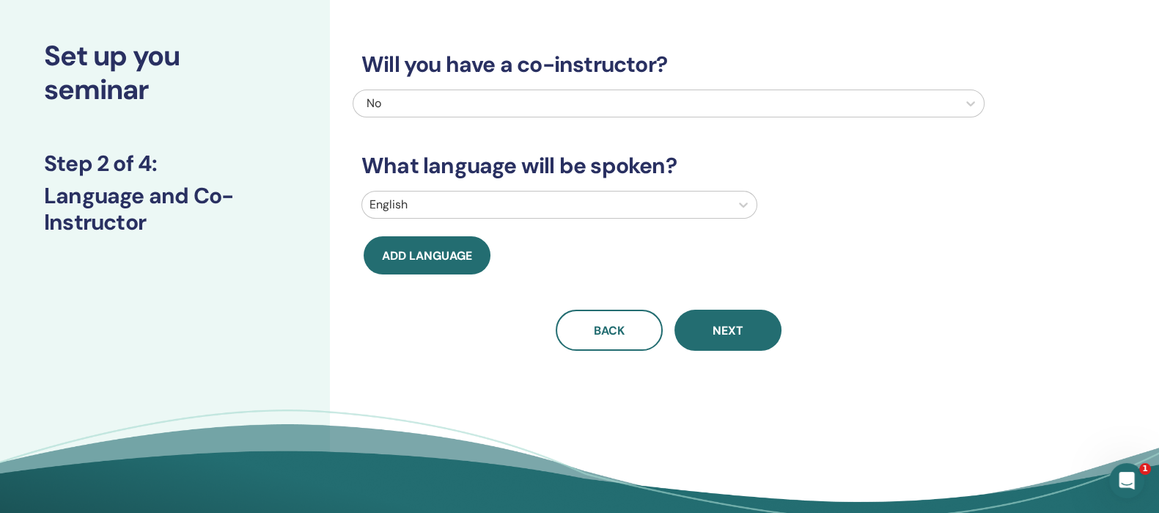
scroll to position [0, 0]
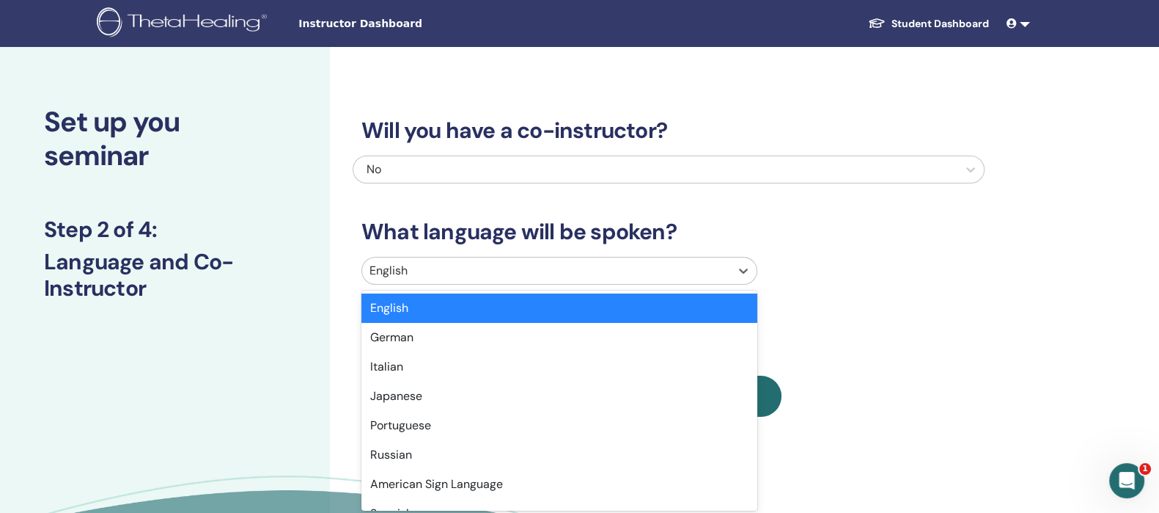
click at [518, 269] on div at bounding box center [546, 270] width 353 height 21
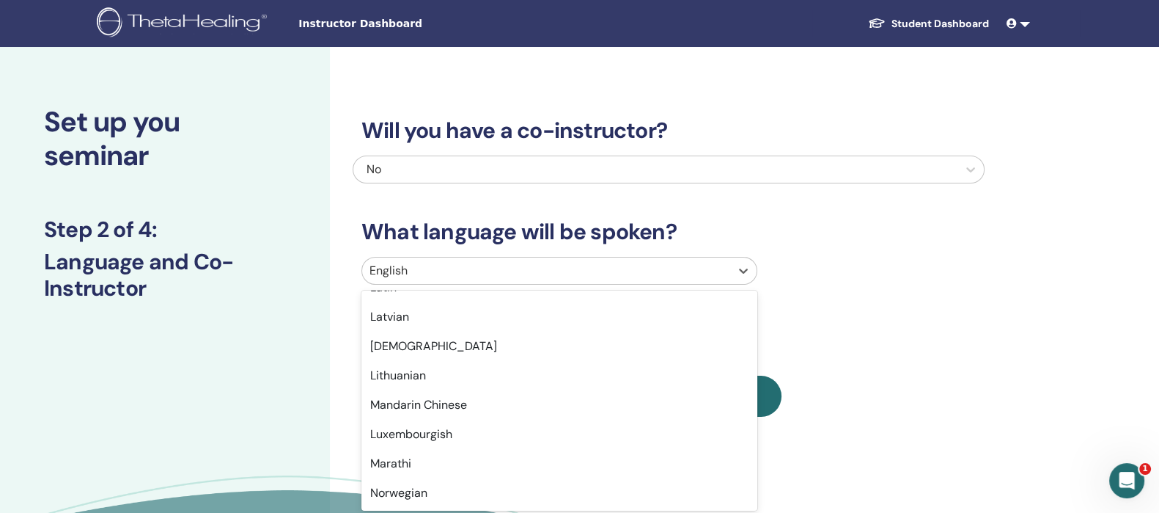
scroll to position [1164, 0]
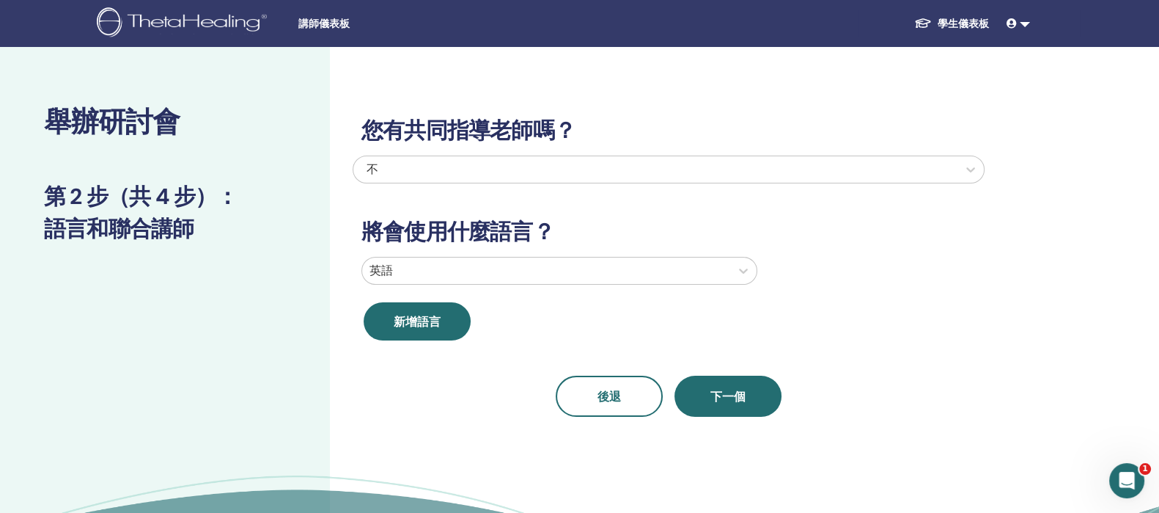
click at [695, 273] on div at bounding box center [546, 270] width 353 height 21
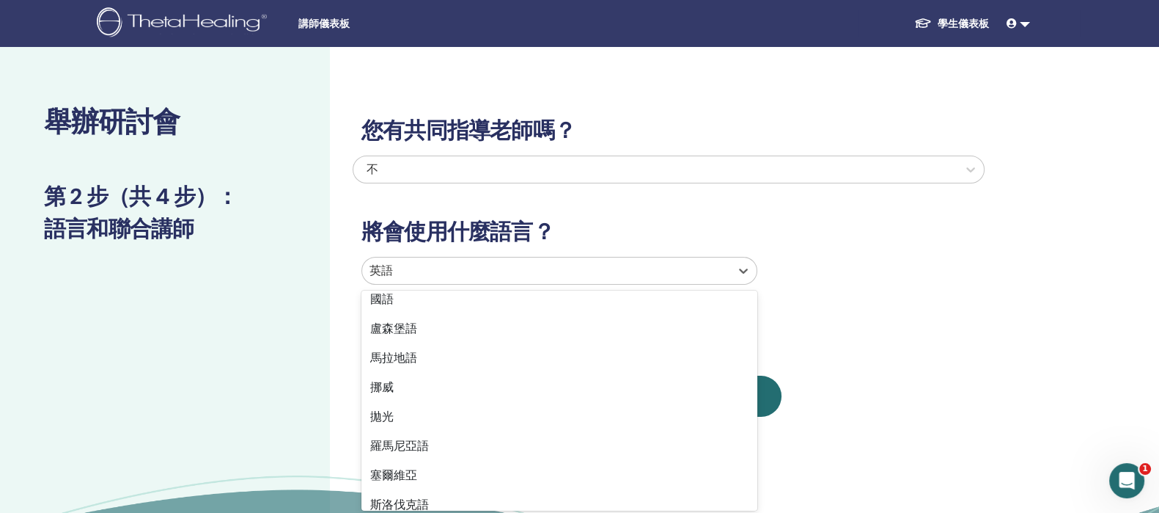
scroll to position [797, 0]
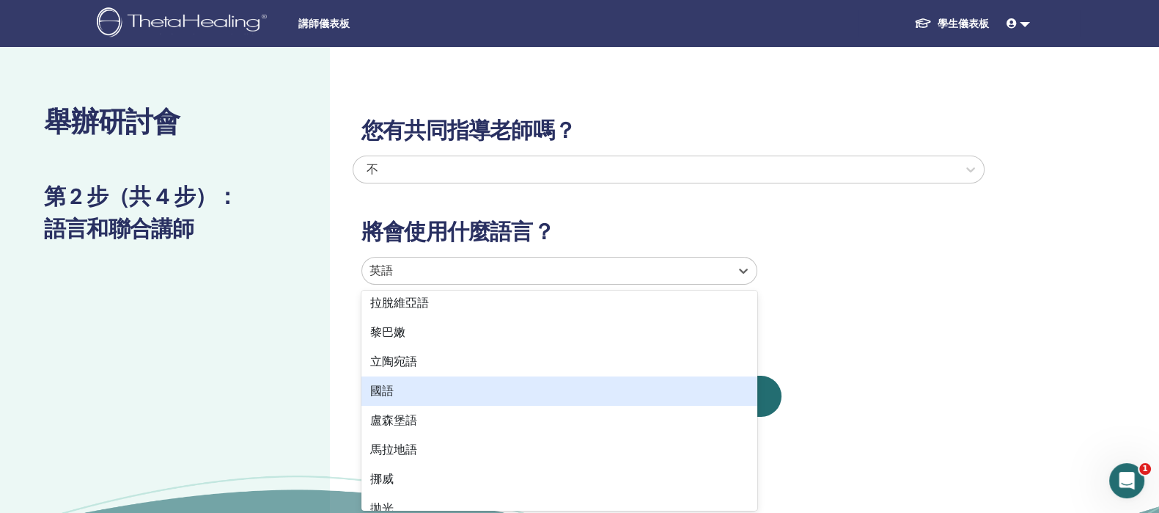
click at [601, 381] on div "國語" at bounding box center [560, 390] width 396 height 29
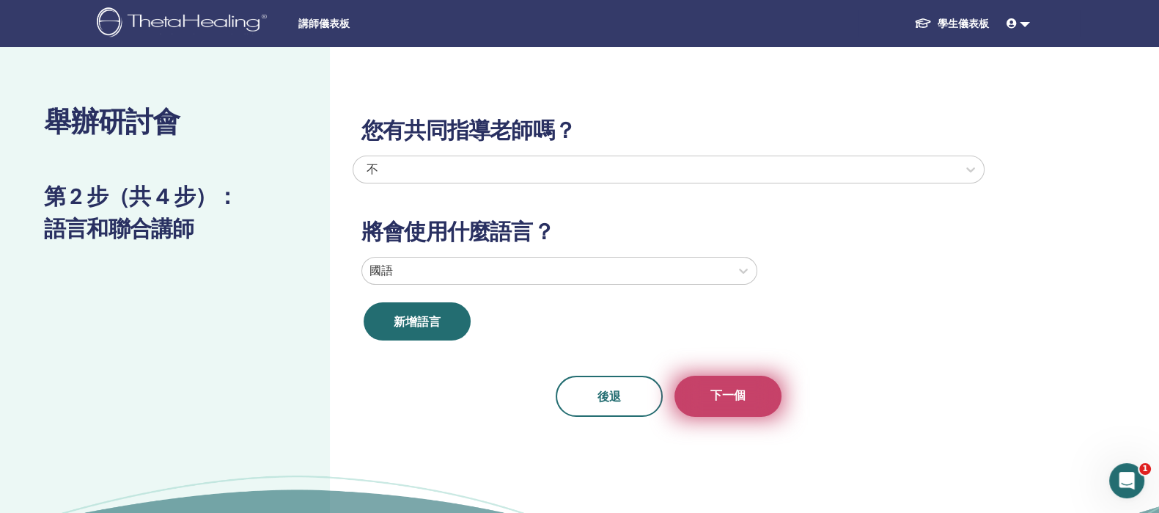
click at [722, 390] on font "下一個" at bounding box center [728, 394] width 35 height 15
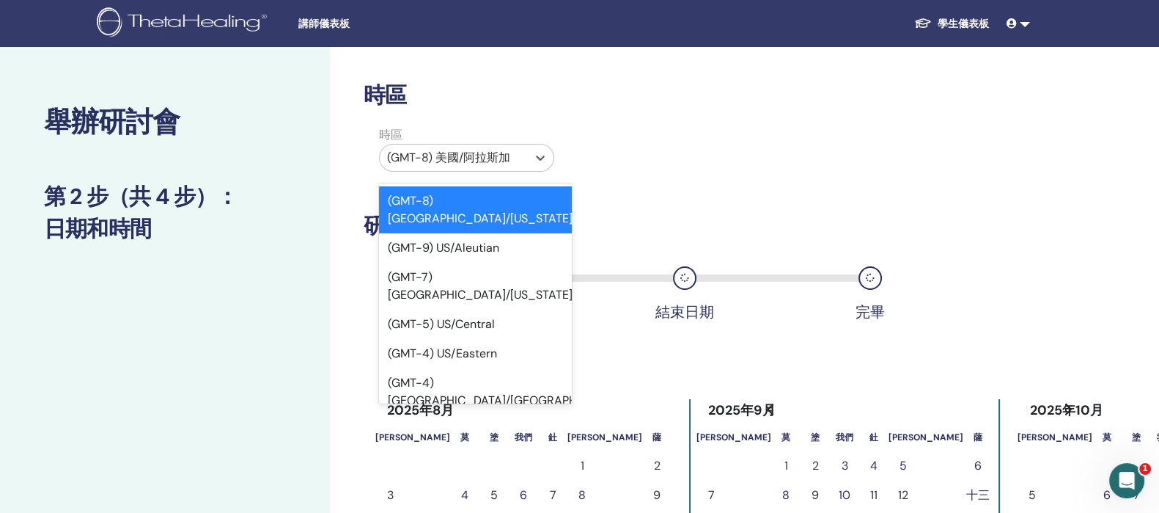
click at [519, 155] on div at bounding box center [453, 157] width 133 height 21
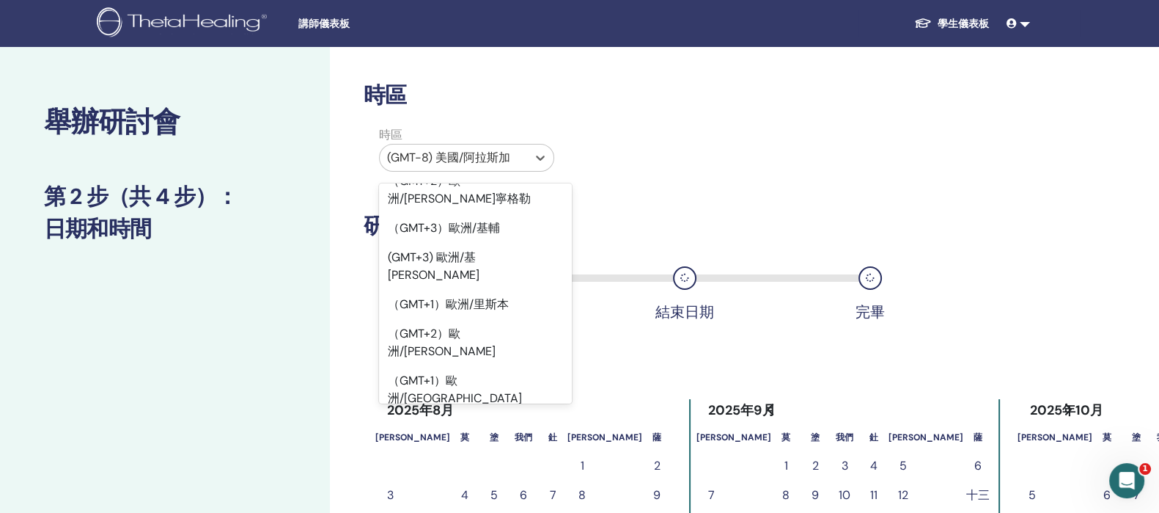
scroll to position [17655, 0]
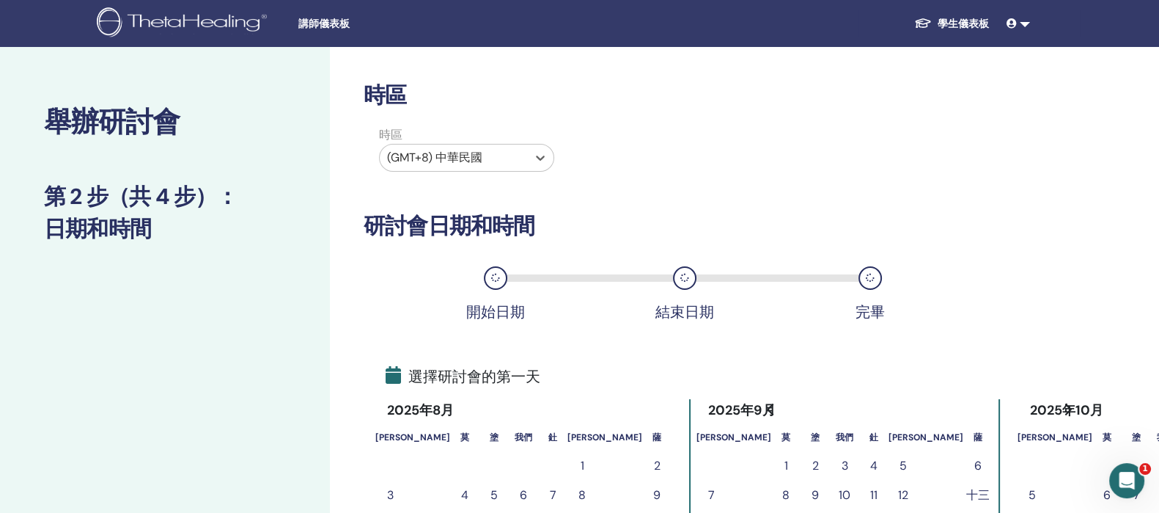
click at [925, 164] on div "時區 選項 (GMT+8) ROC，已選擇。 Select is focused ,type to refine list, press Down to op…" at bounding box center [669, 151] width 632 height 51
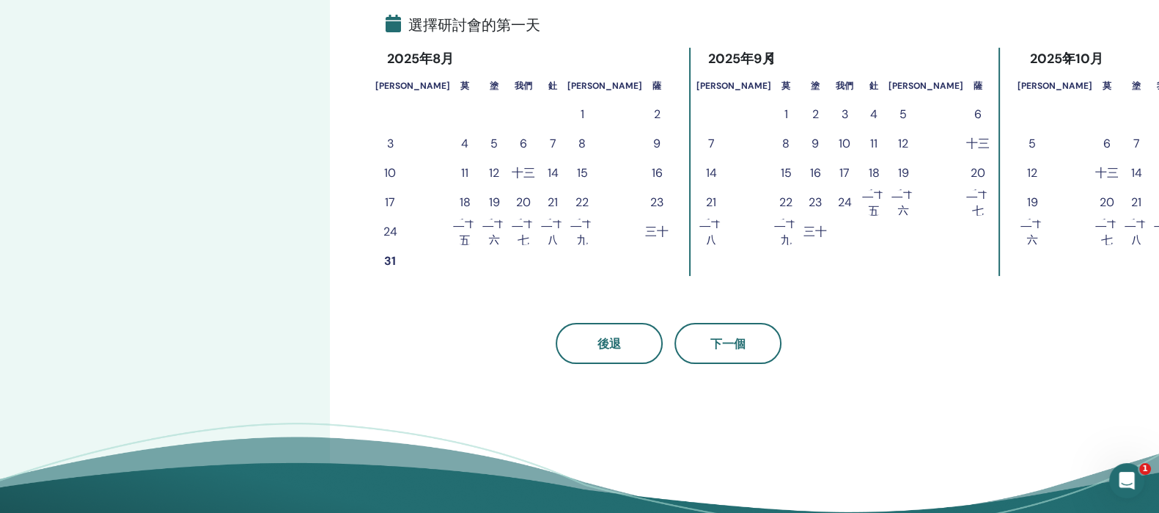
scroll to position [366, 0]
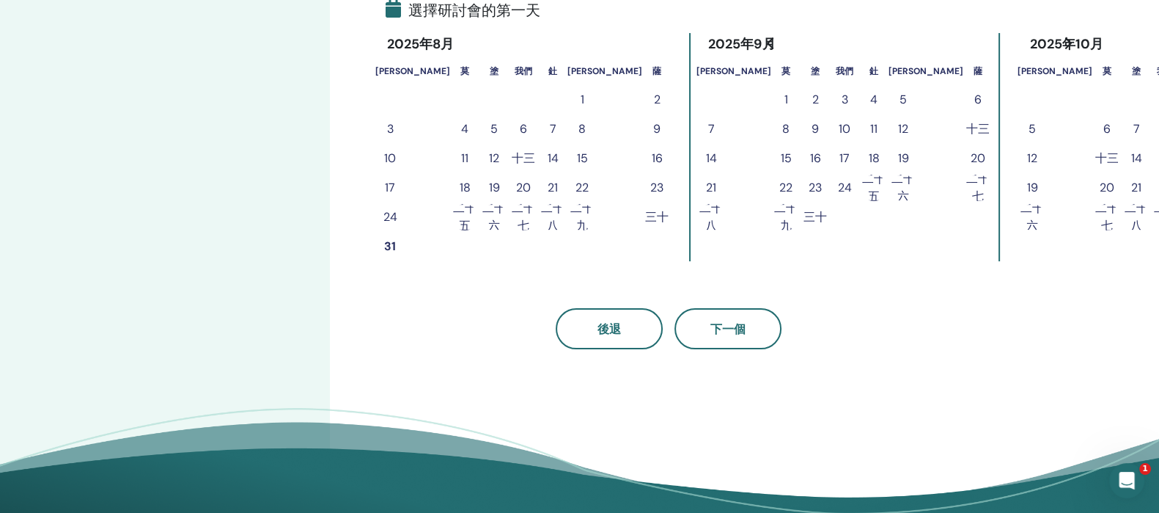
click at [779, 180] on font "22" at bounding box center [785, 187] width 13 height 15
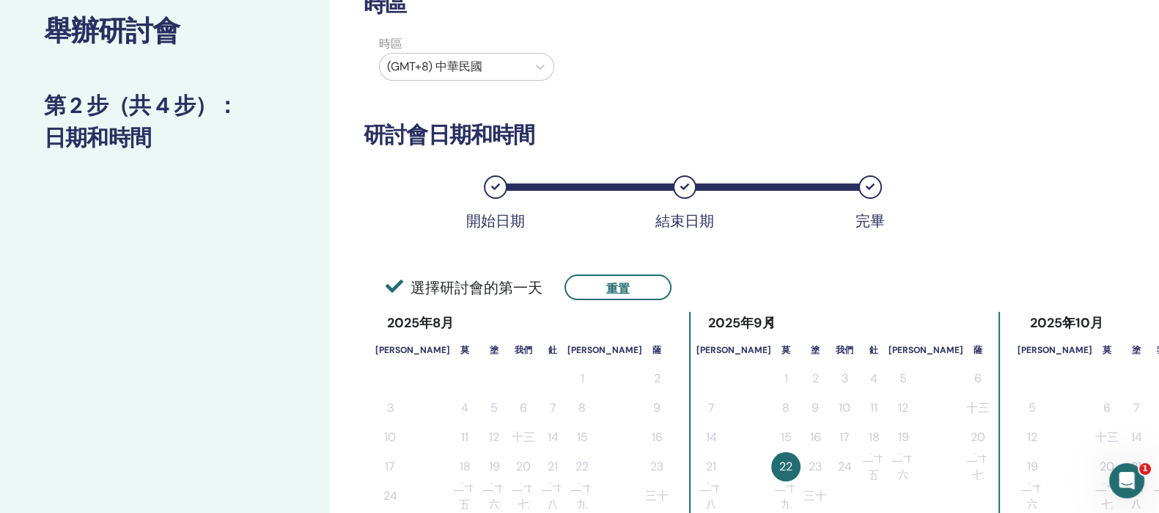
scroll to position [458, 0]
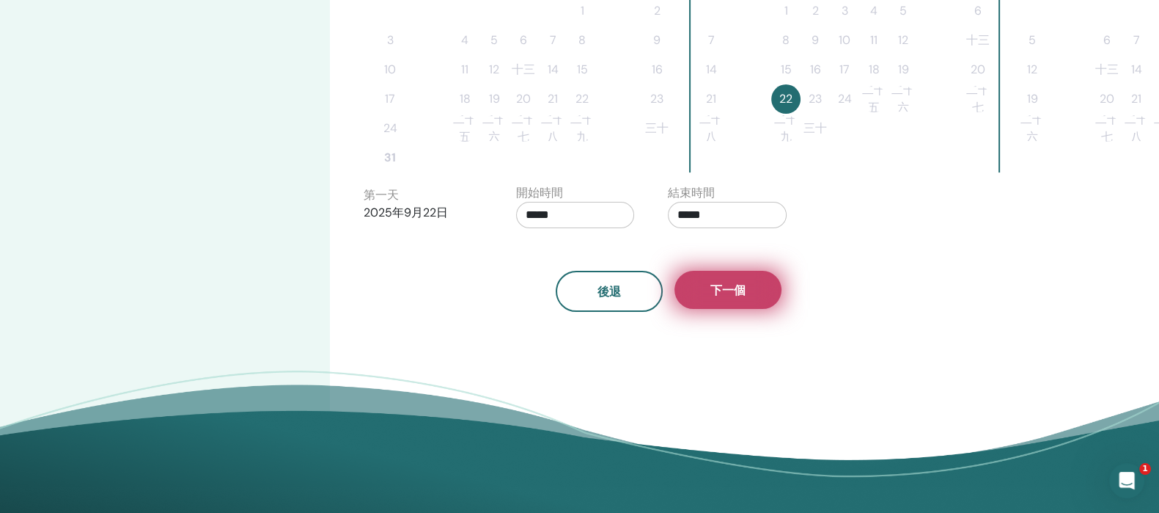
click at [712, 287] on font "下一個" at bounding box center [728, 289] width 35 height 15
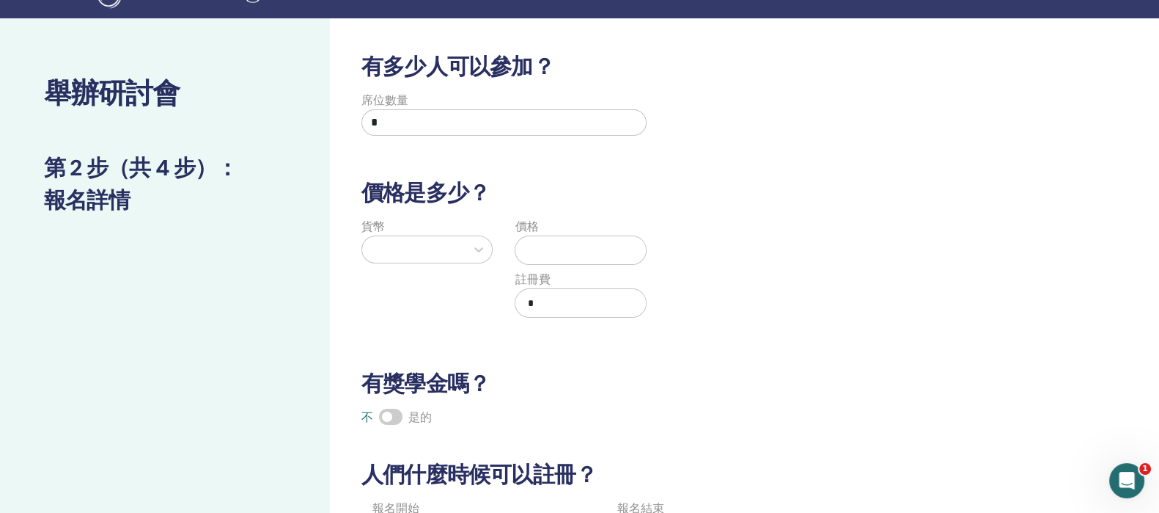
scroll to position [0, 0]
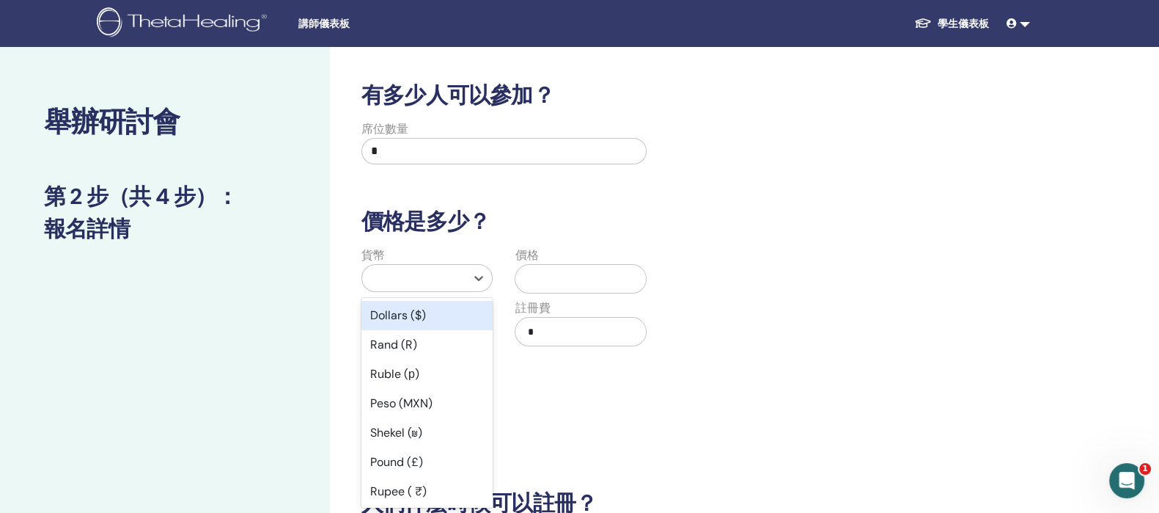
click at [458, 285] on div "貨幣 option Dollars ($) focused, 1 of 45. 45 results available. Use Up and Down t…" at bounding box center [427, 304] width 153 height 117
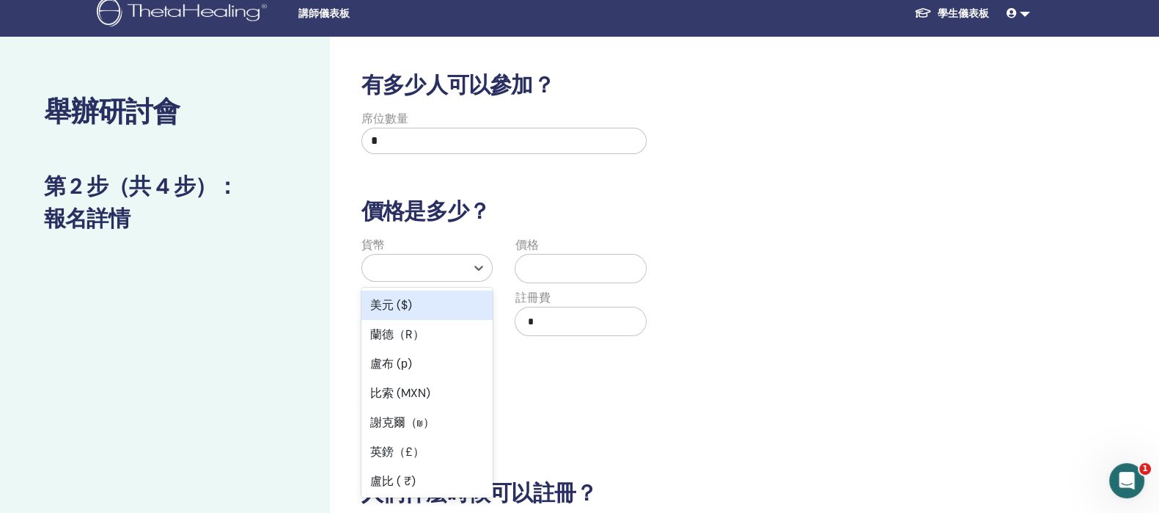
scroll to position [10, 0]
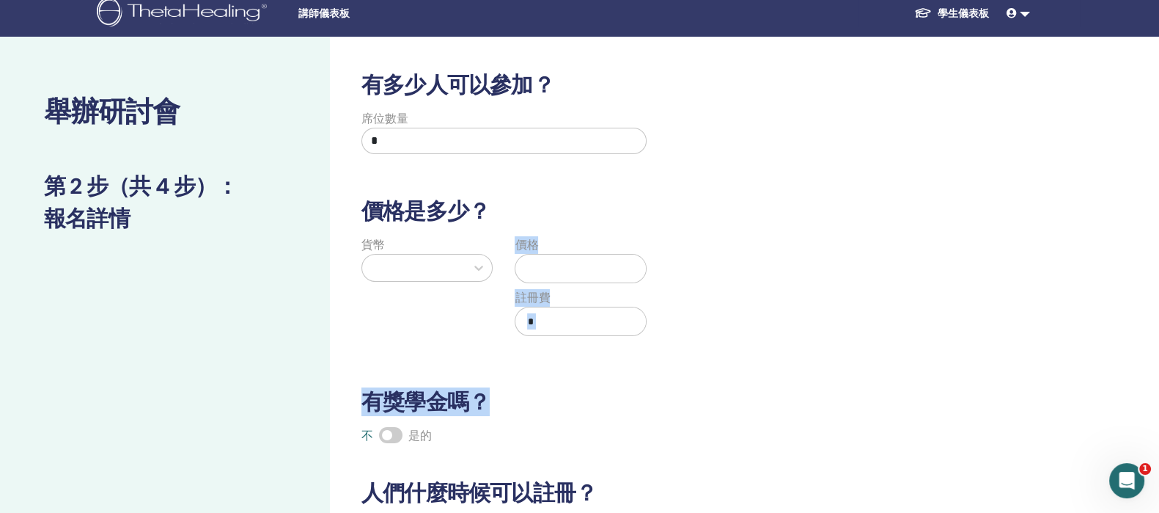
drag, startPoint x: 493, startPoint y: 315, endPoint x: 483, endPoint y: 360, distance: 46.5
click at [488, 379] on div "有多少人可以參加？ 席位數量 * 價格是多少？ 貨幣 價格 註冊費 * 有獎學金嗎？ 不 是的 人們什麼時候可以註冊？ 報名開始 2025年8月31日 報名結…" at bounding box center [669, 364] width 632 height 585
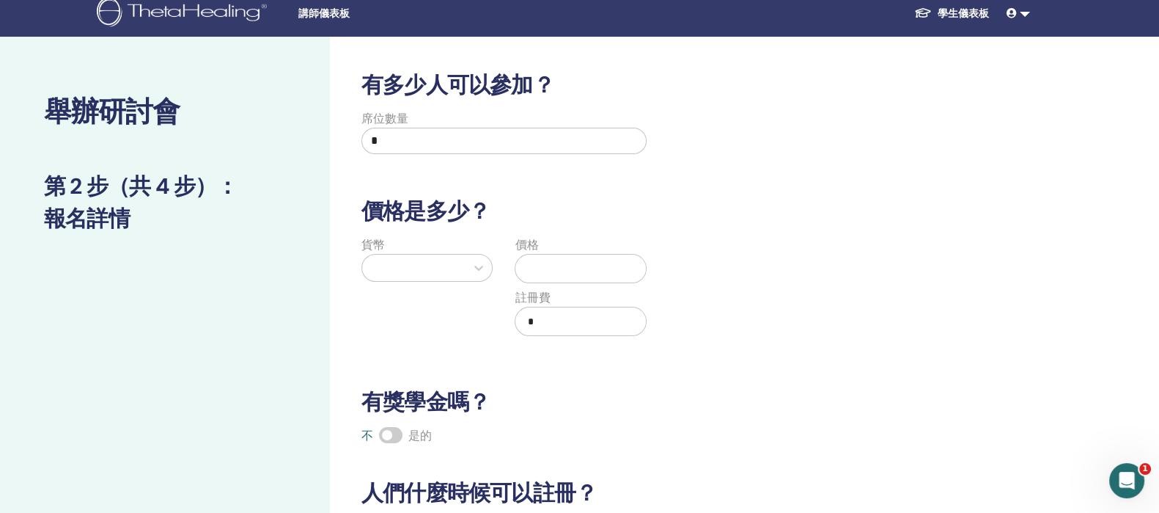
click at [447, 263] on div at bounding box center [414, 267] width 89 height 21
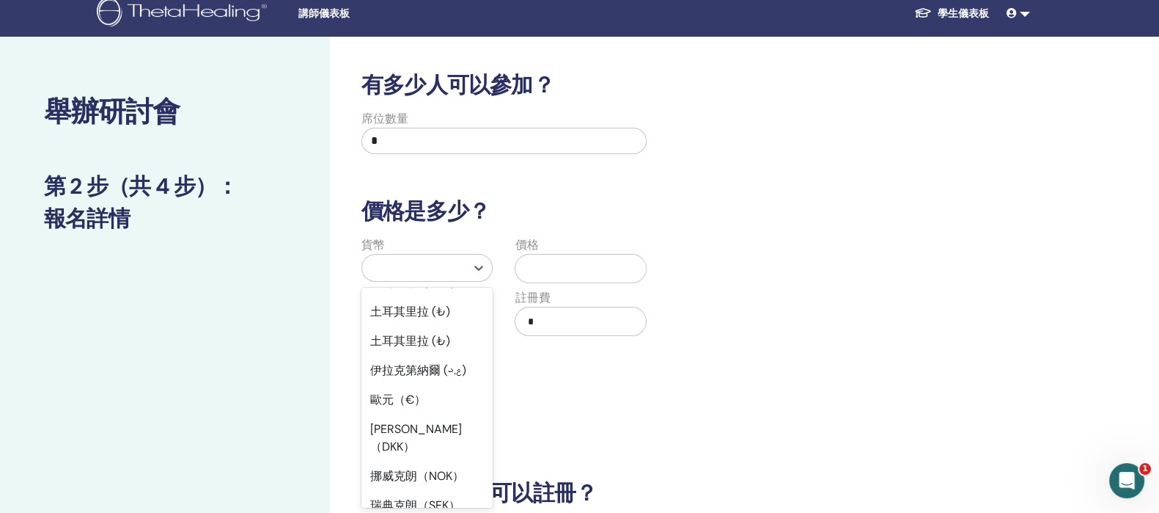
scroll to position [1246, 0]
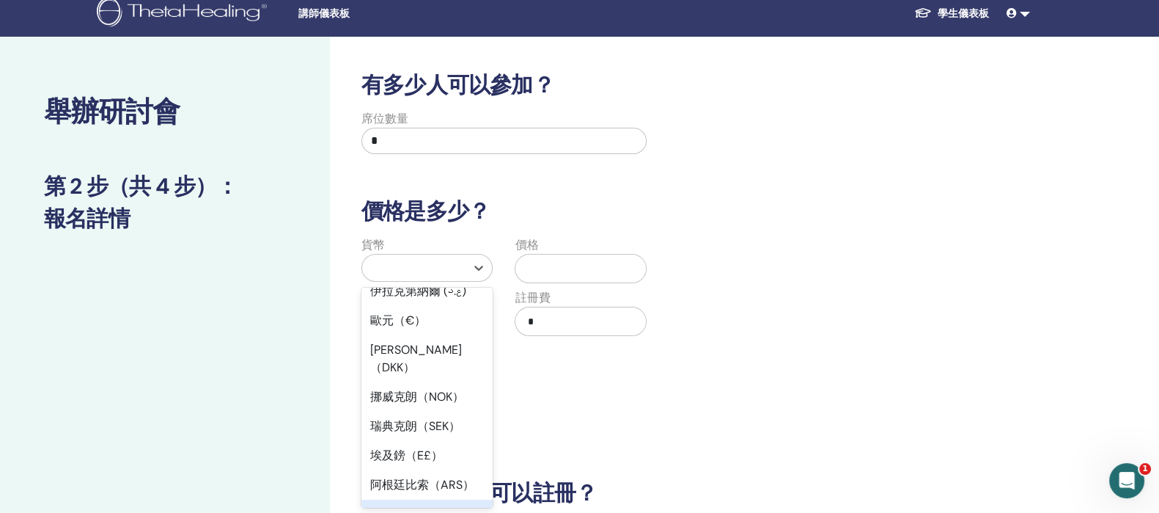
click at [455, 499] on div "新台幣（TWD）" at bounding box center [427, 513] width 131 height 29
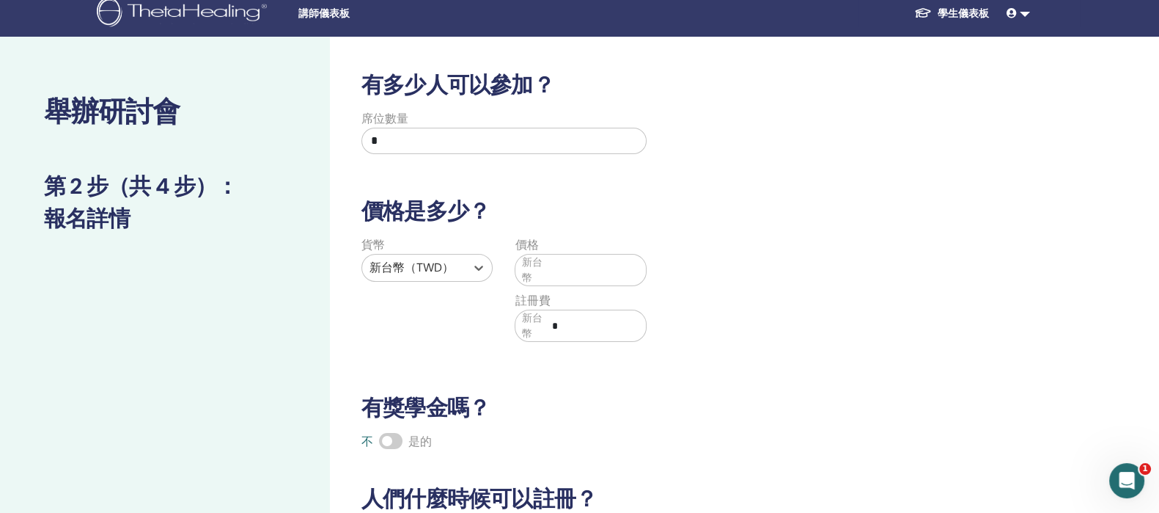
click at [565, 258] on input "text" at bounding box center [596, 270] width 100 height 28
type input "*****"
click at [799, 287] on div "貨幣 新台幣（TWD） 價格 新台幣 ***** 註冊費 新台幣 *" at bounding box center [658, 297] width 632 height 123
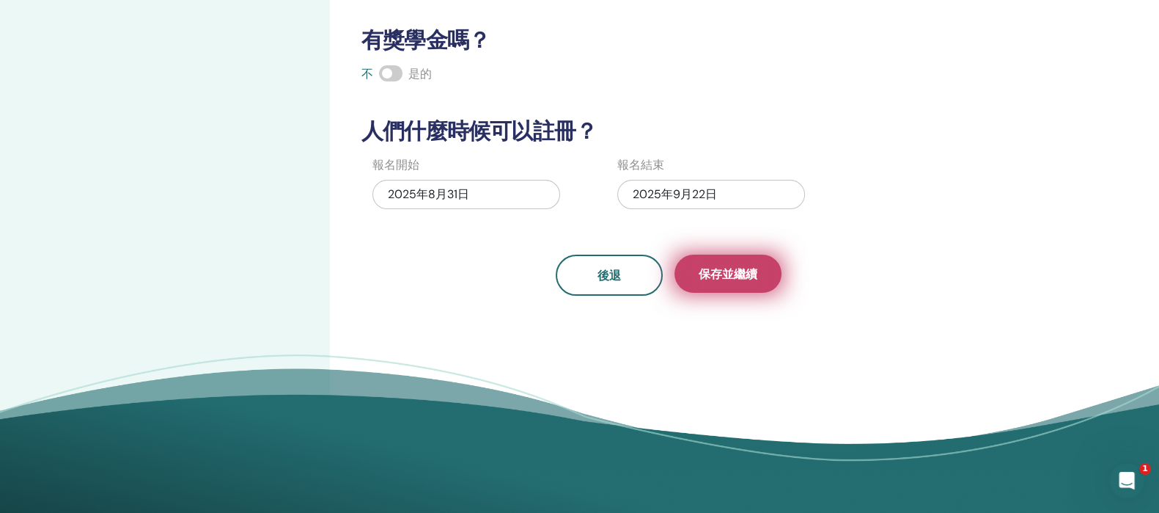
click at [733, 277] on font "保存並繼續" at bounding box center [728, 273] width 59 height 15
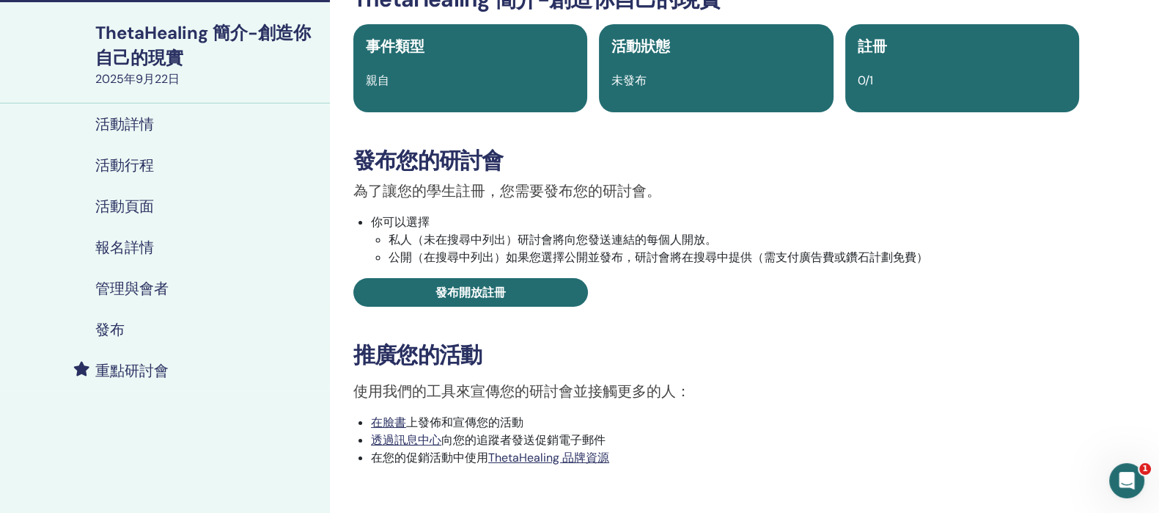
scroll to position [91, 0]
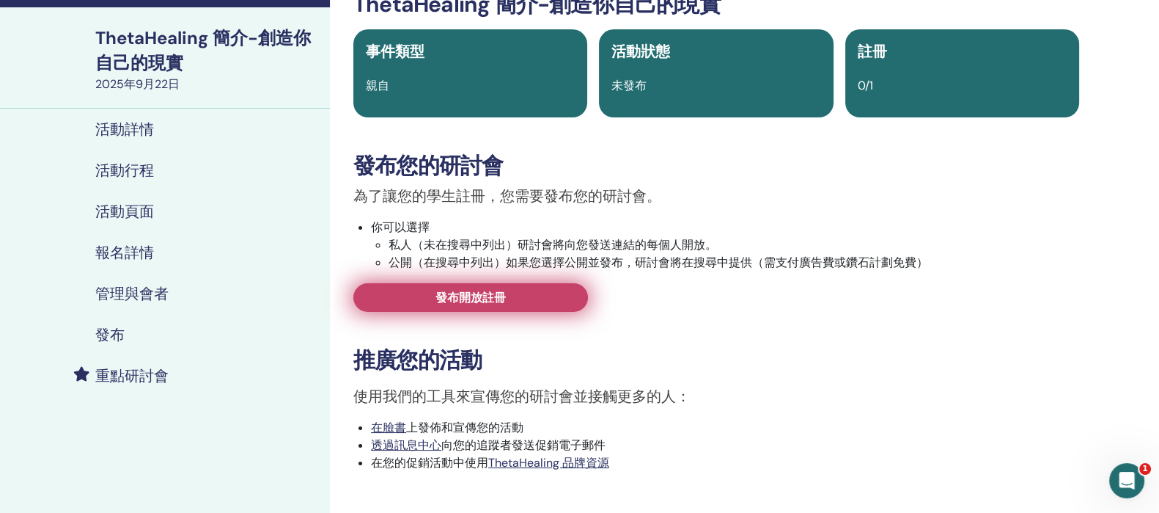
click at [521, 300] on link "發布開放註冊" at bounding box center [470, 297] width 235 height 29
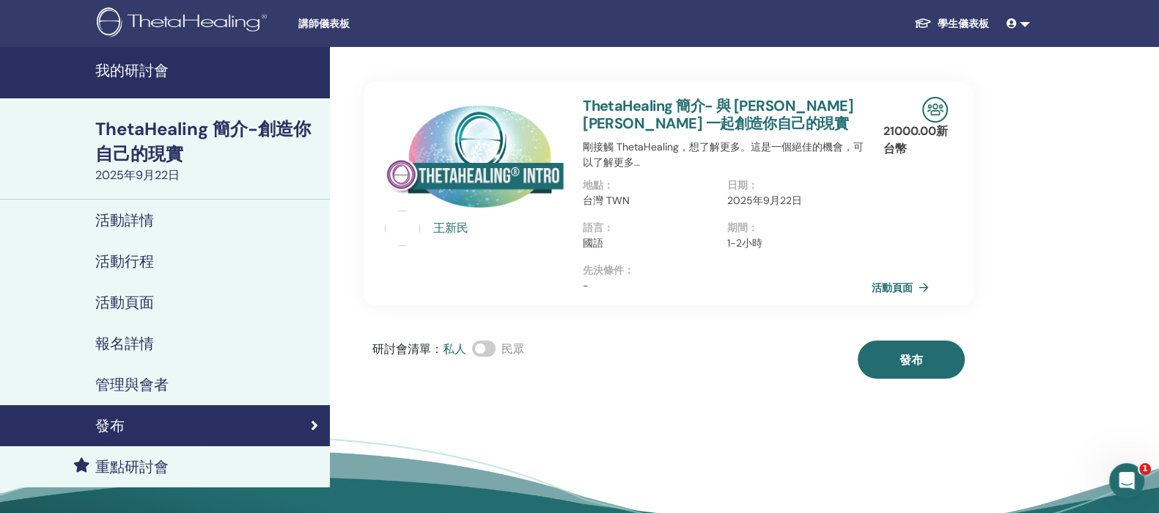
click at [656, 115] on font "ThetaHealing 簡介- 與 [PERSON_NAME] [PERSON_NAME] 一起創造你自己的現實" at bounding box center [718, 114] width 271 height 37
click at [155, 232] on link "活動詳情" at bounding box center [165, 219] width 330 height 41
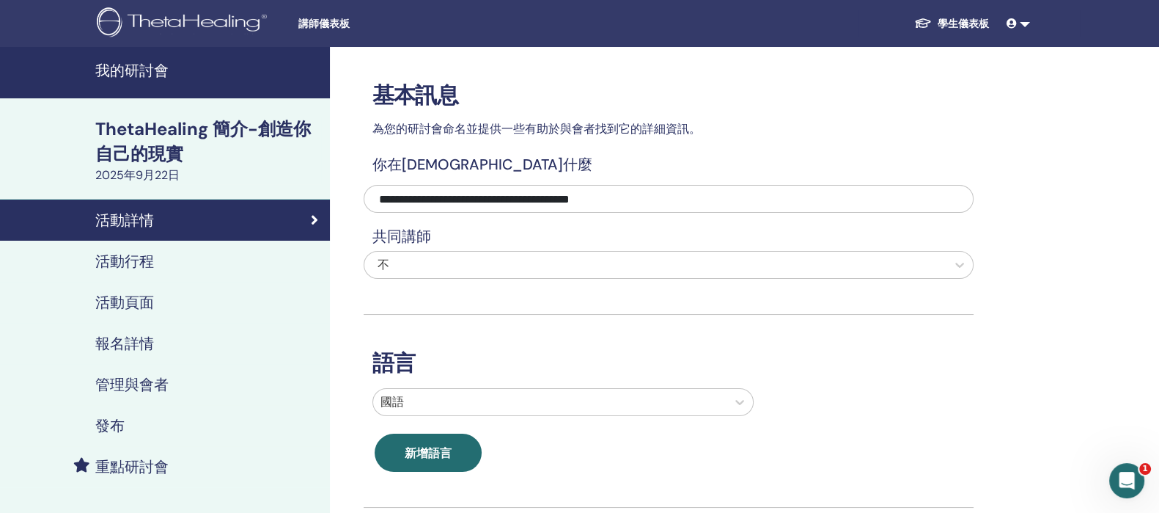
click at [180, 255] on div "活動行程" at bounding box center [165, 261] width 307 height 18
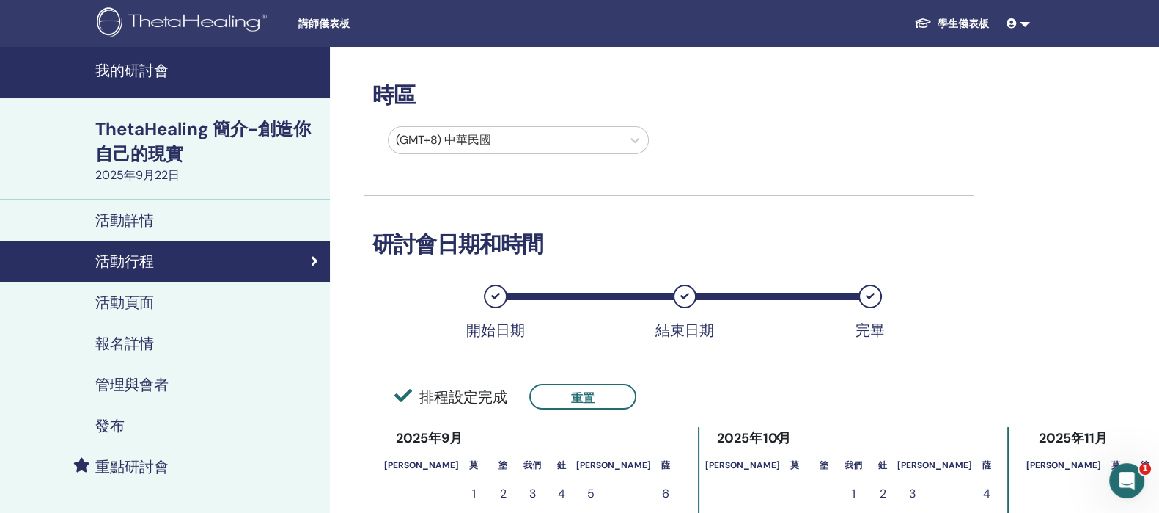
click at [191, 221] on div "活動詳情" at bounding box center [165, 220] width 307 height 18
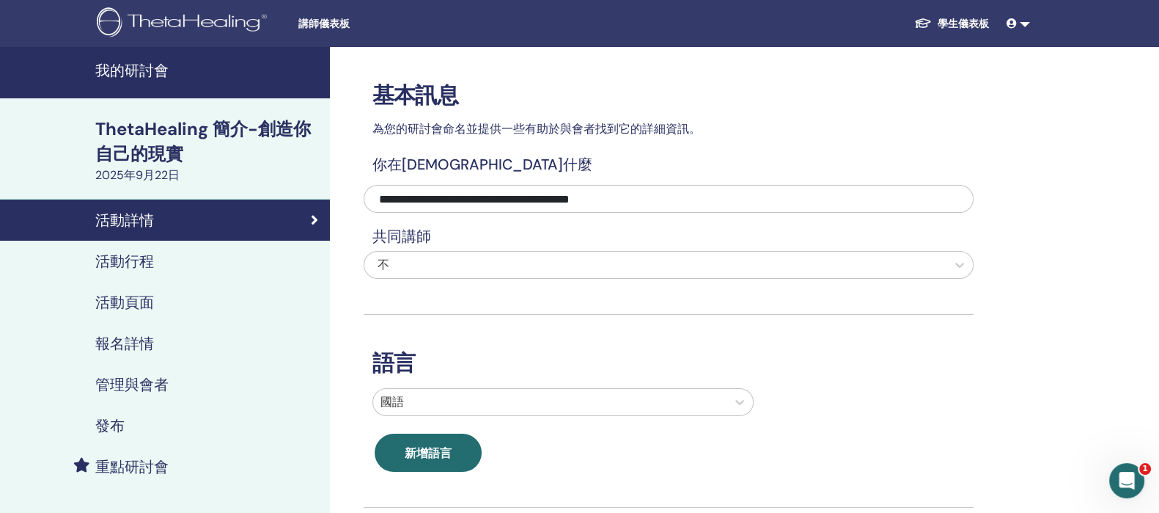
click at [128, 390] on font "管理與會者" at bounding box center [131, 384] width 73 height 19
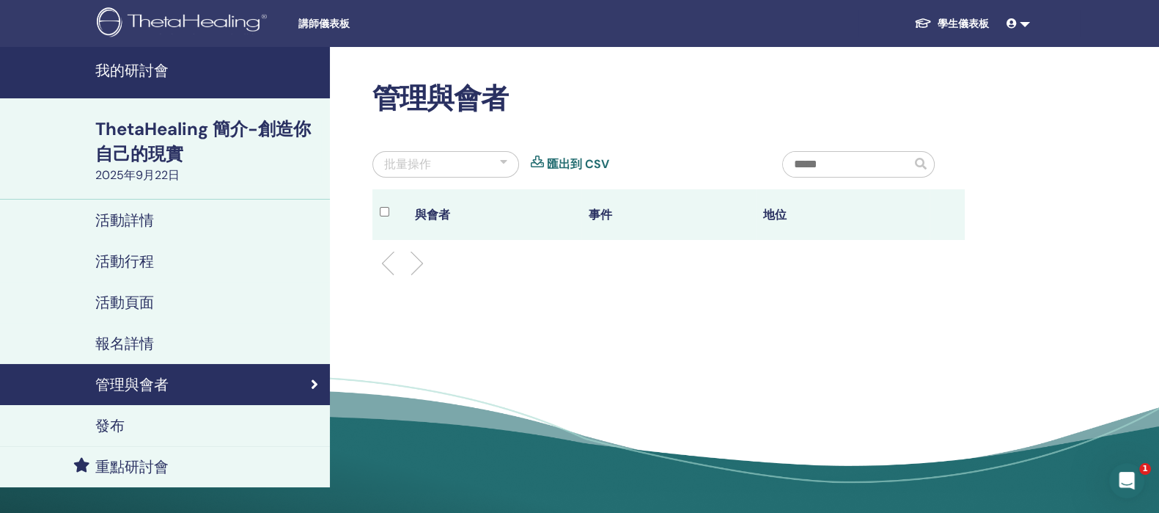
click at [177, 427] on div "發布" at bounding box center [165, 425] width 307 height 18
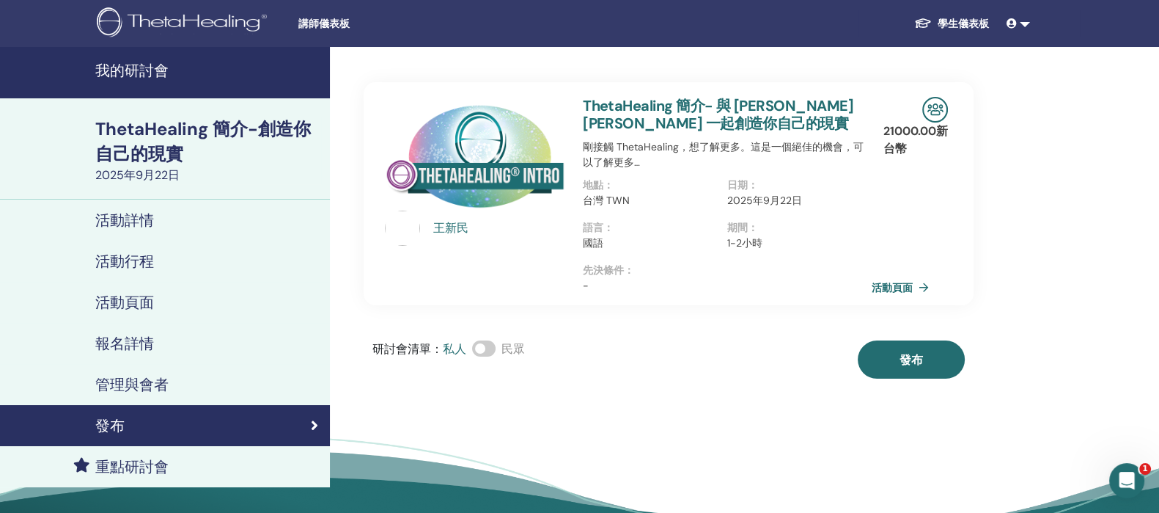
click at [144, 70] on font "我的研討會" at bounding box center [131, 70] width 73 height 19
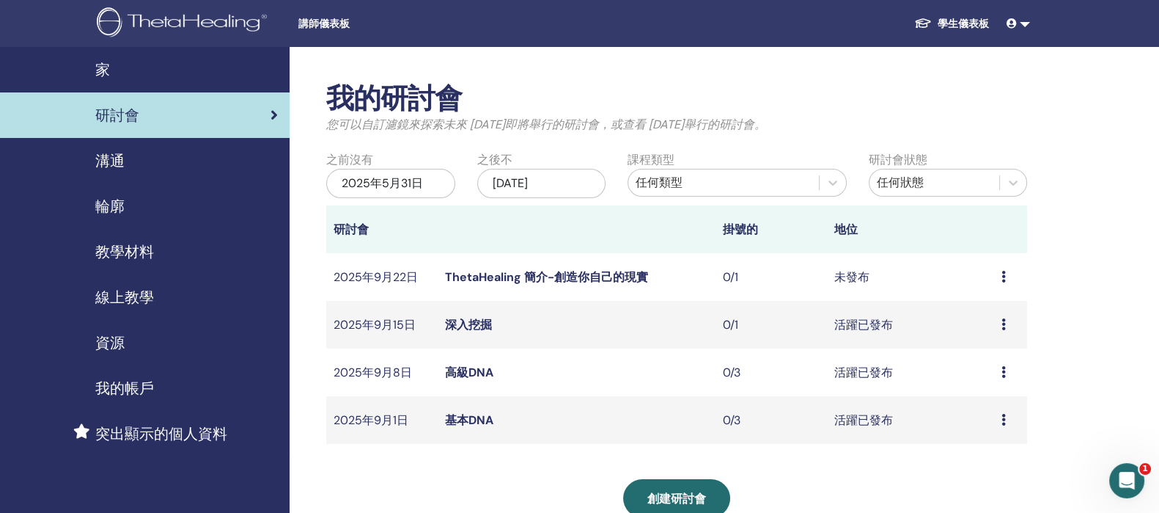
click at [999, 276] on td "預覽 編輯 與會者 取消" at bounding box center [1011, 277] width 34 height 48
click at [1005, 271] on icon at bounding box center [1003, 277] width 4 height 12
click at [979, 302] on font "編輯" at bounding box center [971, 303] width 23 height 15
click at [997, 276] on td "預覽 編輯 與會者 取消" at bounding box center [1011, 277] width 34 height 48
click at [1009, 273] on div "預覽 編輯 與會者 取消" at bounding box center [1010, 277] width 19 height 18
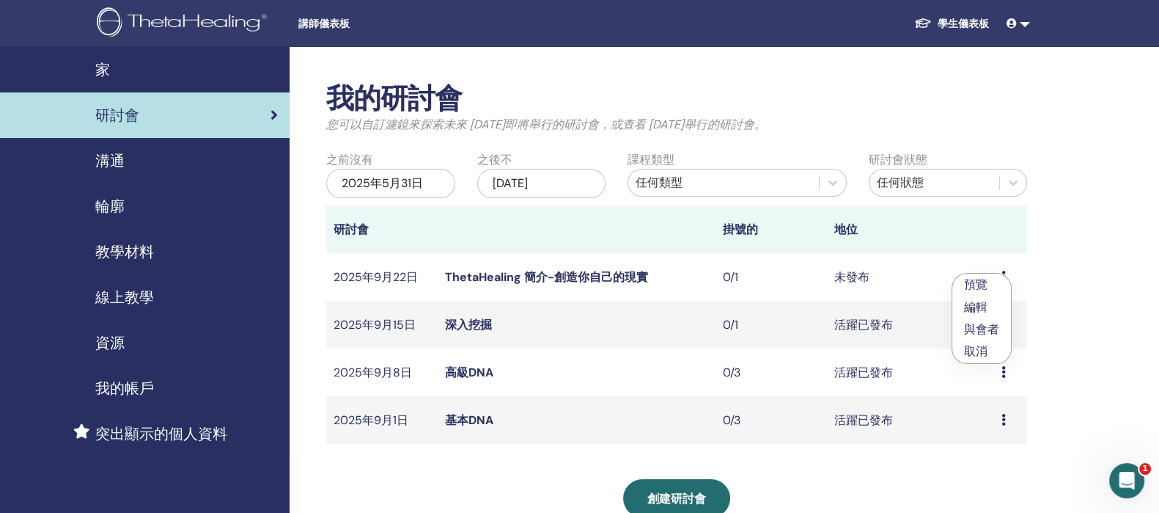
click at [979, 347] on font "取消" at bounding box center [975, 350] width 23 height 15
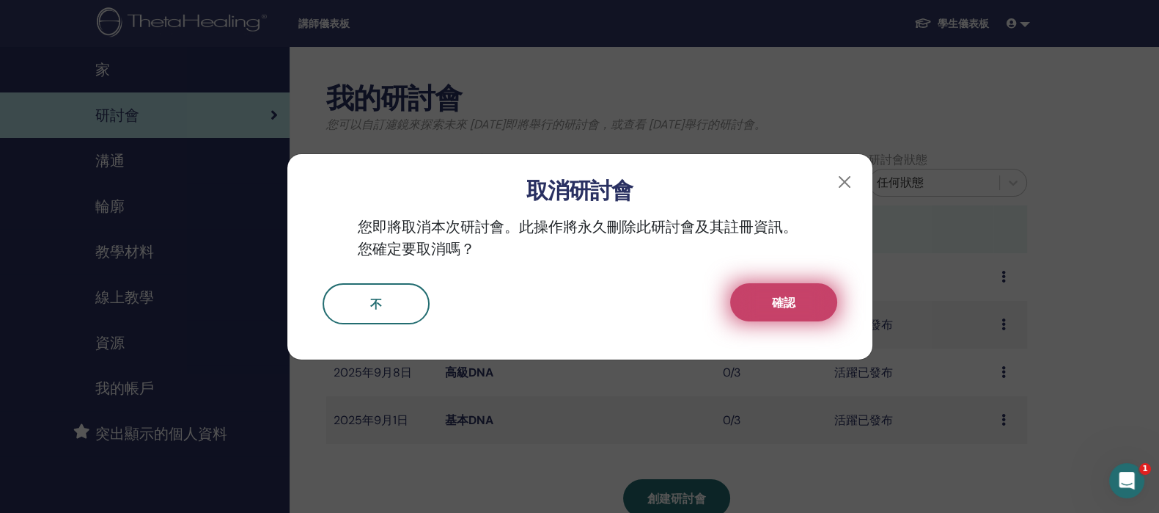
click at [772, 298] on font "確認" at bounding box center [783, 302] width 23 height 15
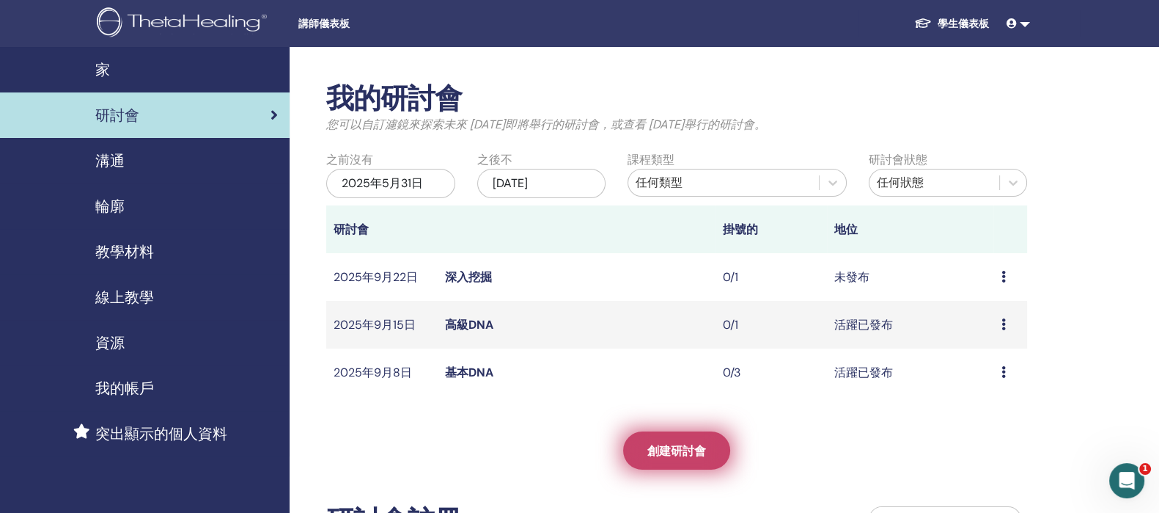
click at [702, 452] on font "創建研討會" at bounding box center [676, 450] width 59 height 15
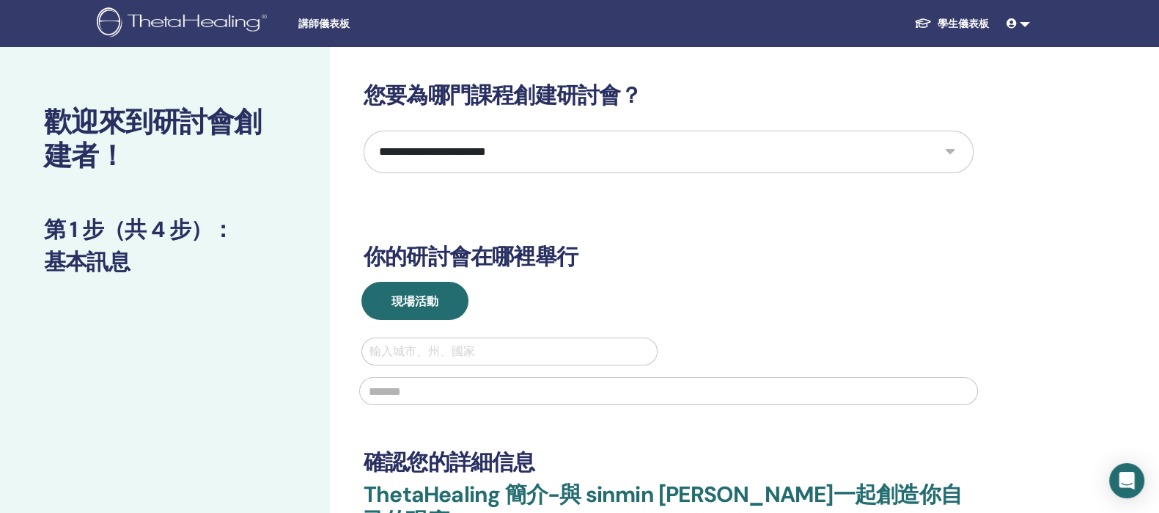
click at [796, 158] on select "**********" at bounding box center [669, 152] width 610 height 43
select select "****"
click at [364, 131] on select "**********" at bounding box center [669, 152] width 610 height 43
click at [422, 342] on div at bounding box center [510, 351] width 280 height 21
type input "**"
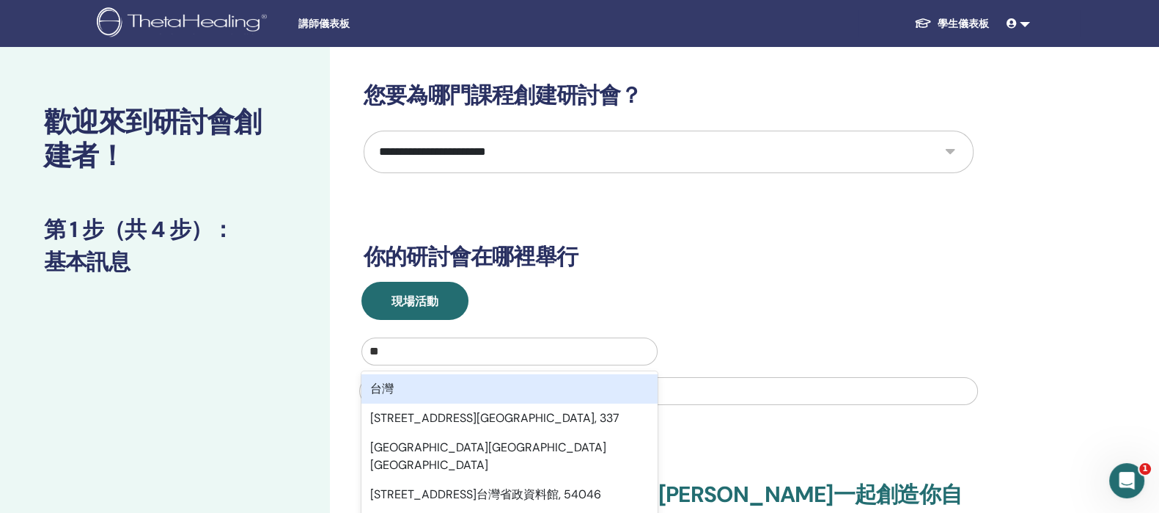
click at [411, 400] on div "台灣" at bounding box center [510, 388] width 296 height 29
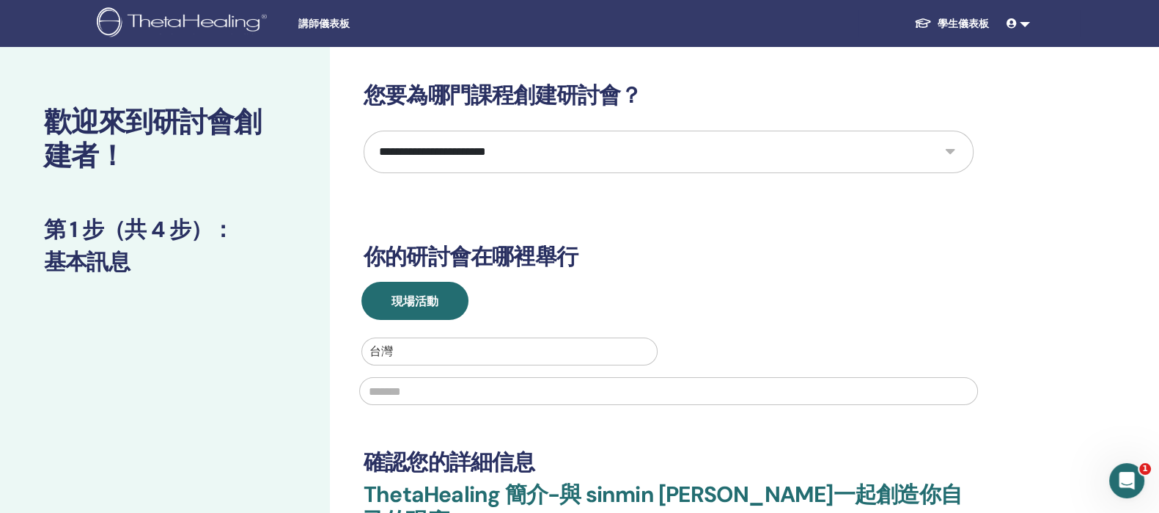
click at [408, 393] on input "text" at bounding box center [668, 391] width 619 height 28
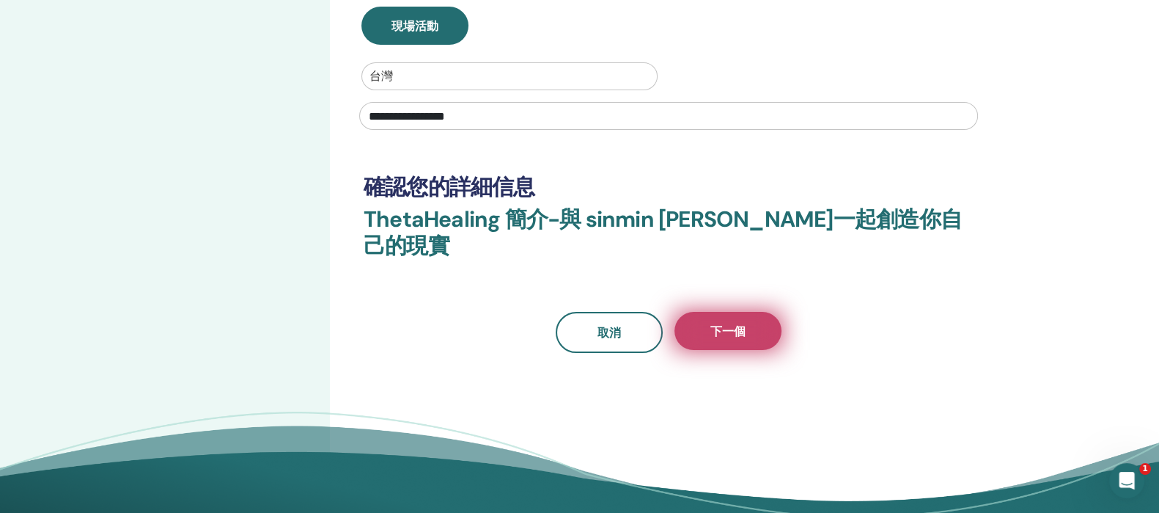
type input "**********"
click at [707, 312] on button "下一個" at bounding box center [728, 331] width 107 height 38
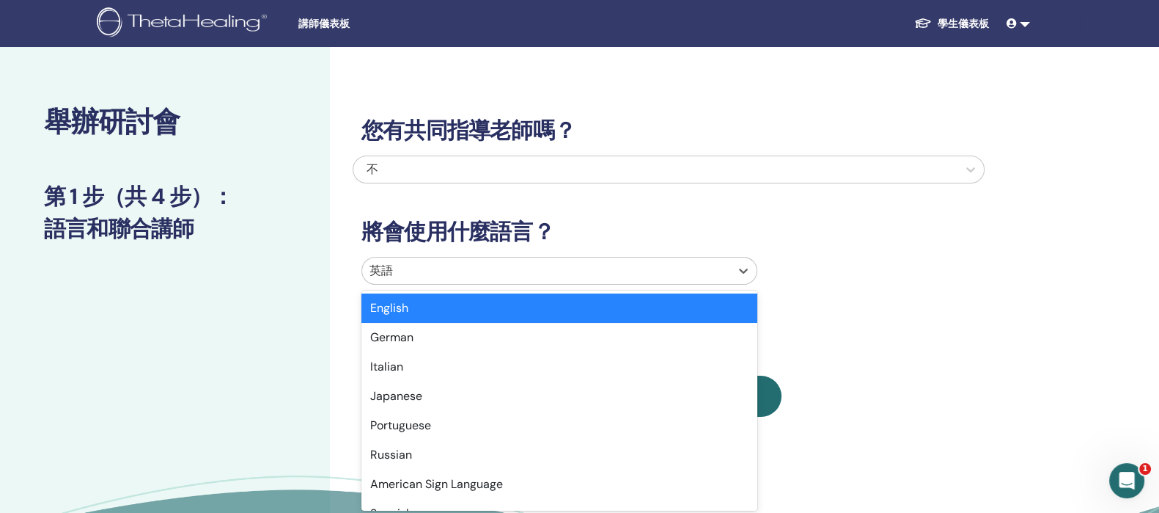
click at [598, 263] on div at bounding box center [546, 270] width 353 height 21
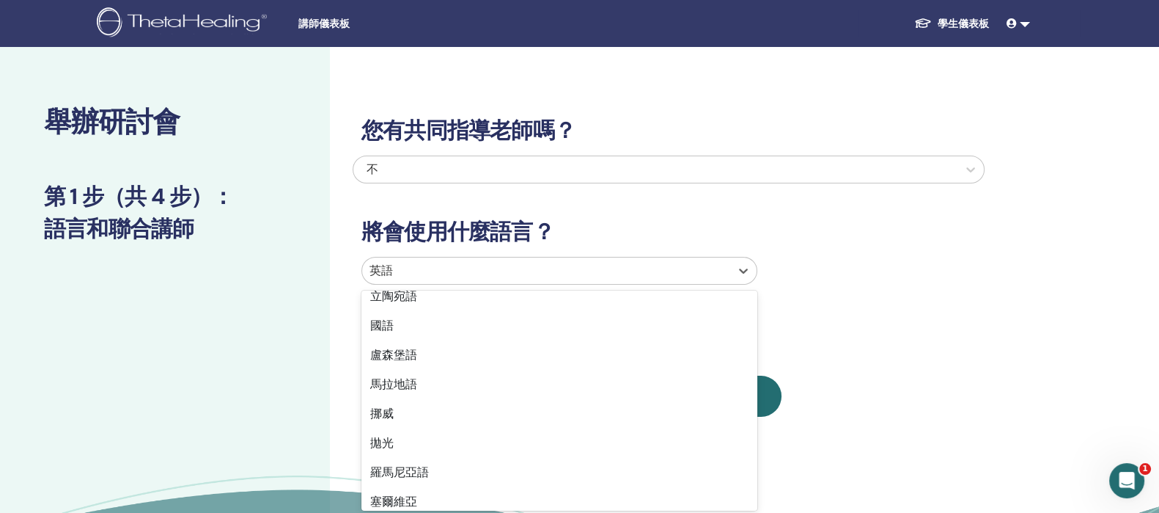
scroll to position [831, 0]
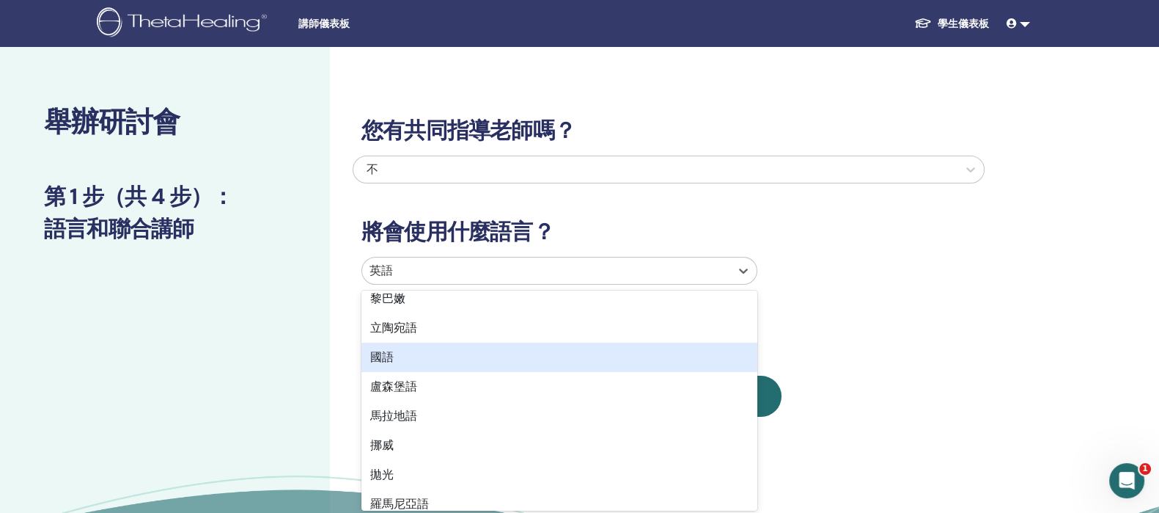
click at [677, 361] on div "國語" at bounding box center [560, 356] width 396 height 29
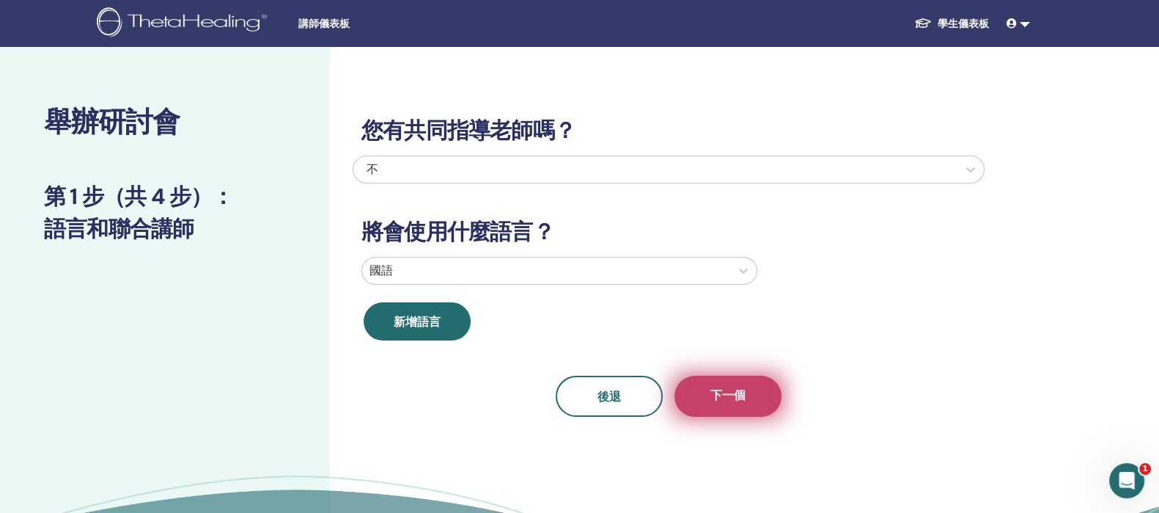
click at [748, 409] on button "下一個" at bounding box center [728, 395] width 107 height 41
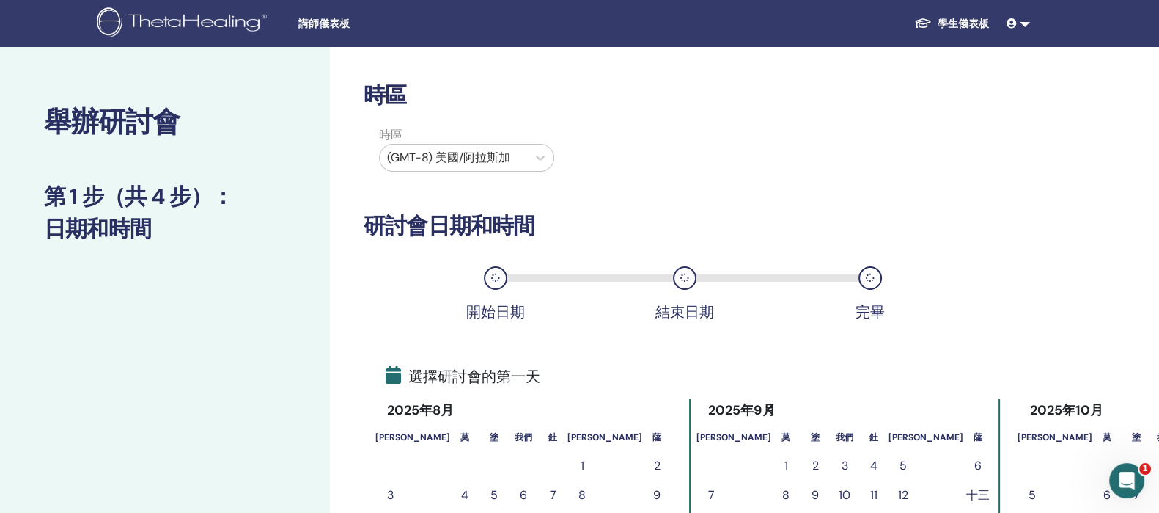
click at [489, 142] on label "時區" at bounding box center [466, 135] width 193 height 18
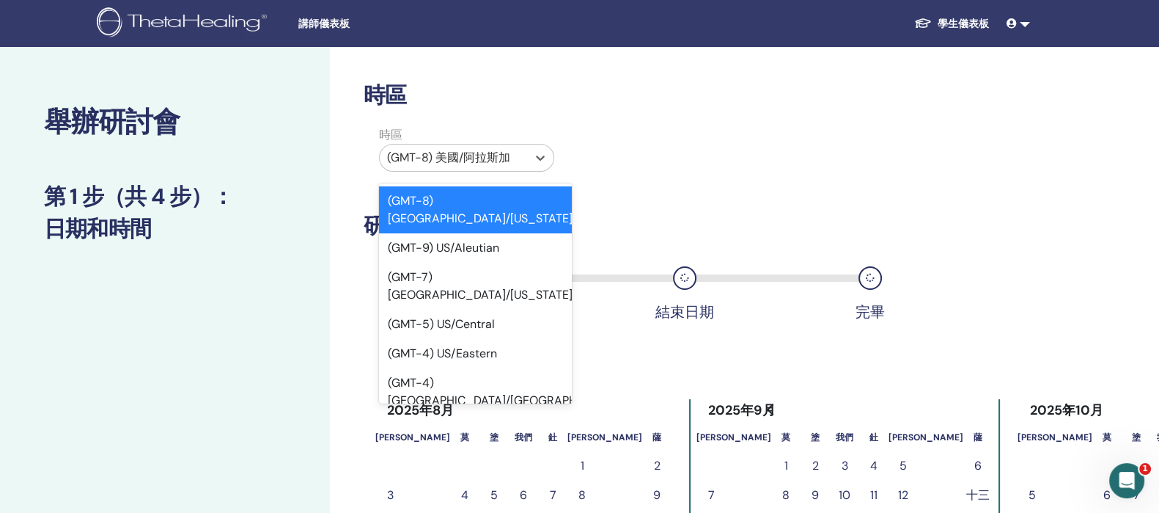
click at [511, 158] on div at bounding box center [453, 157] width 133 height 21
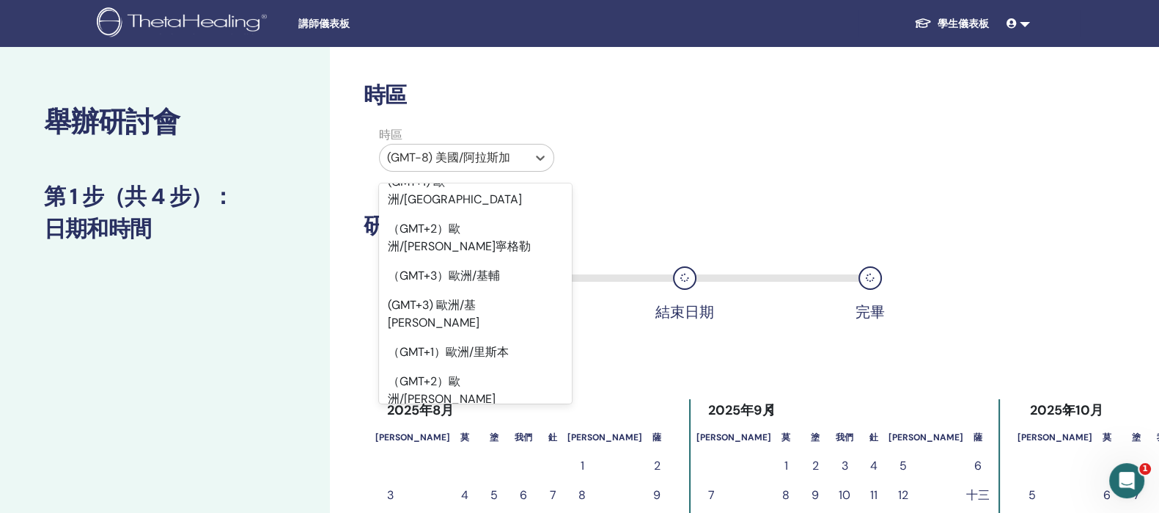
scroll to position [17651, 0]
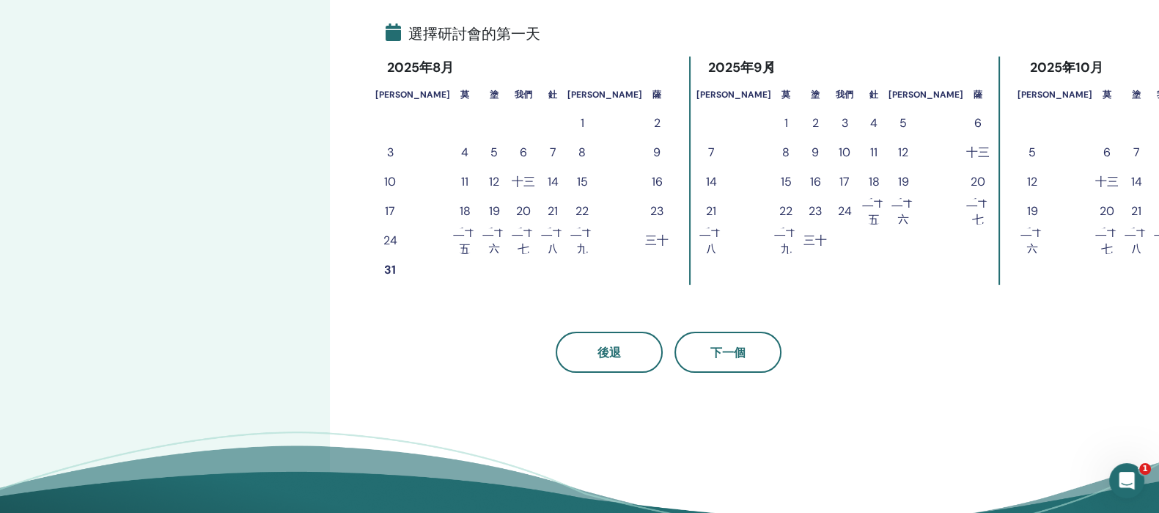
scroll to position [366, 0]
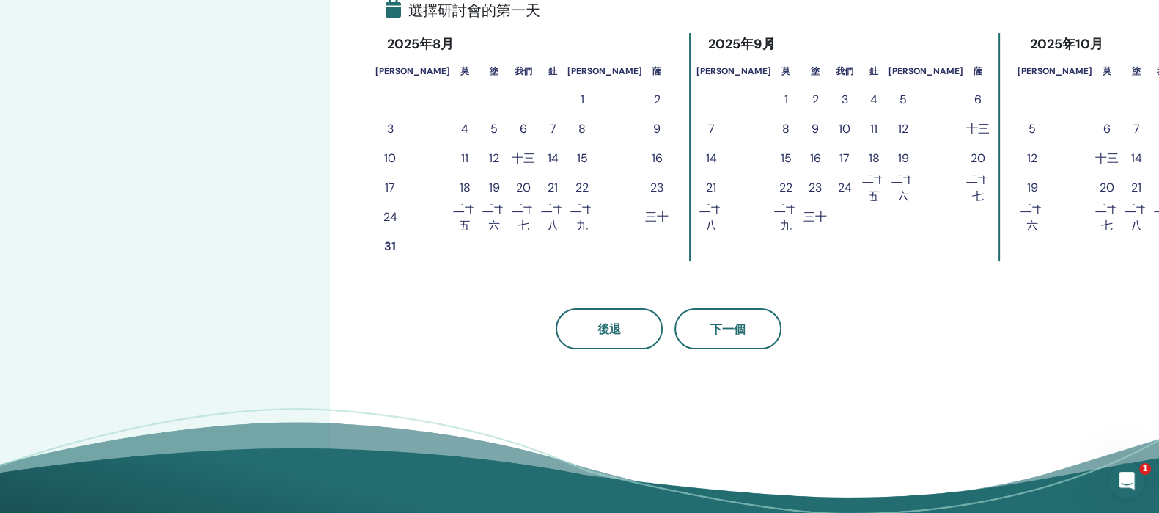
click at [779, 180] on font "22" at bounding box center [785, 187] width 13 height 15
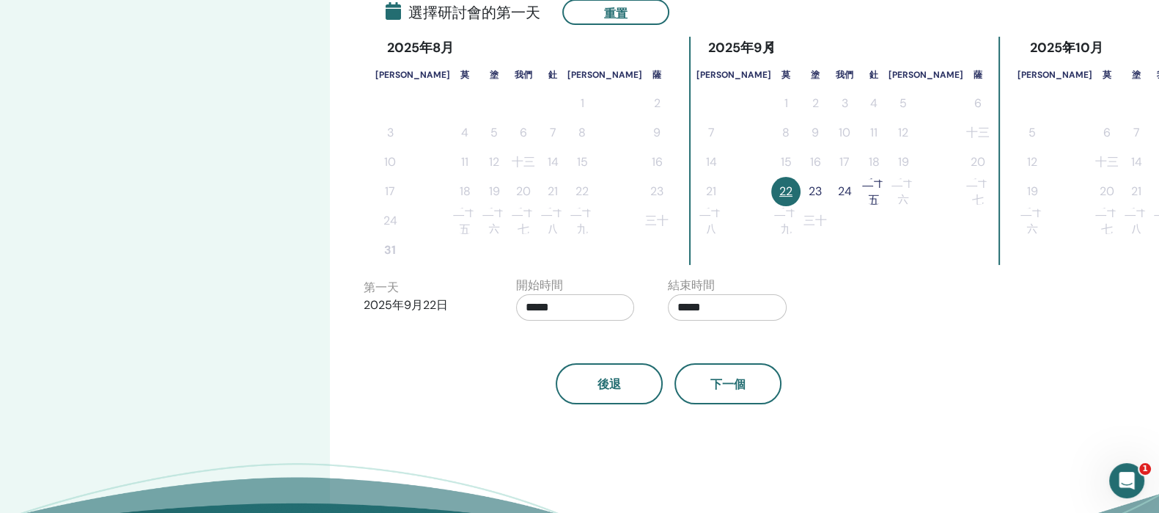
click at [801, 188] on button "23" at bounding box center [815, 191] width 29 height 29
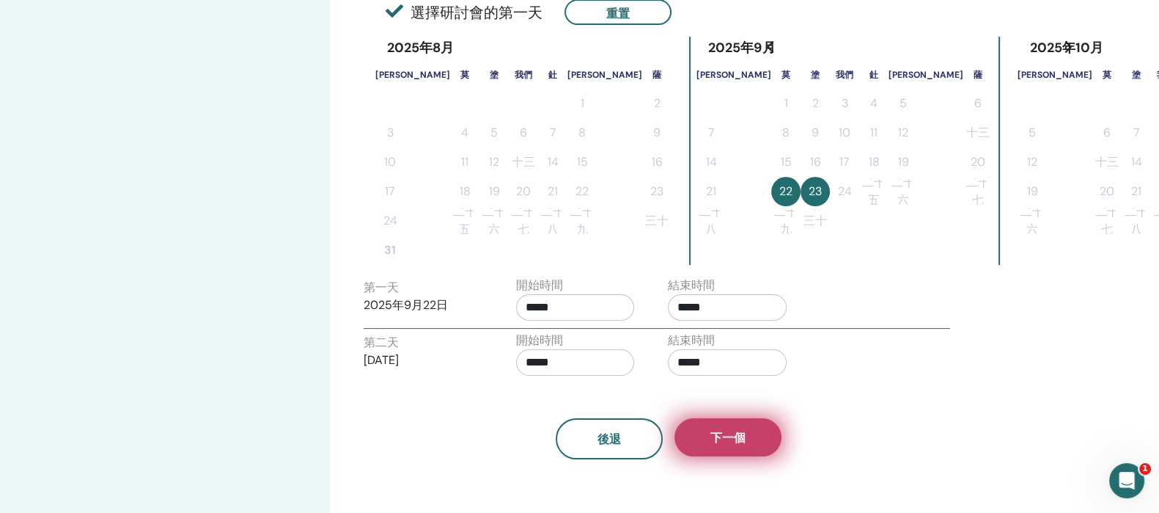
click at [730, 438] on font "下一個" at bounding box center [728, 437] width 35 height 15
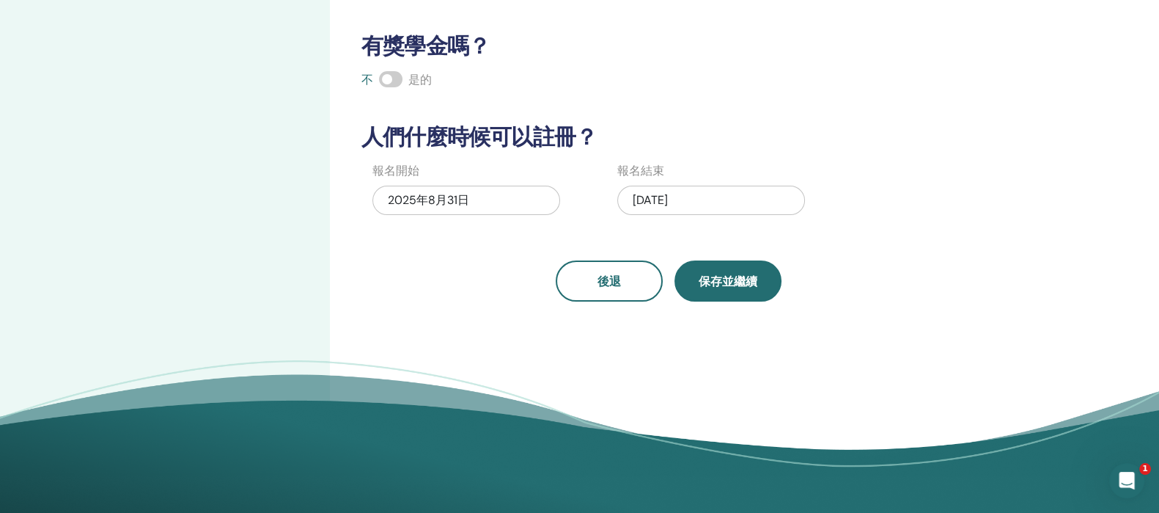
click at [749, 287] on button "保存並繼續" at bounding box center [728, 280] width 107 height 41
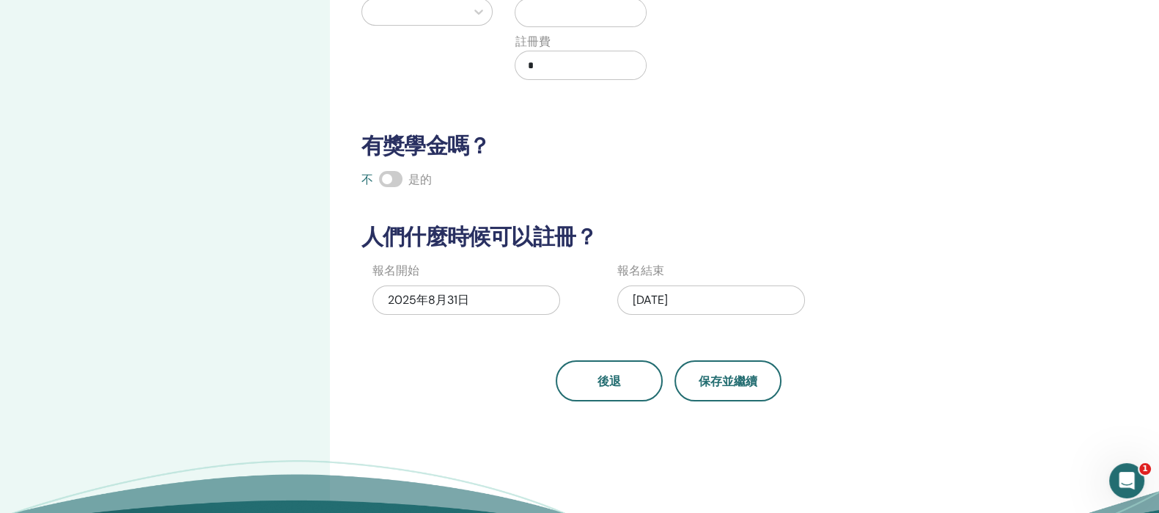
scroll to position [91, 0]
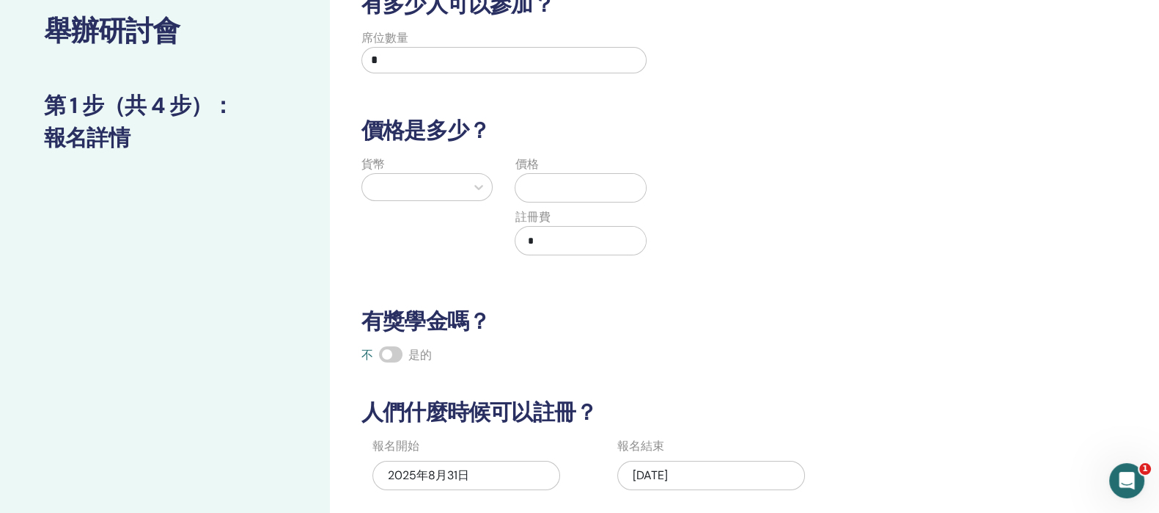
click at [427, 177] on div at bounding box center [414, 187] width 89 height 21
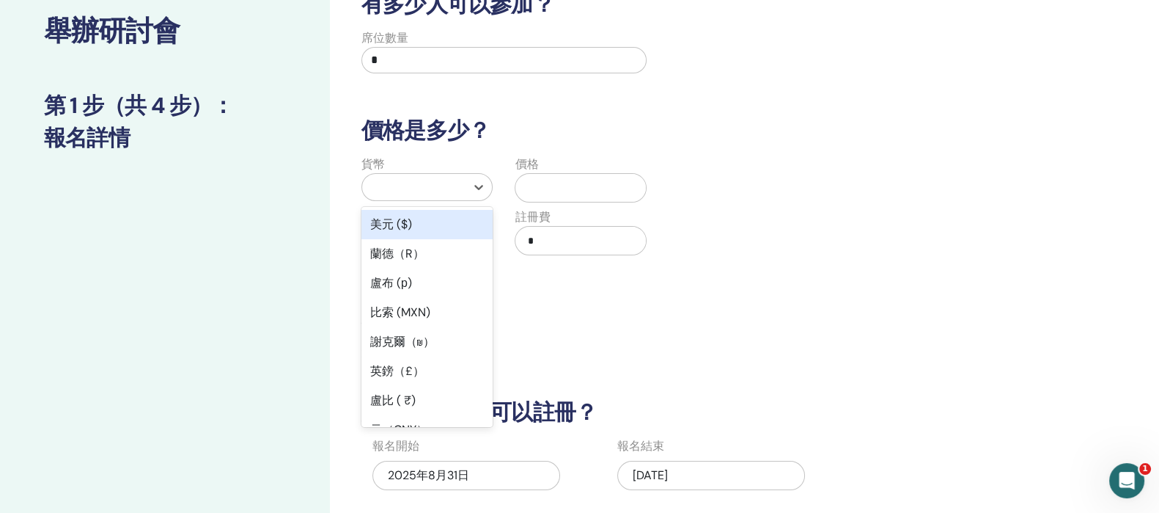
scroll to position [1246, 0]
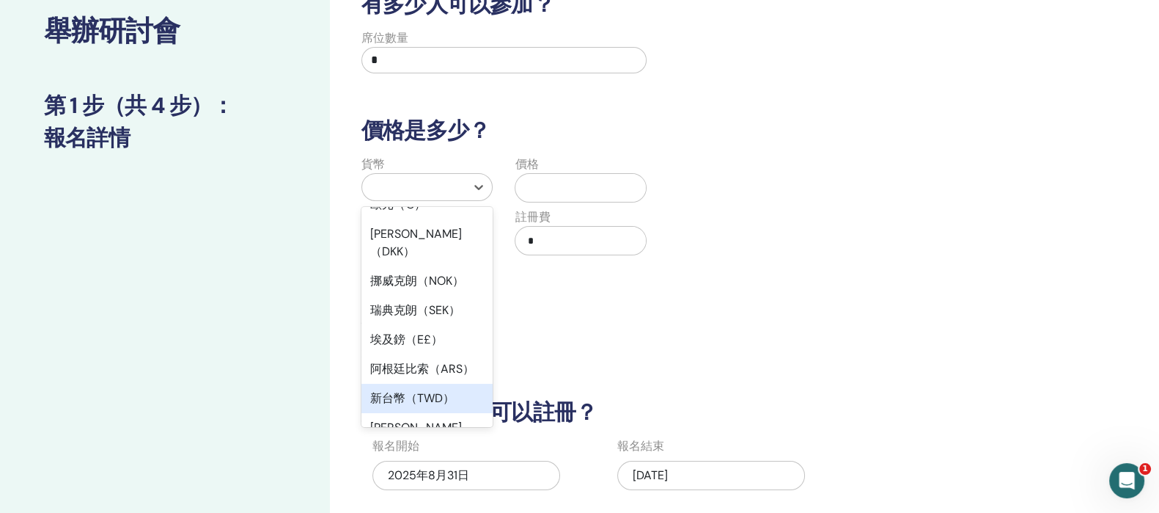
click at [448, 390] on font "新台幣（TWD）" at bounding box center [412, 397] width 84 height 15
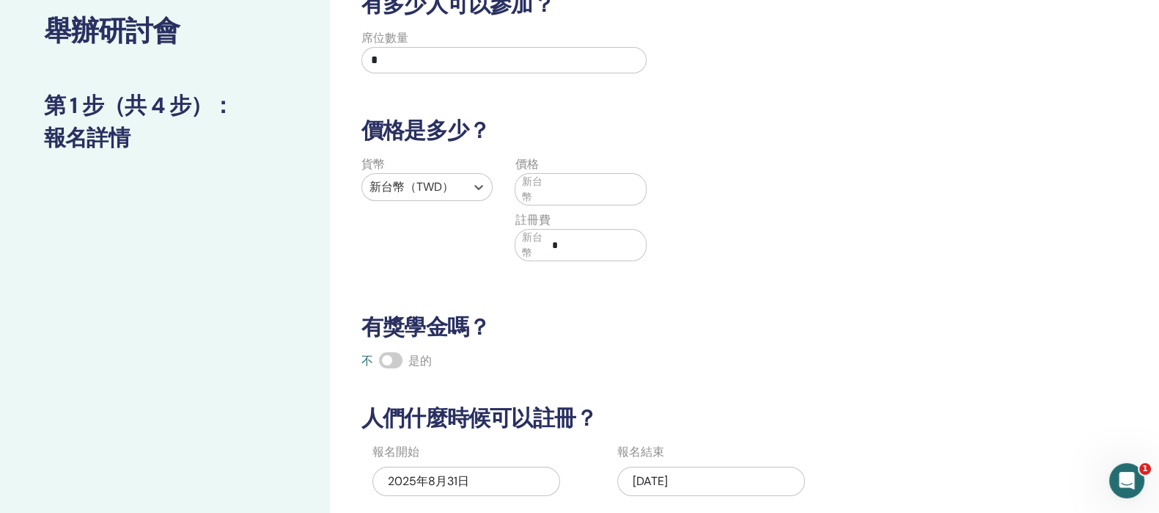
click at [535, 175] on font "新台幣" at bounding box center [531, 188] width 21 height 27
click at [542, 177] on font "新台幣" at bounding box center [531, 188] width 21 height 27
click at [546, 181] on div "新台幣" at bounding box center [580, 189] width 131 height 32
click at [552, 186] on input "text" at bounding box center [596, 189] width 100 height 28
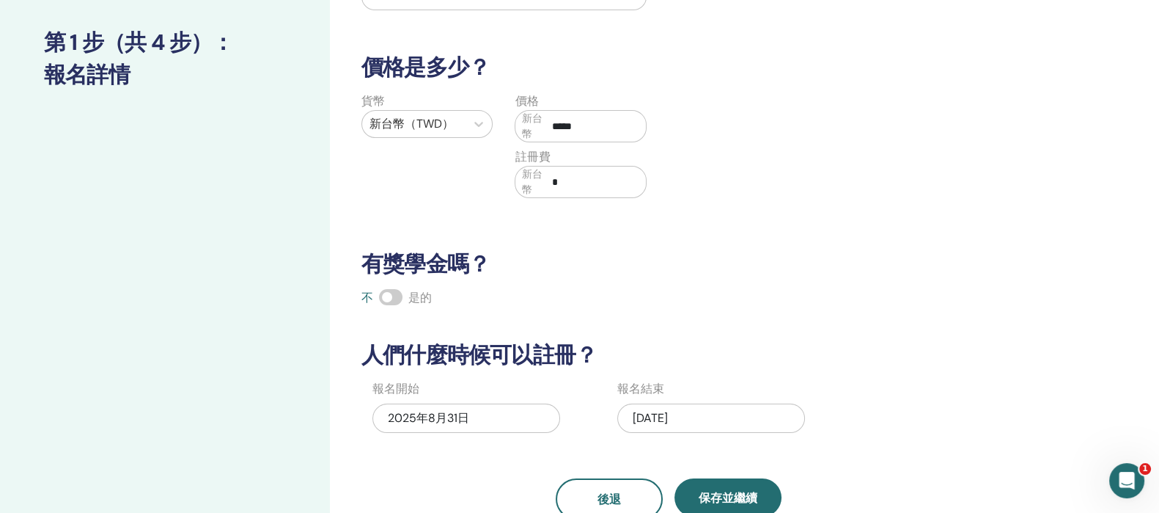
scroll to position [183, 0]
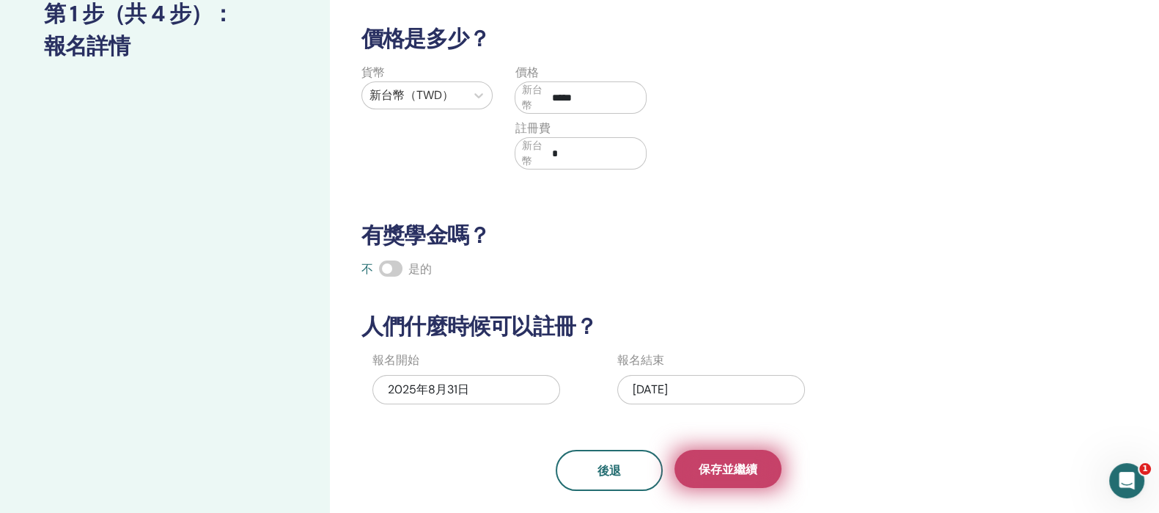
type input "*****"
click at [747, 461] on font "保存並繼續" at bounding box center [728, 468] width 59 height 15
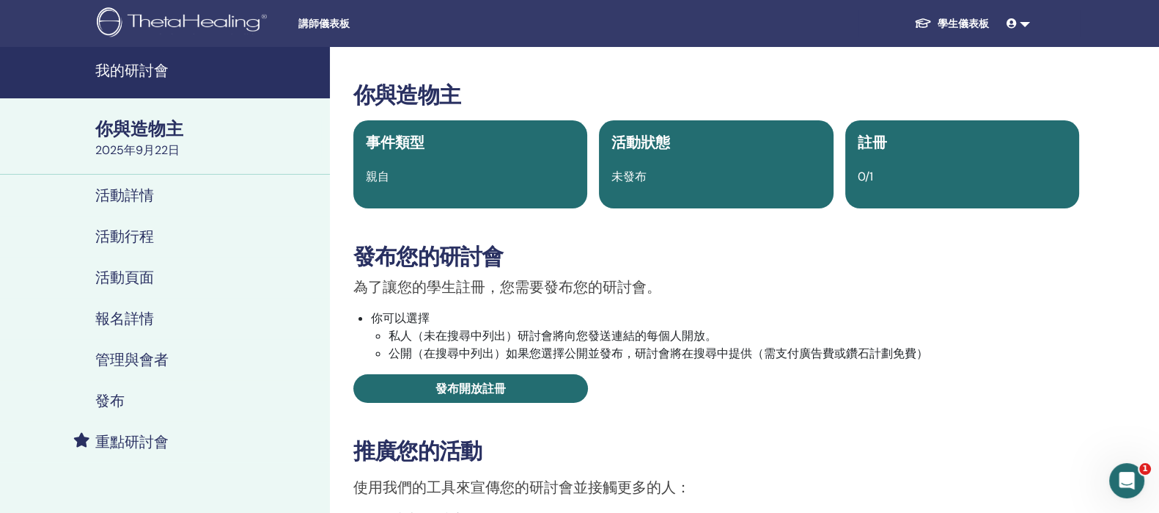
click at [759, 255] on h3 "發布您的研討會" at bounding box center [716, 256] width 726 height 26
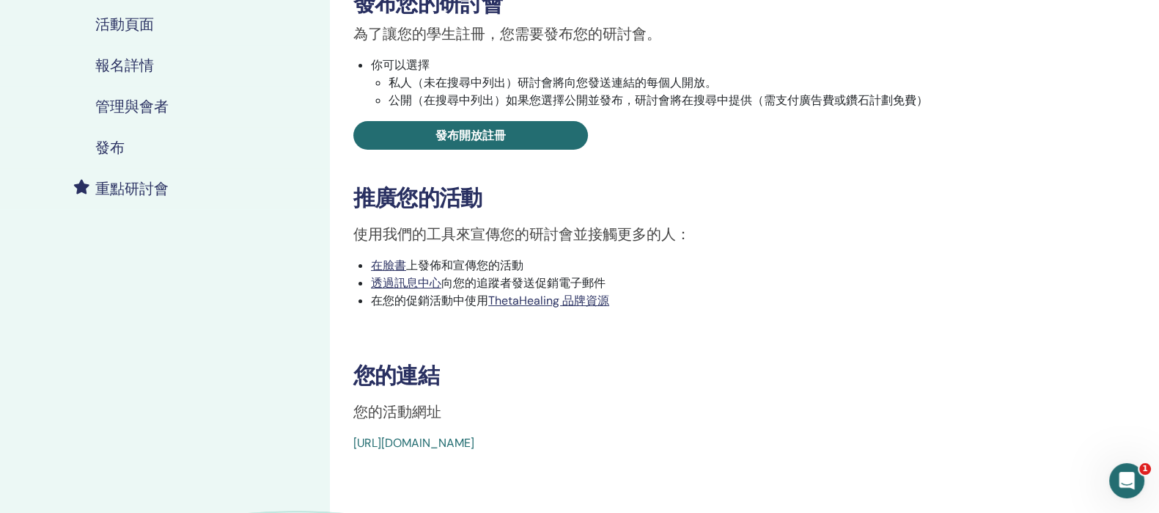
scroll to position [275, 0]
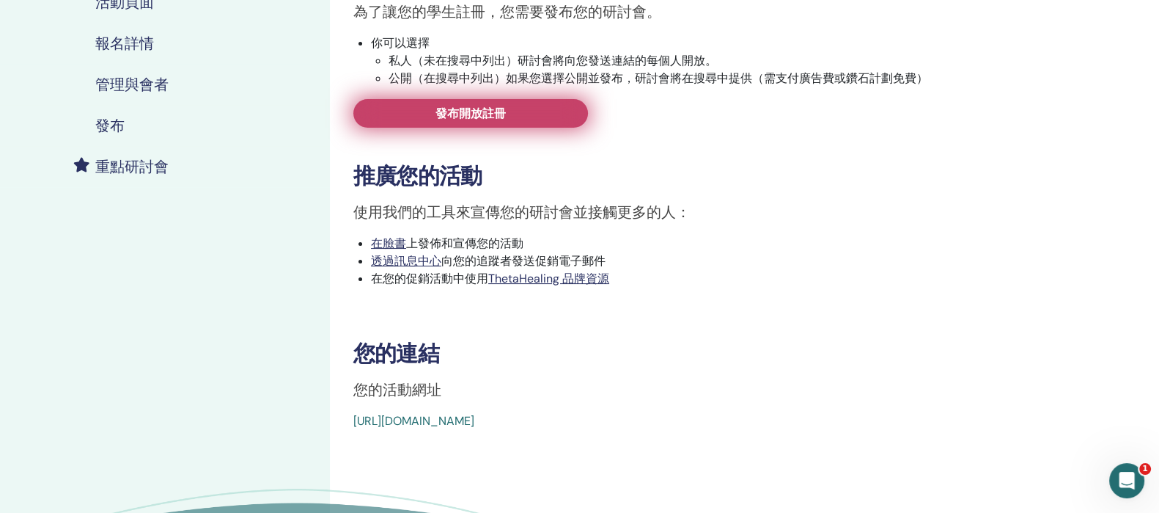
click at [471, 114] on font "發布開放註冊" at bounding box center [471, 113] width 70 height 15
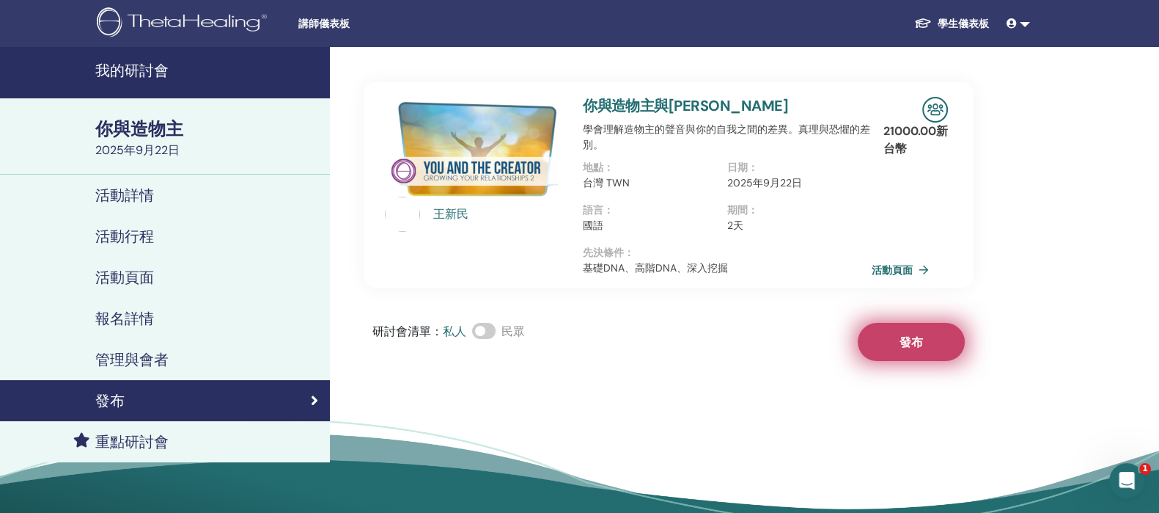
click at [937, 353] on button "發布" at bounding box center [911, 342] width 107 height 38
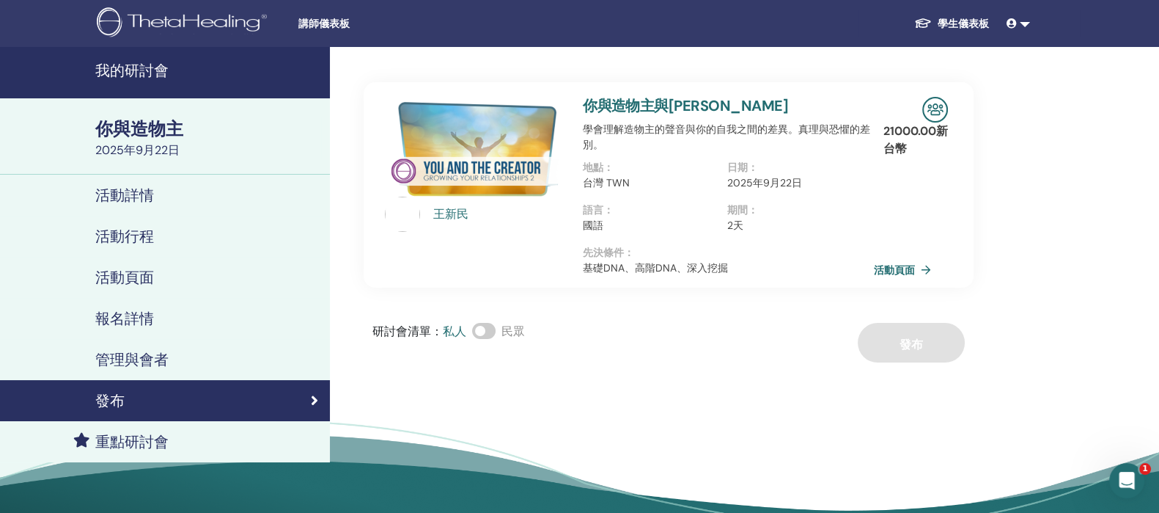
click at [902, 265] on font "活動頁面" at bounding box center [894, 269] width 41 height 13
